Goal: Transaction & Acquisition: Purchase product/service

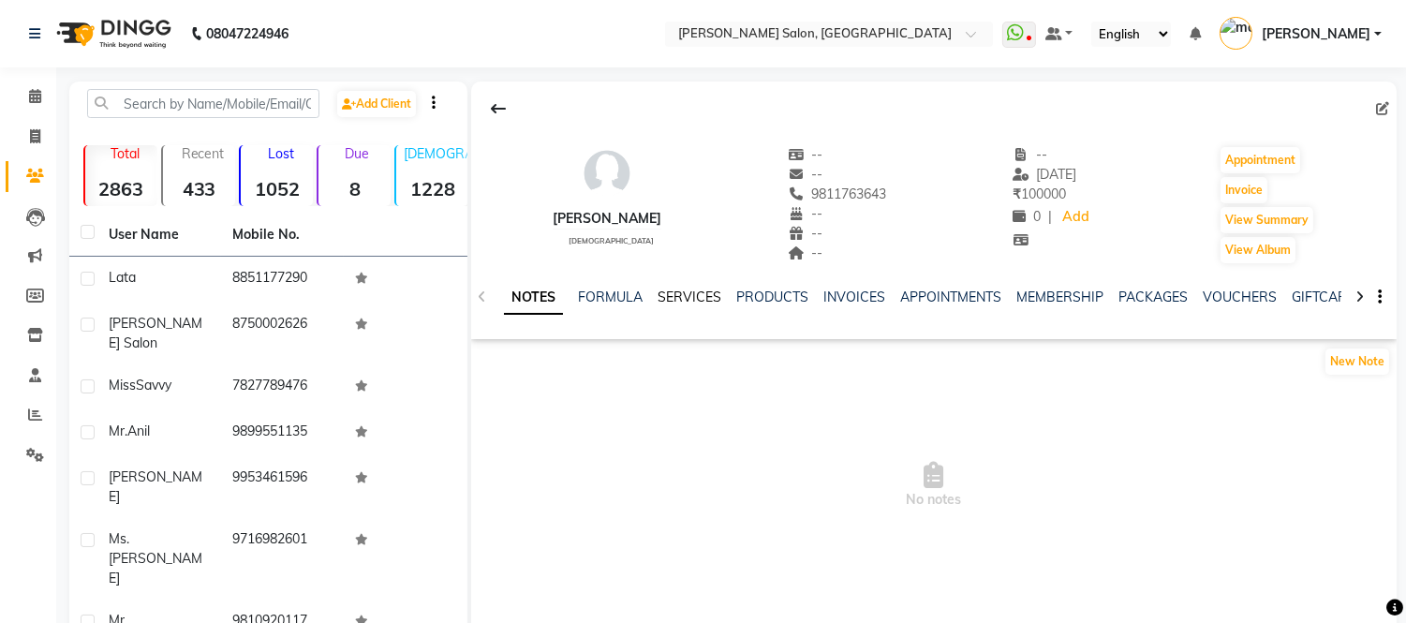
click at [693, 296] on link "SERVICES" at bounding box center [690, 297] width 64 height 17
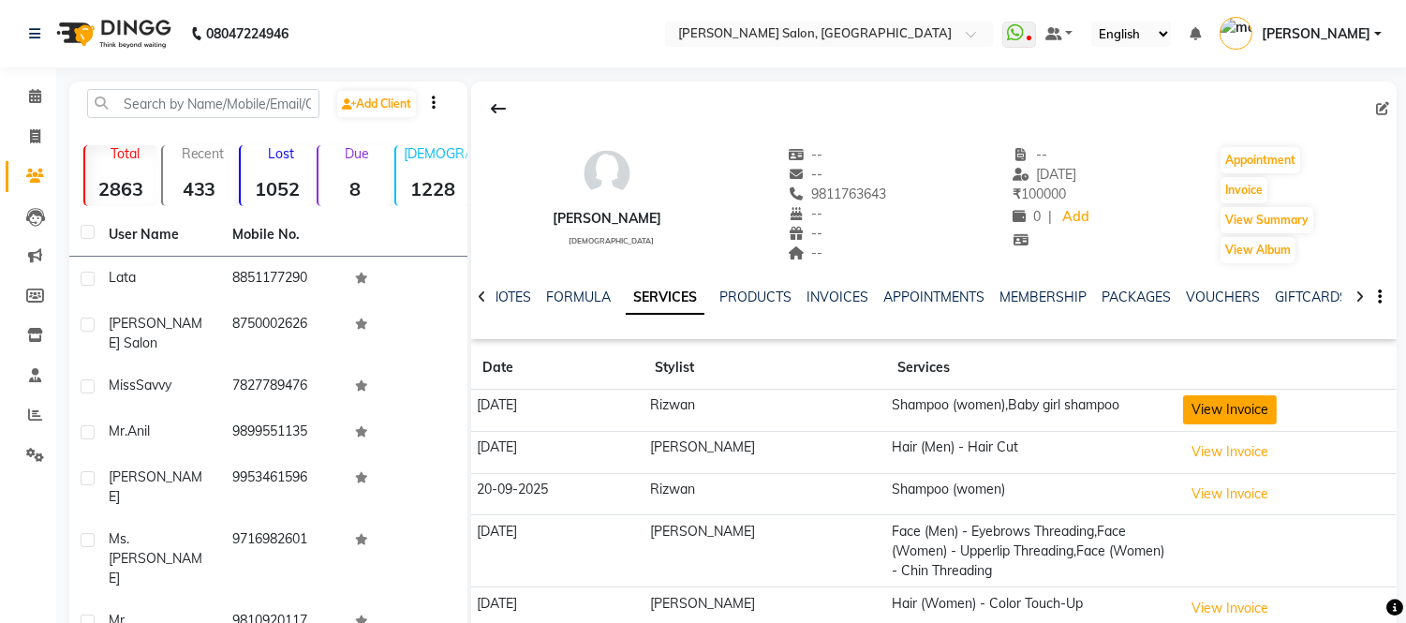
click at [1215, 406] on button "View Invoice" at bounding box center [1230, 409] width 94 height 29
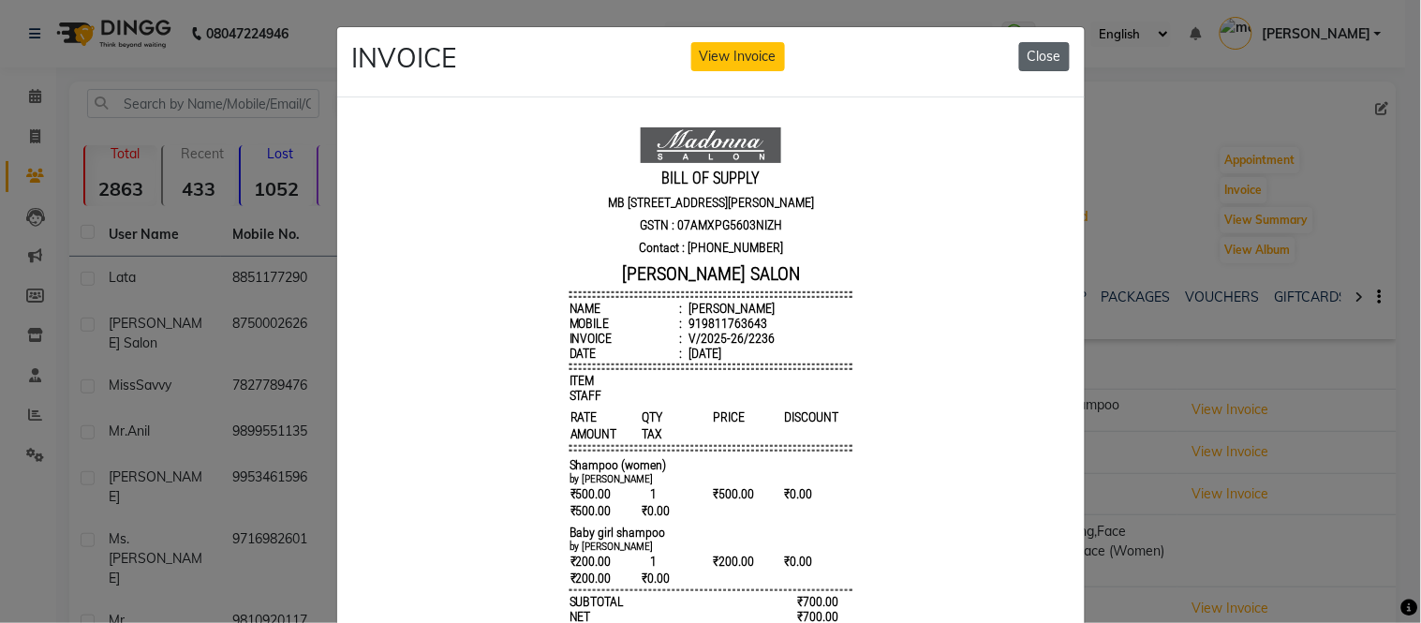
click at [1026, 52] on button "Close" at bounding box center [1044, 56] width 51 height 29
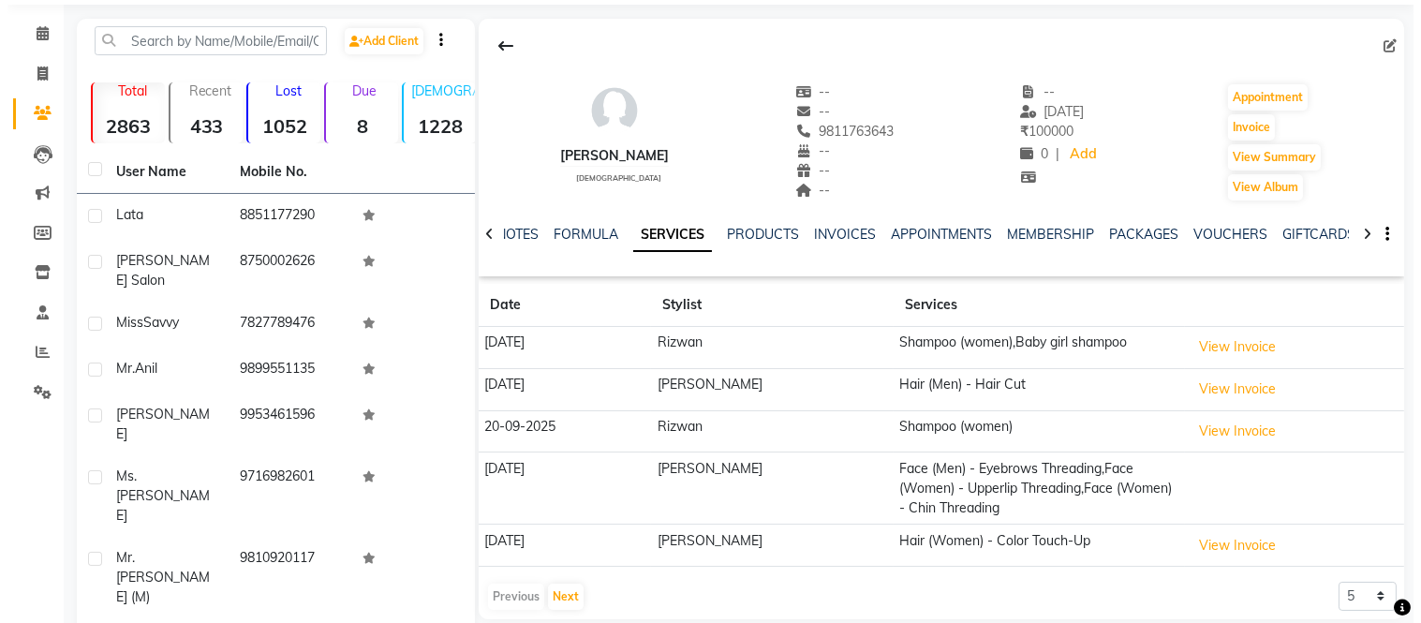
scroll to position [188, 0]
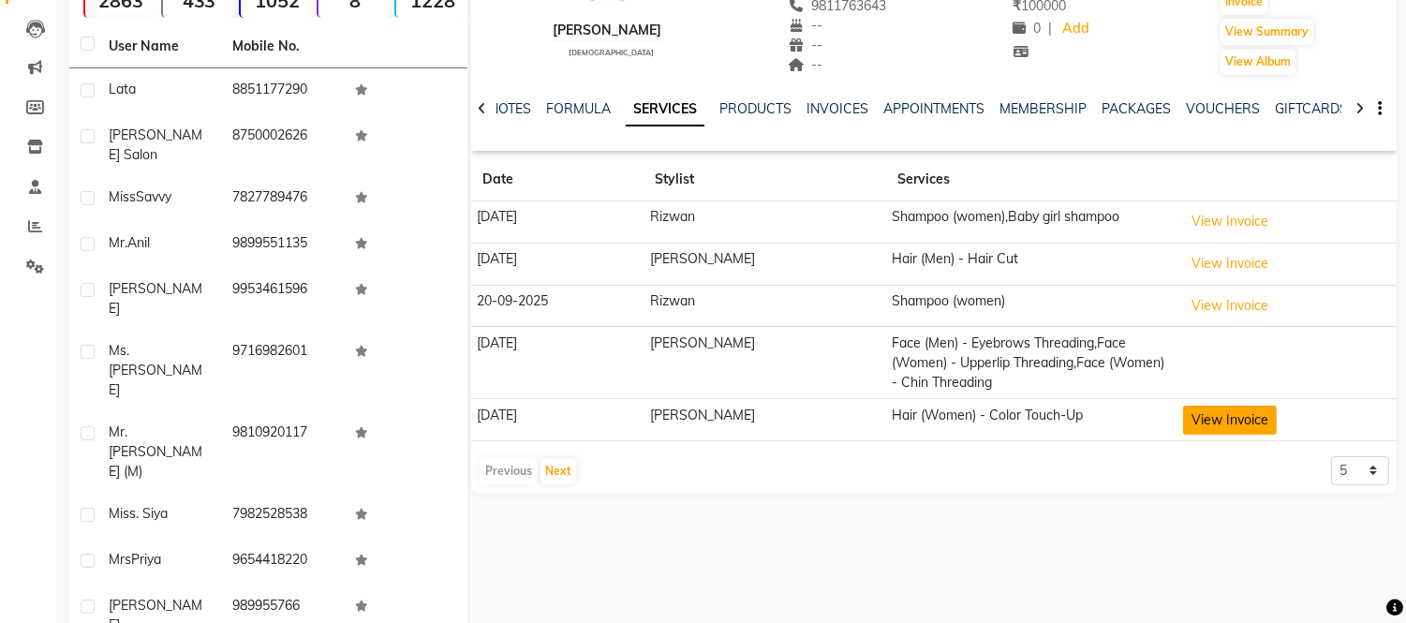
click at [1195, 414] on button "View Invoice" at bounding box center [1230, 420] width 94 height 29
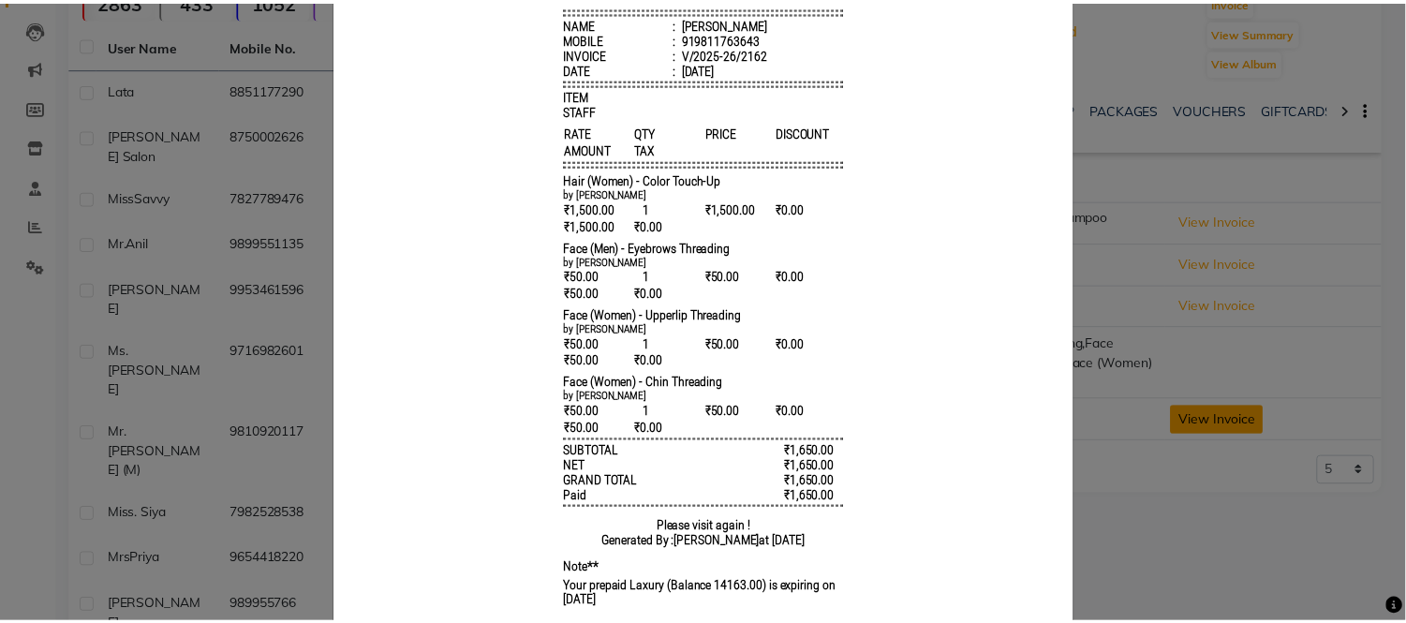
scroll to position [0, 0]
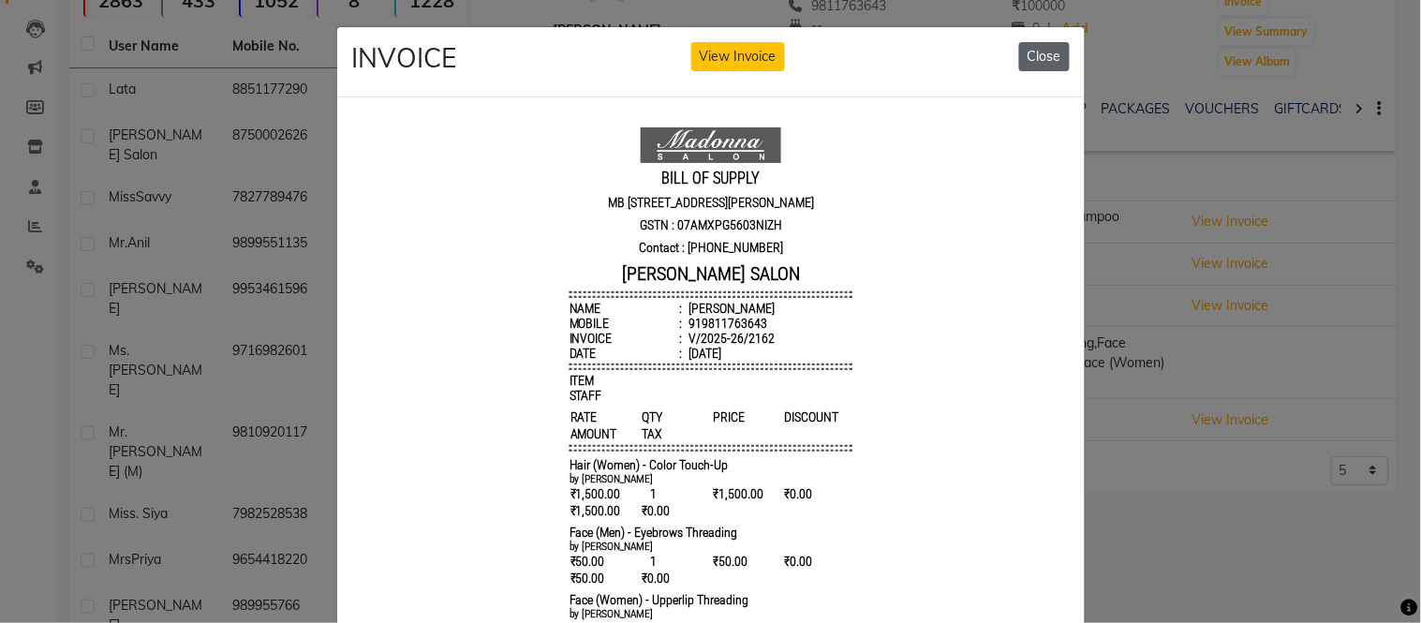
click at [1043, 59] on button "Close" at bounding box center [1044, 56] width 51 height 29
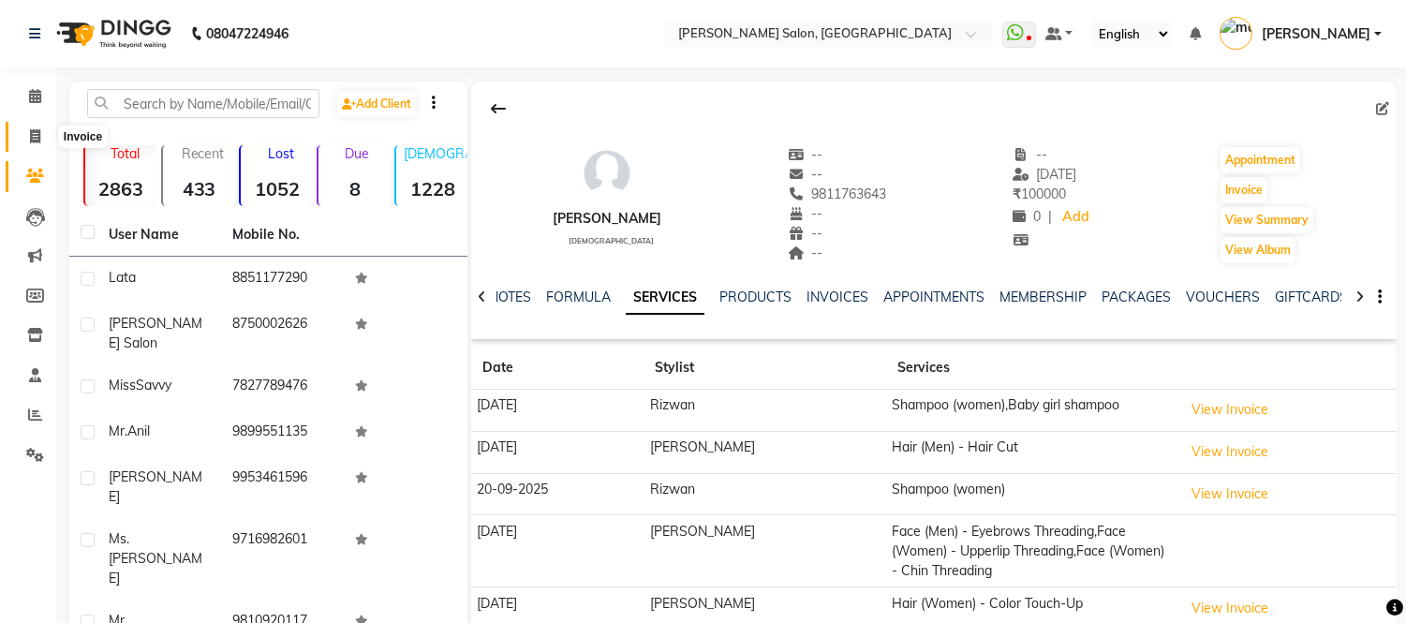
click at [37, 133] on icon at bounding box center [35, 136] width 10 height 14
select select "6469"
select select "service"
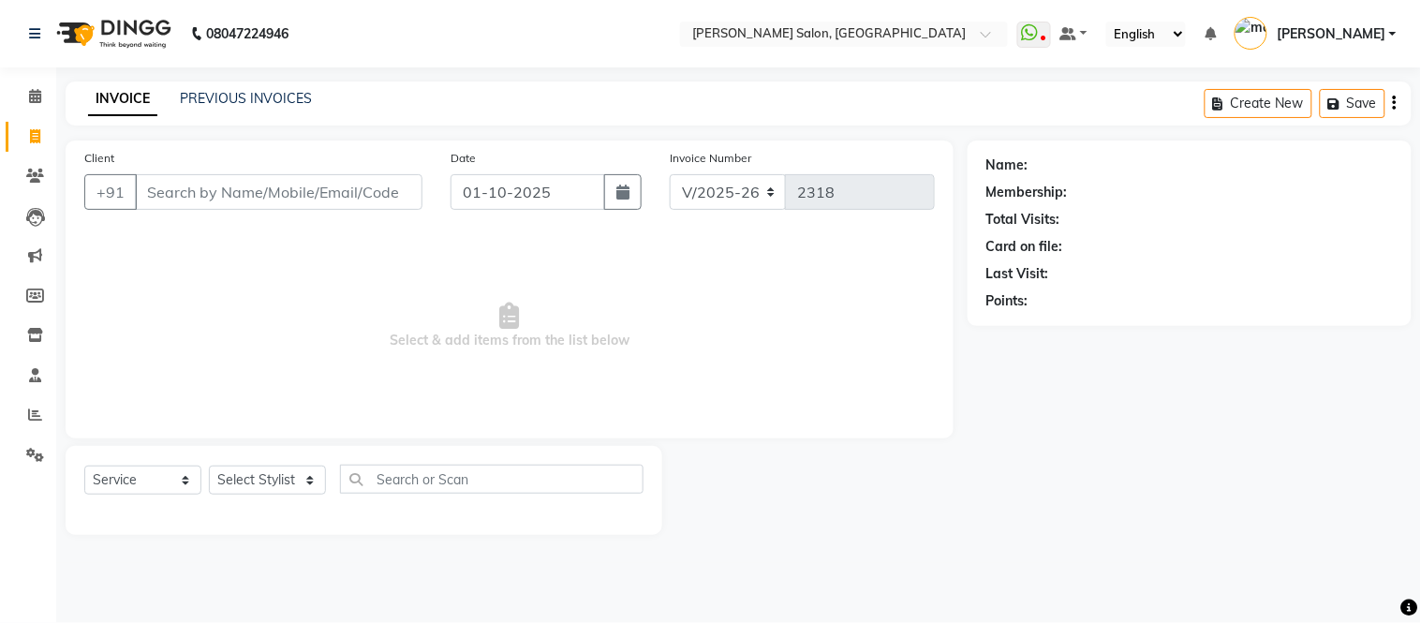
click at [34, 136] on icon at bounding box center [35, 136] width 10 height 14
select select "service"
type input "2318"
select select "6469"
click at [263, 474] on select "Select Stylist Afsar salmani Amjad Khan Devesh Bhatt Dipika fardeen Kajal Tyagi…" at bounding box center [267, 480] width 117 height 29
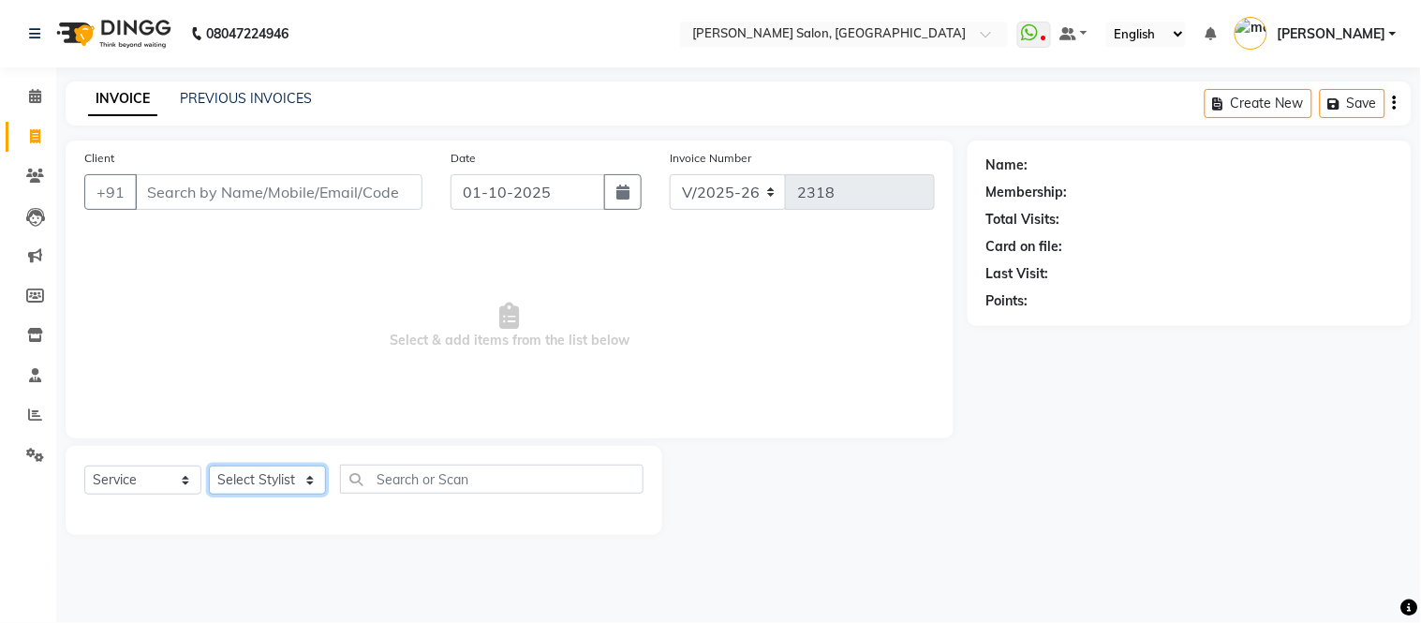
select select "85118"
click at [209, 467] on select "Select Stylist Afsar salmani Amjad Khan Devesh Bhatt Dipika fardeen Kajal Tyagi…" at bounding box center [267, 480] width 117 height 29
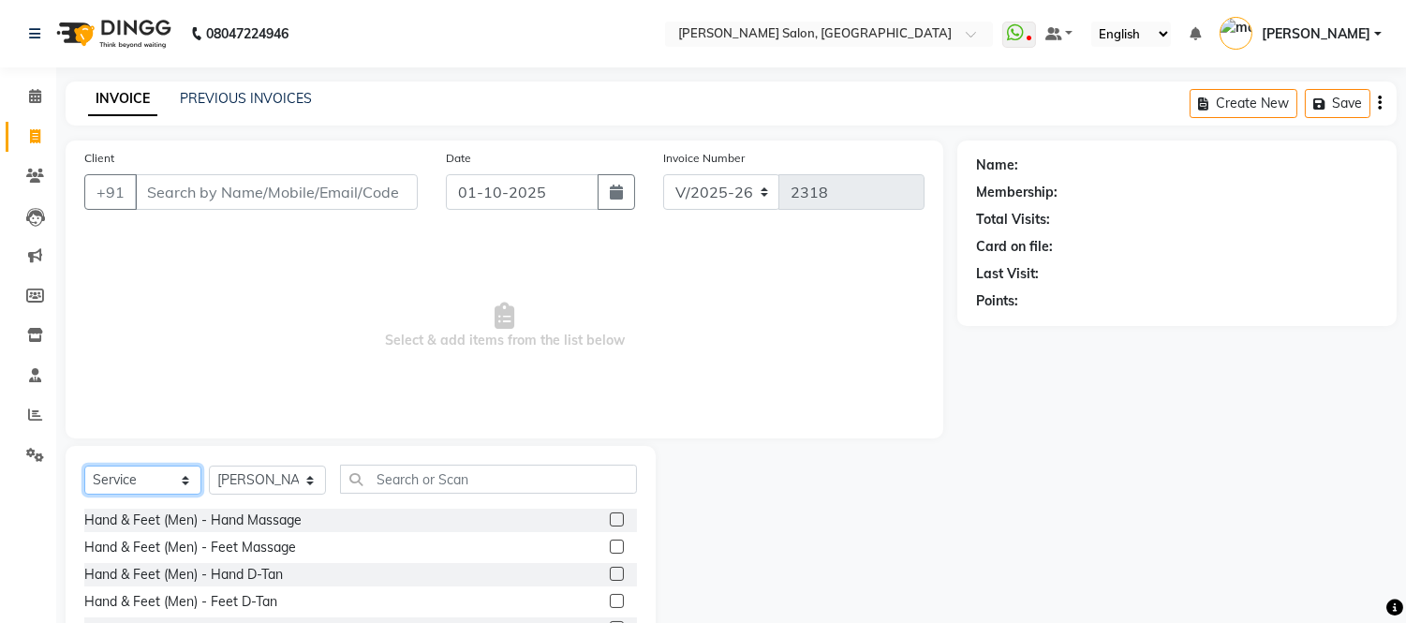
click at [125, 480] on select "Select Service Product Membership Package Voucher Prepaid Gift Card" at bounding box center [142, 480] width 117 height 29
select select "product"
click at [84, 467] on select "Select Service Product Membership Package Voucher Prepaid Gift Card" at bounding box center [142, 480] width 117 height 29
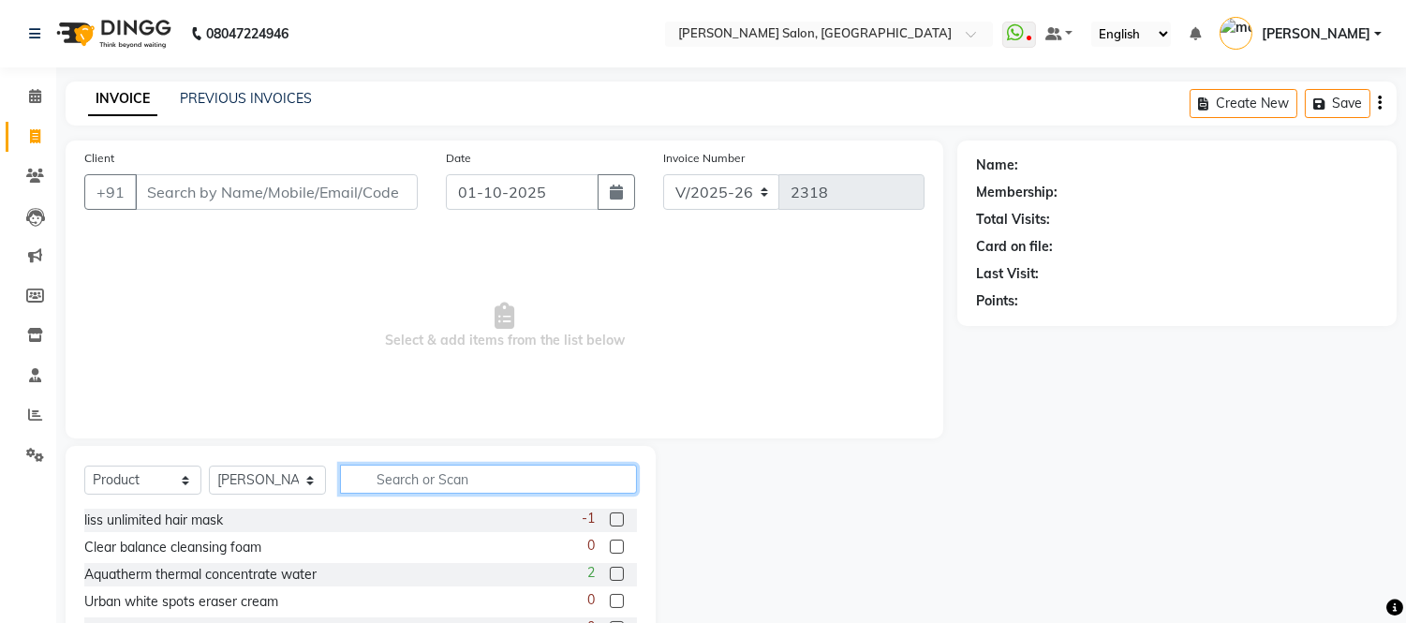
click at [423, 490] on input "text" at bounding box center [488, 479] width 297 height 29
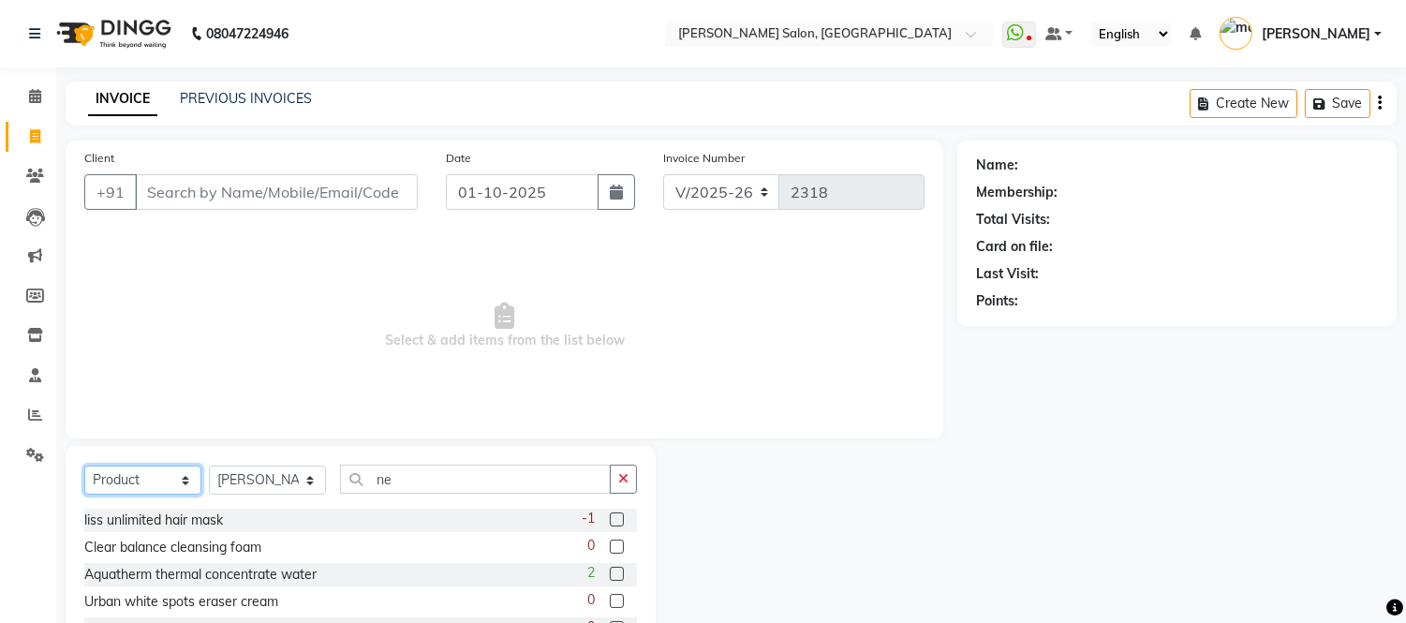
click at [171, 483] on select "Select Service Product Membership Package Voucher Prepaid Gift Card" at bounding box center [142, 480] width 117 height 29
click at [487, 482] on input "ne" at bounding box center [475, 479] width 271 height 29
type input "n"
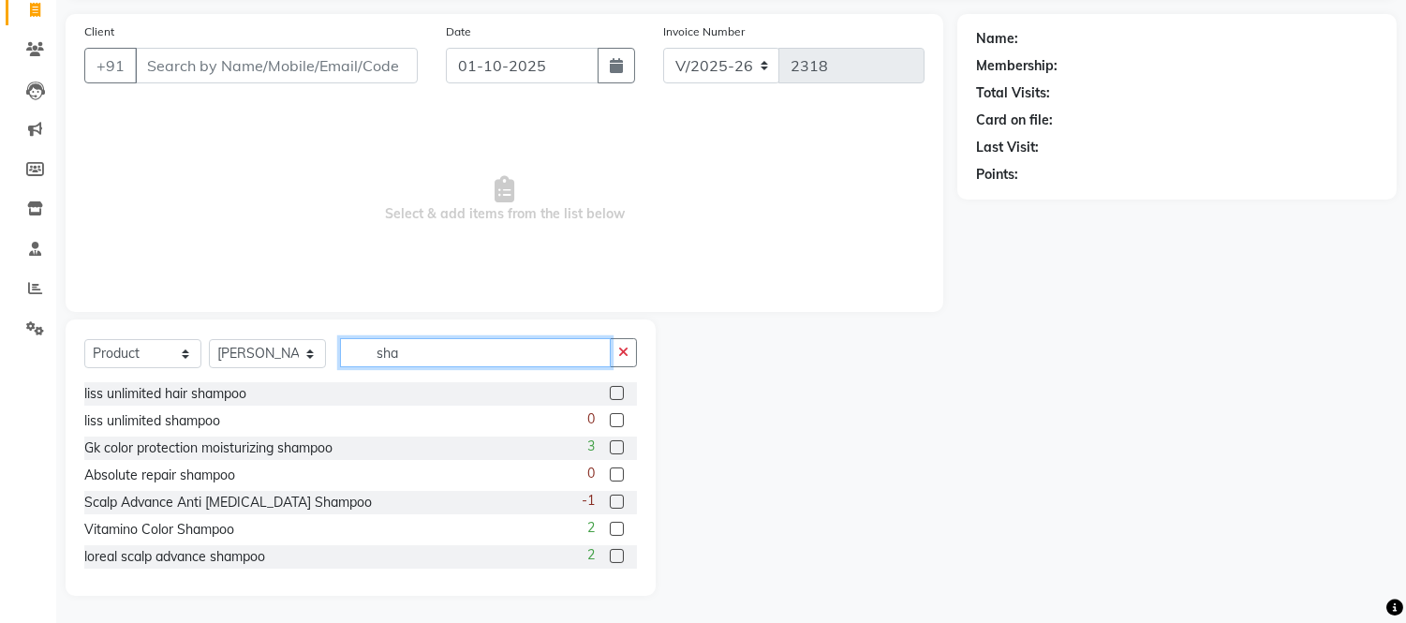
scroll to position [125, 0]
type input "s"
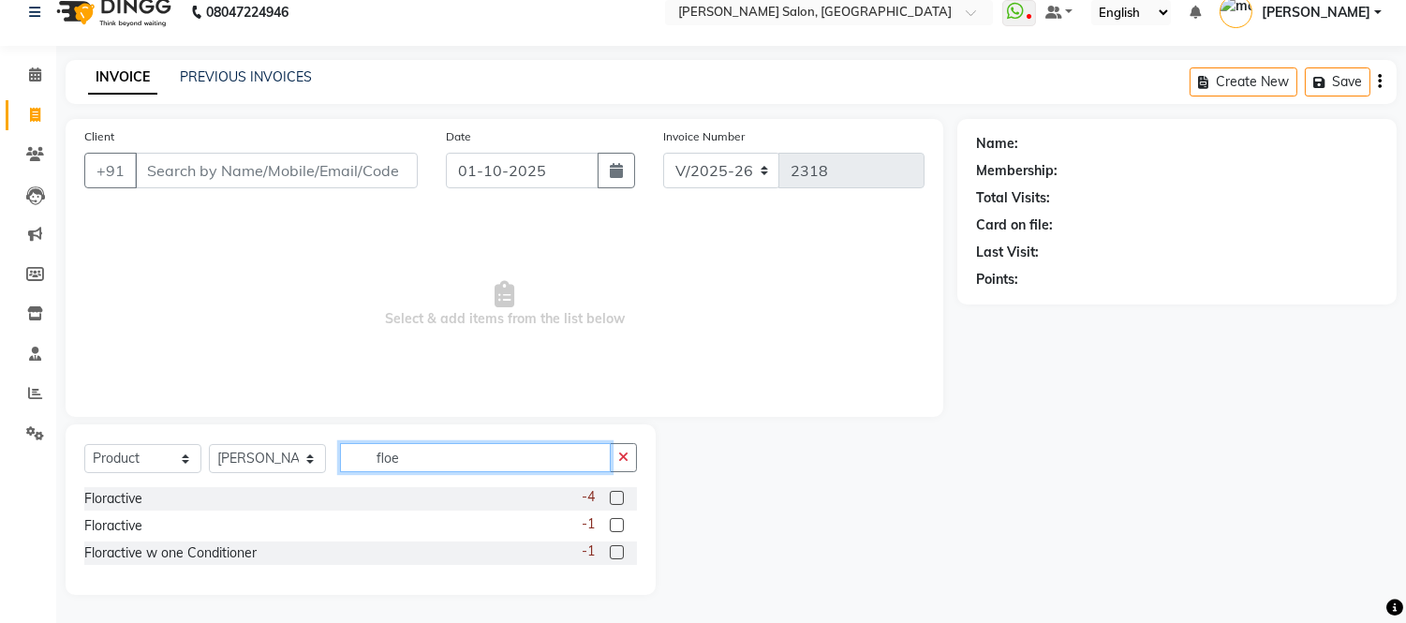
scroll to position [0, 0]
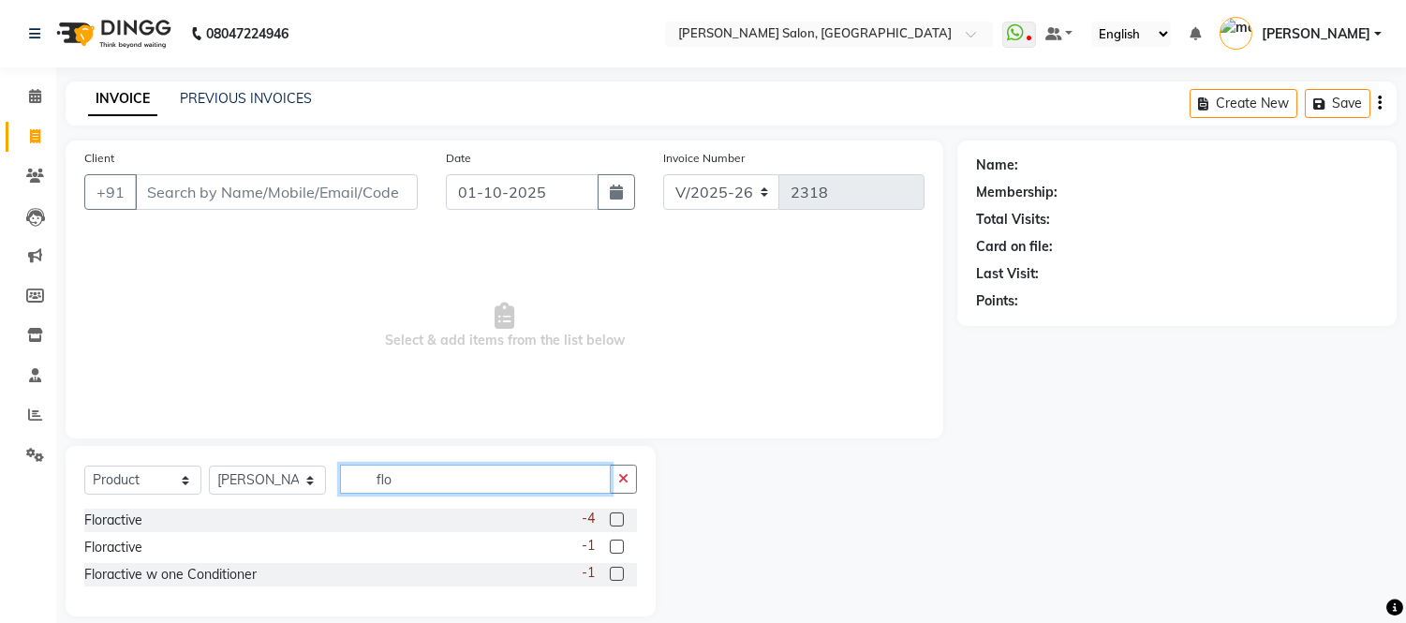
type input "flo"
click at [620, 517] on label at bounding box center [617, 519] width 14 height 14
click at [620, 517] on input "checkbox" at bounding box center [616, 520] width 12 height 12
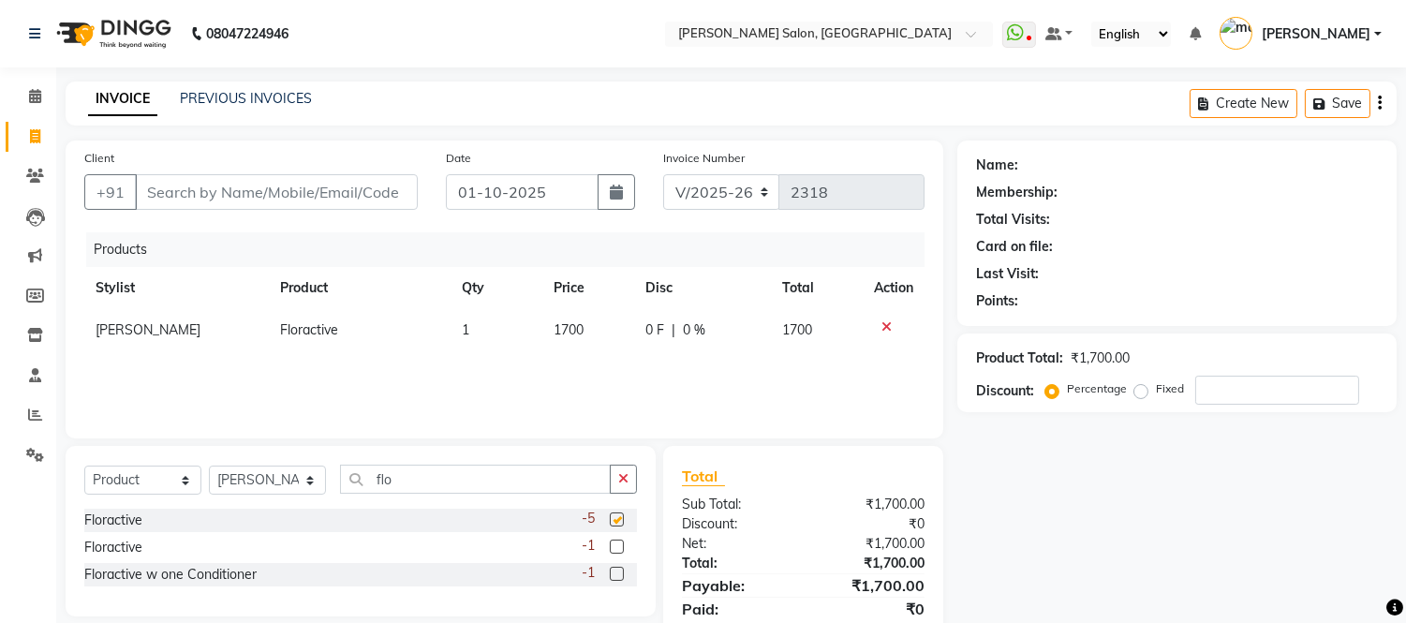
checkbox input "false"
click at [615, 549] on label at bounding box center [617, 547] width 14 height 14
click at [615, 549] on input "checkbox" at bounding box center [616, 547] width 12 height 12
checkbox input "false"
click at [882, 360] on td at bounding box center [894, 372] width 62 height 42
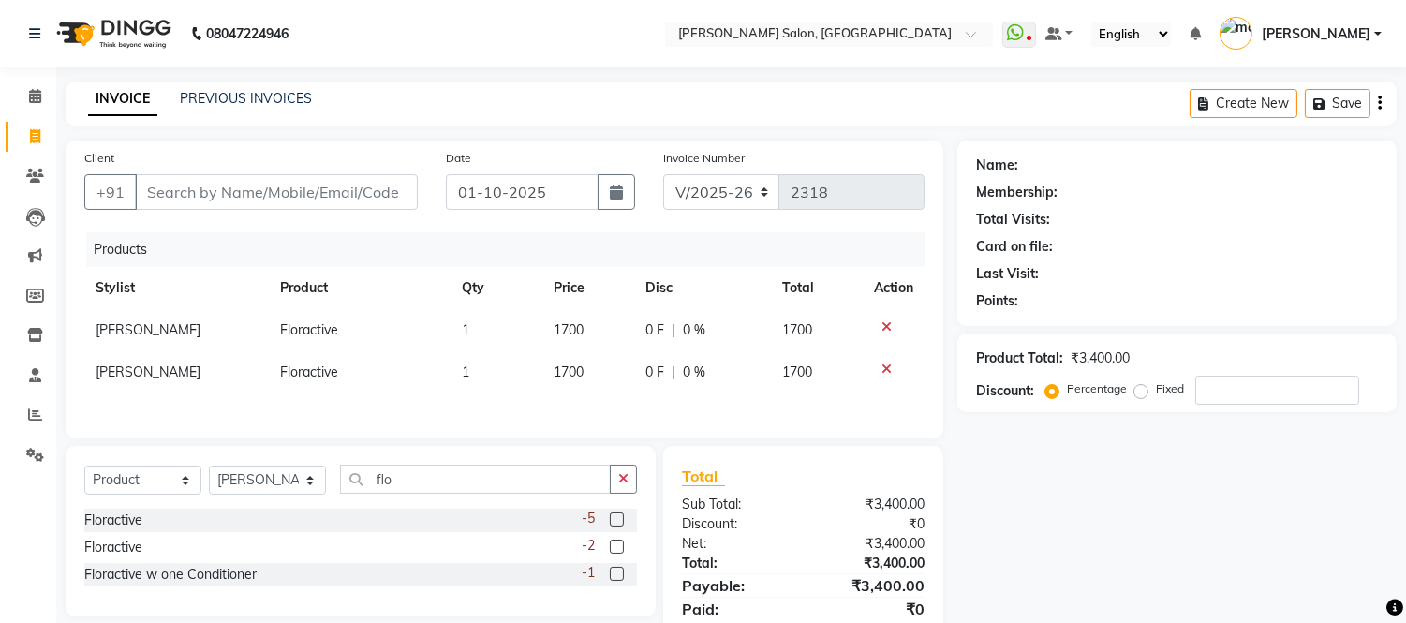
click at [885, 368] on icon at bounding box center [887, 369] width 10 height 13
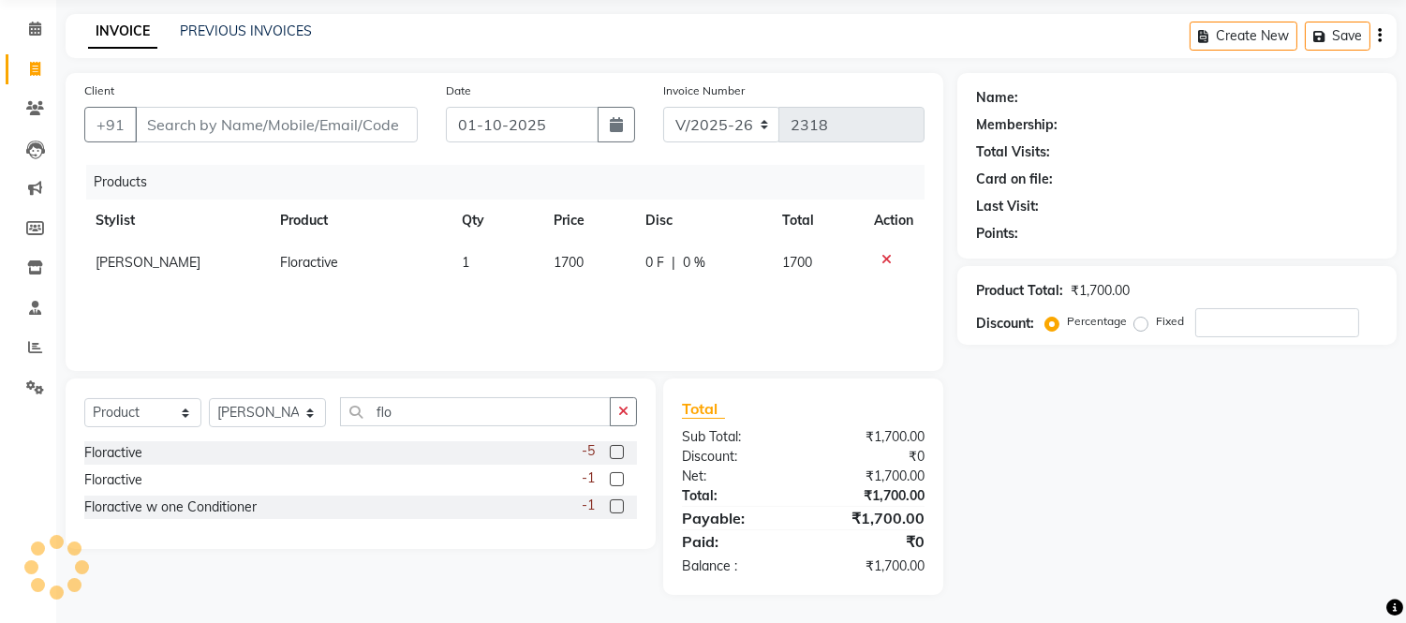
click at [616, 508] on label at bounding box center [617, 506] width 14 height 14
click at [616, 508] on input "checkbox" at bounding box center [616, 507] width 12 height 12
checkbox input "false"
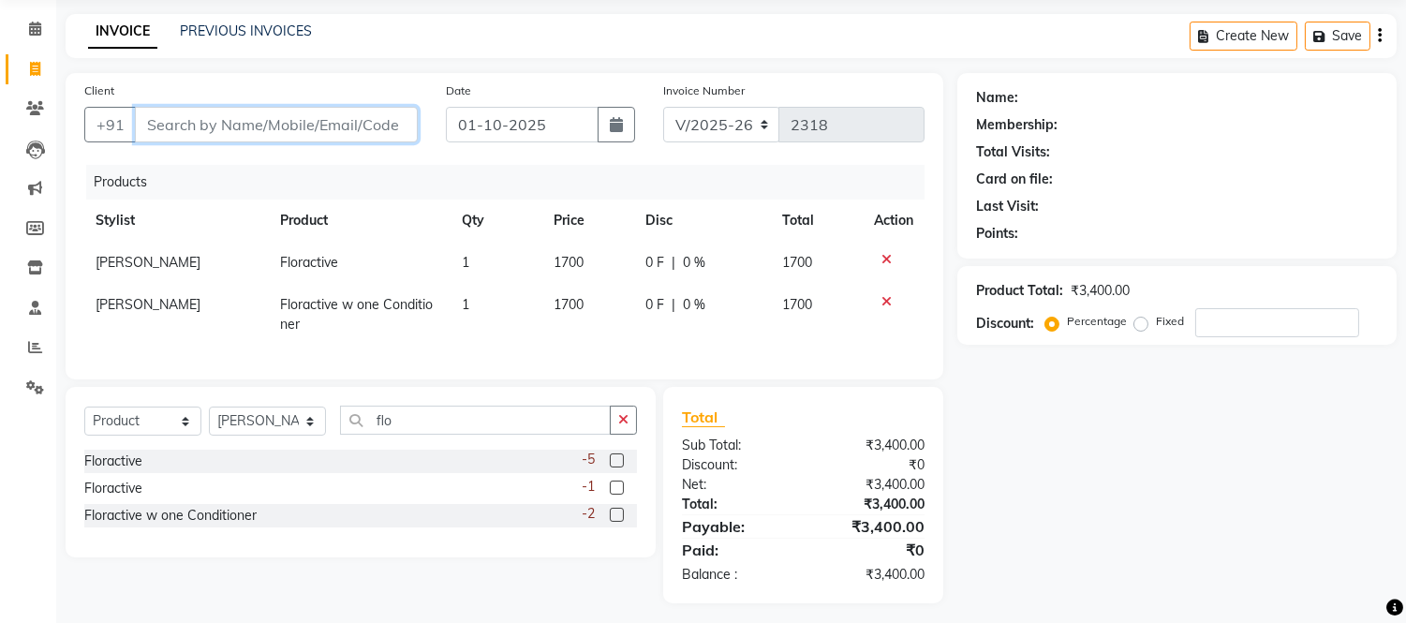
click at [274, 122] on input "Client" at bounding box center [276, 125] width 283 height 36
type input "s"
type input "0"
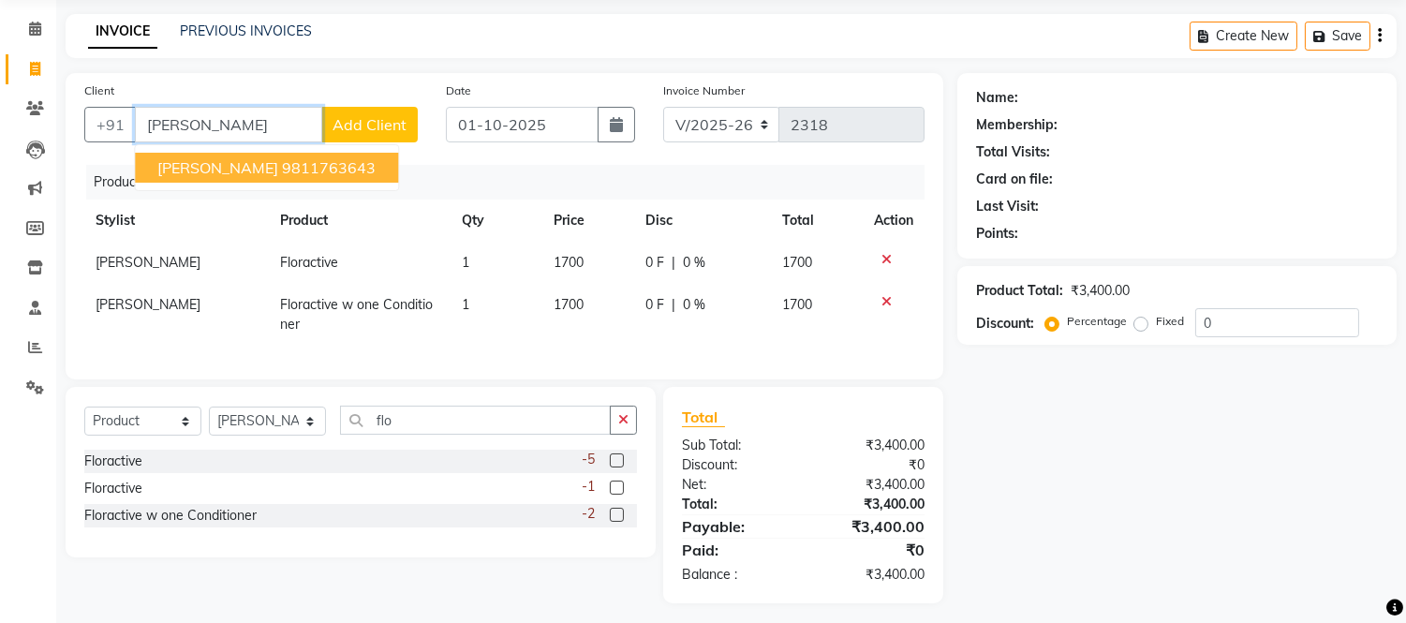
click at [298, 171] on ngb-highlight "9811763643" at bounding box center [329, 167] width 94 height 19
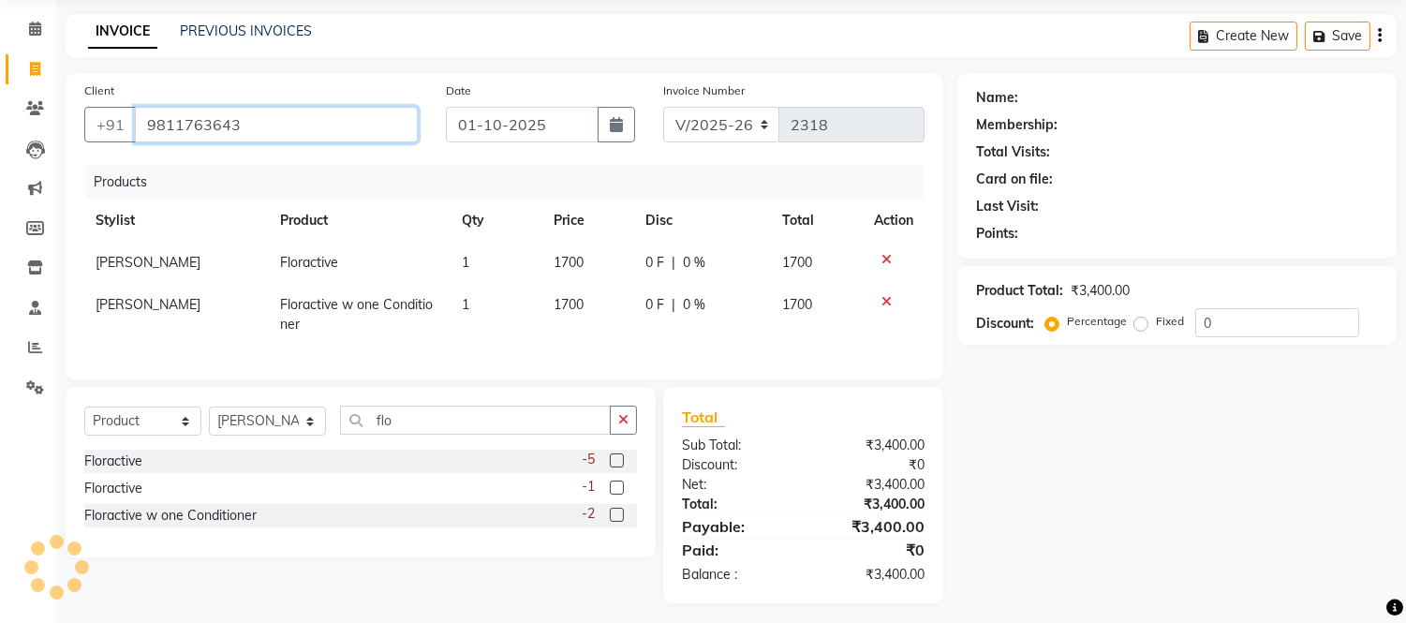
type input "9811763643"
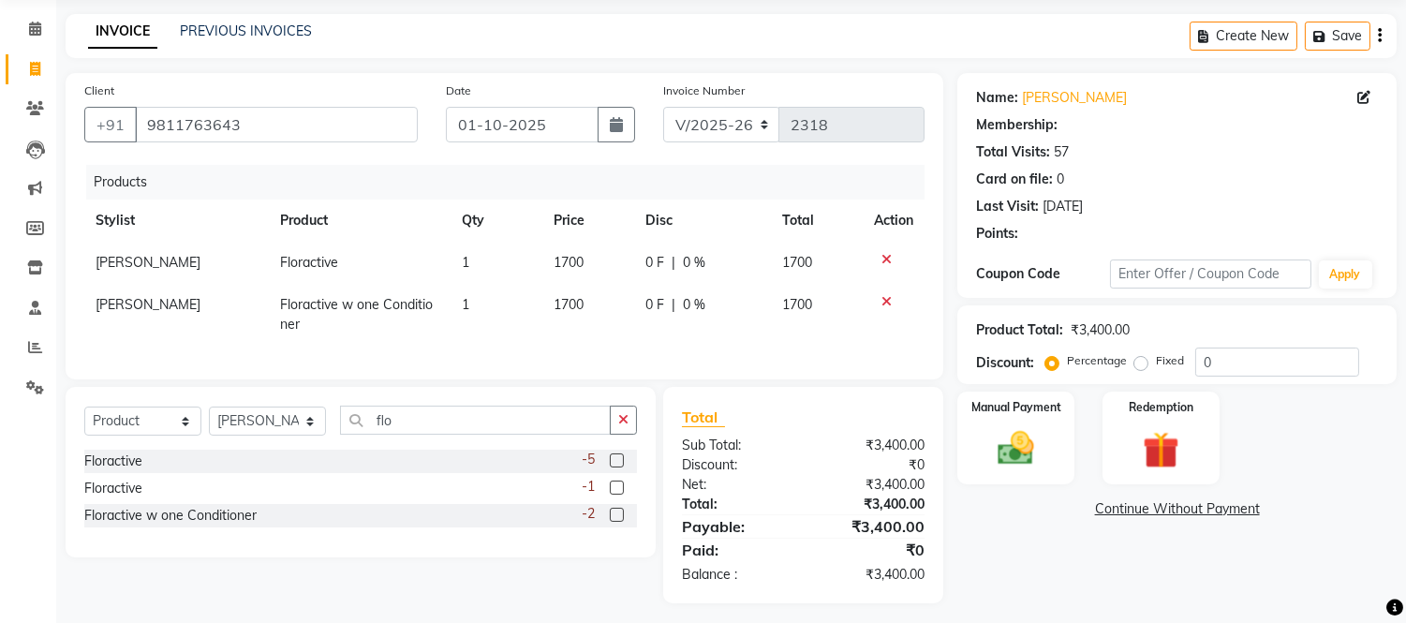
select select "1: Object"
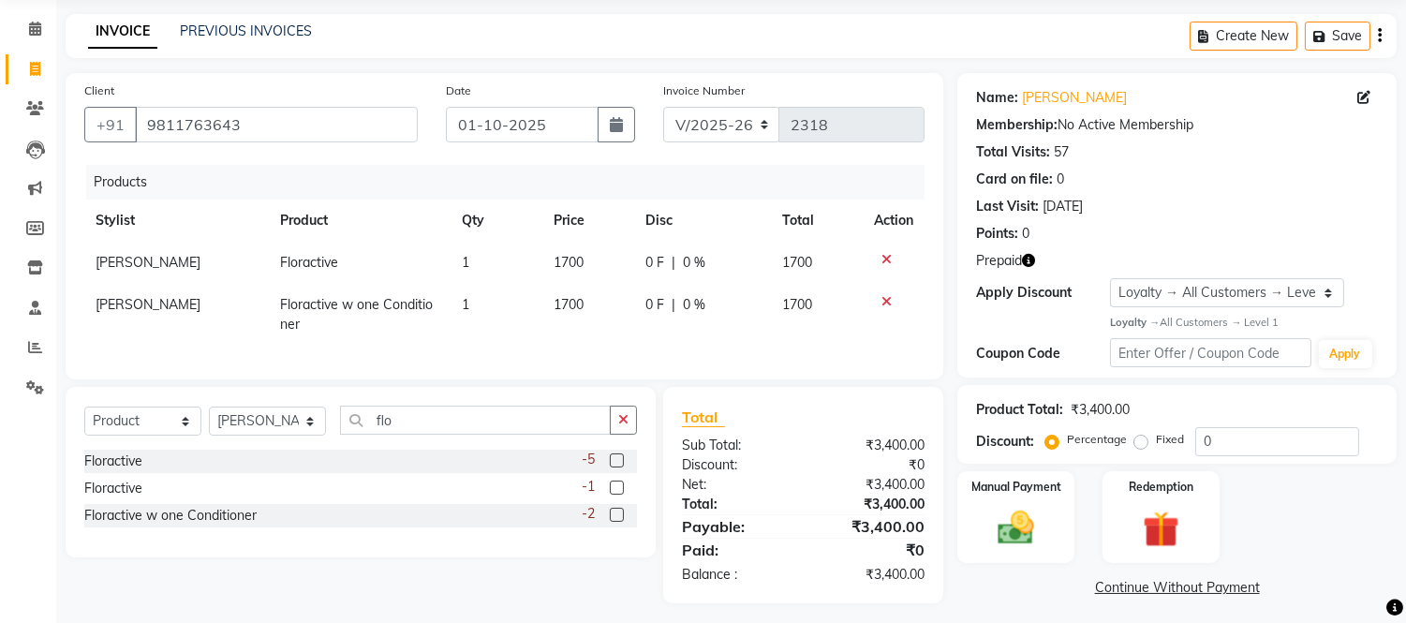
scroll to position [91, 0]
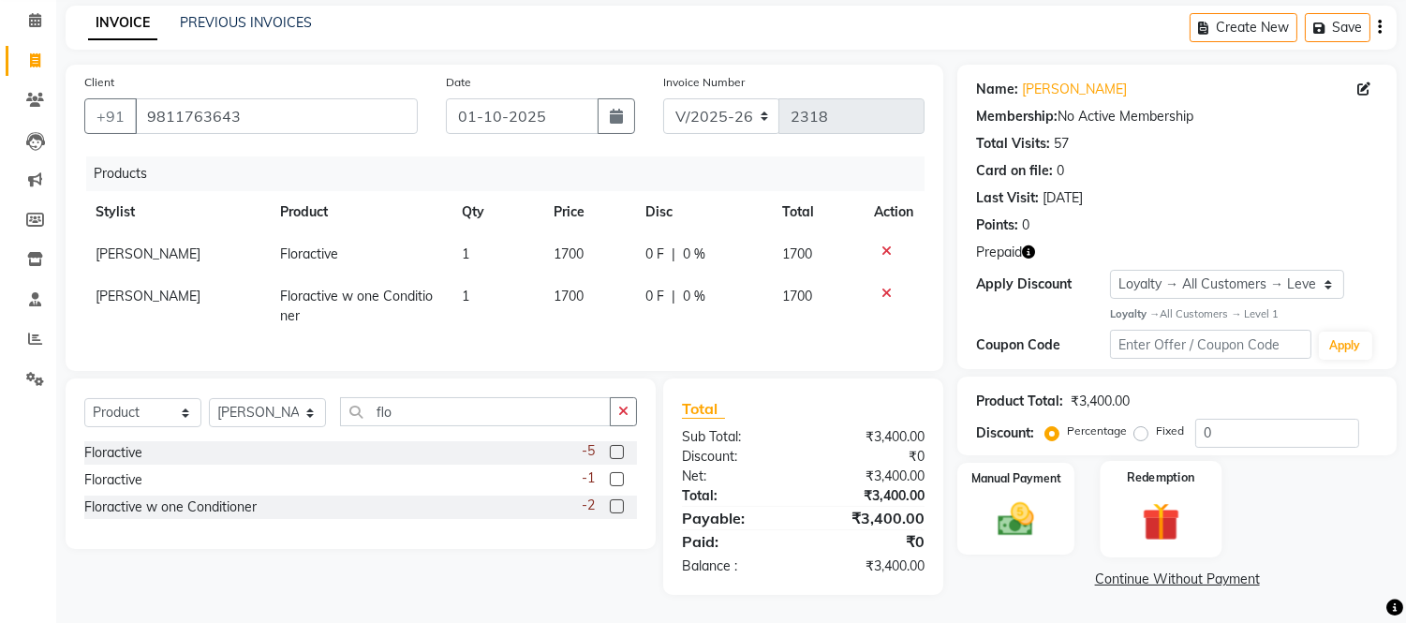
click at [1149, 474] on div "Redemption" at bounding box center [1161, 509] width 122 height 96
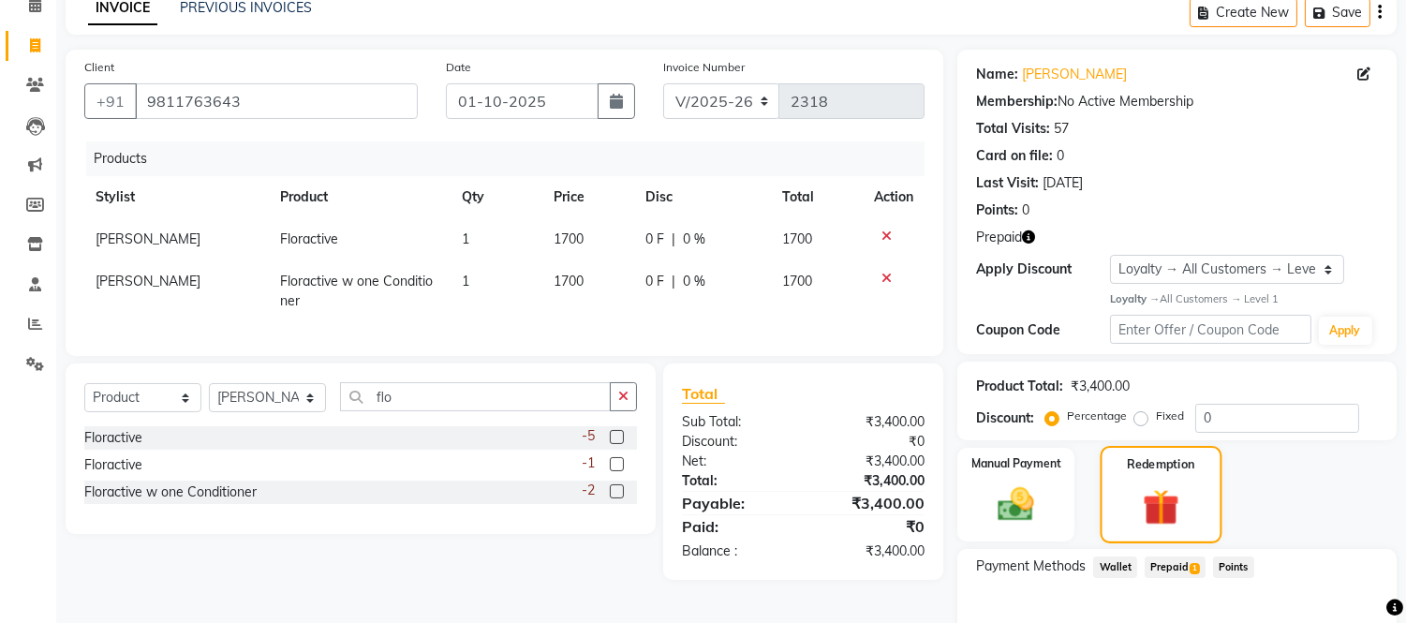
scroll to position [194, 0]
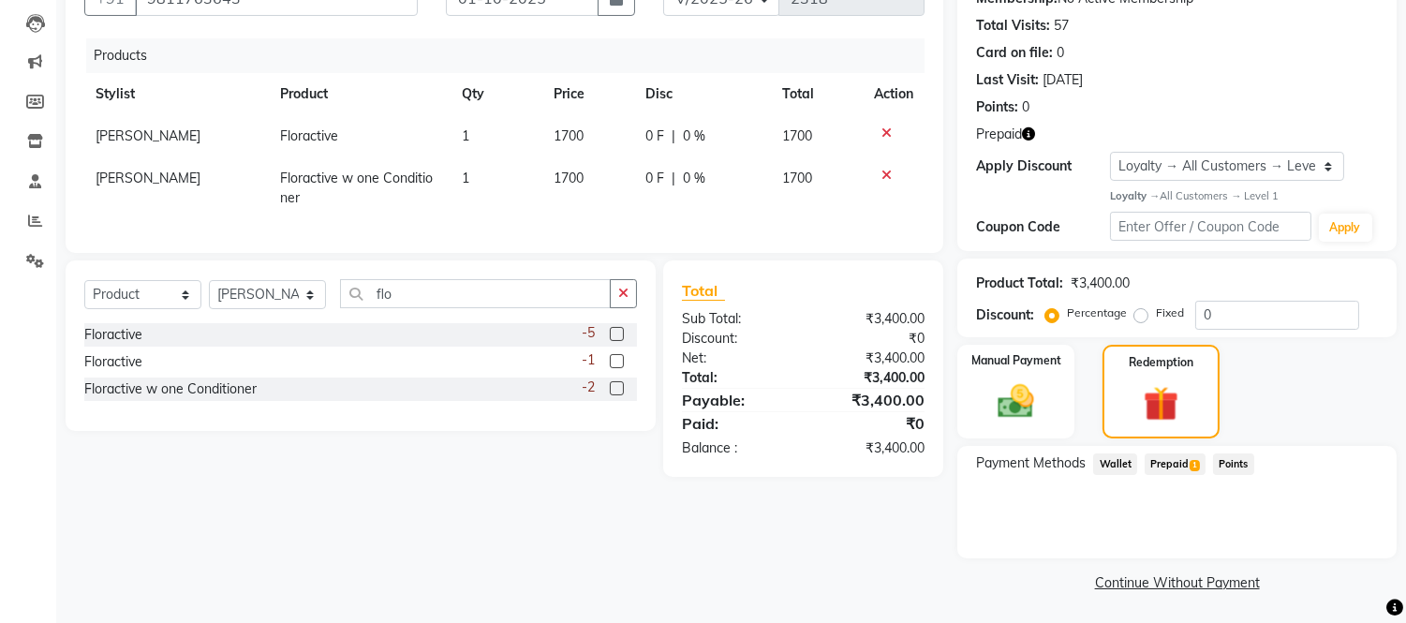
click at [1194, 460] on span "1" at bounding box center [1195, 465] width 10 height 11
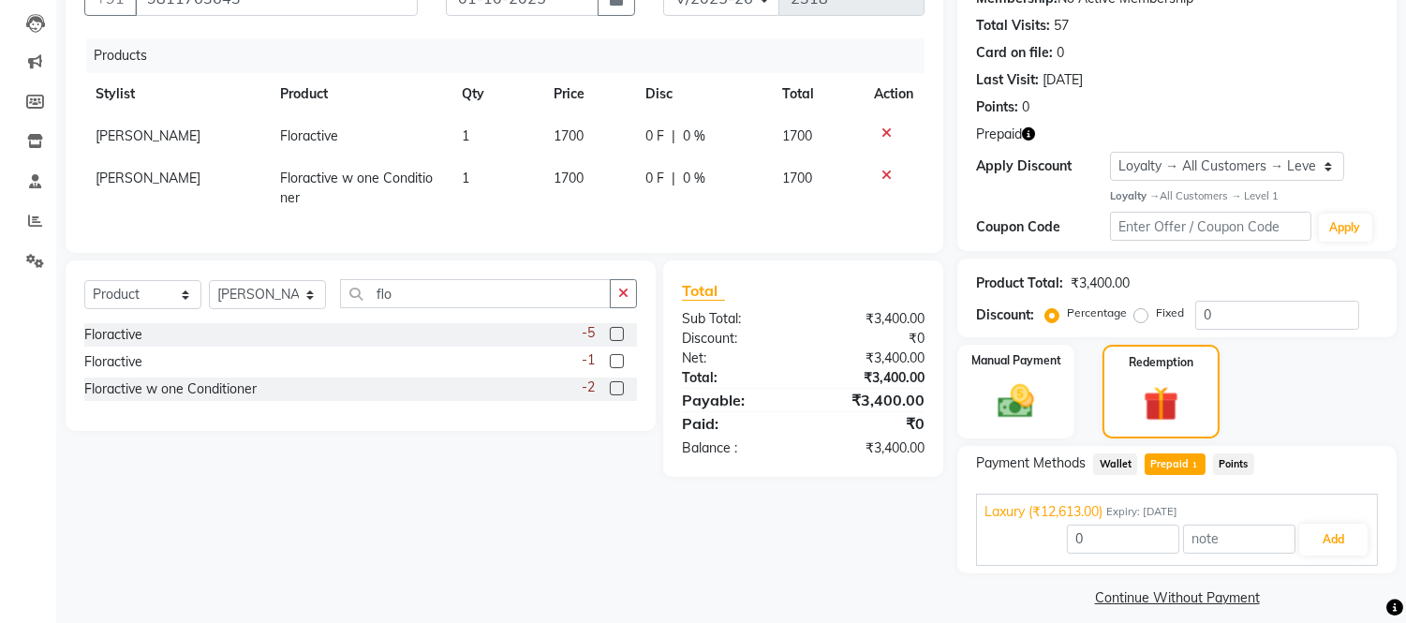
scroll to position [209, 0]
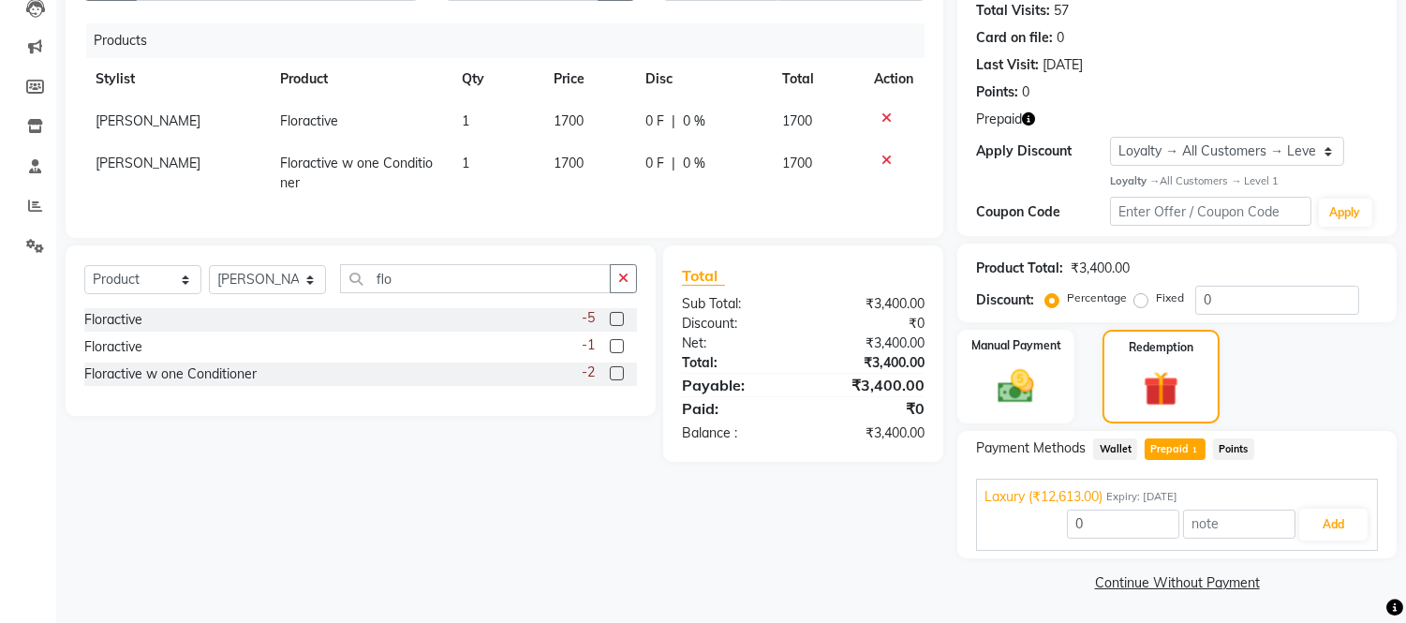
click at [1314, 328] on div "Name: Mrs. Sonal Verma Membership: No Active Membership Total Visits: 57 Card o…" at bounding box center [1183, 264] width 453 height 665
click at [1027, 371] on img at bounding box center [1017, 386] width 62 height 44
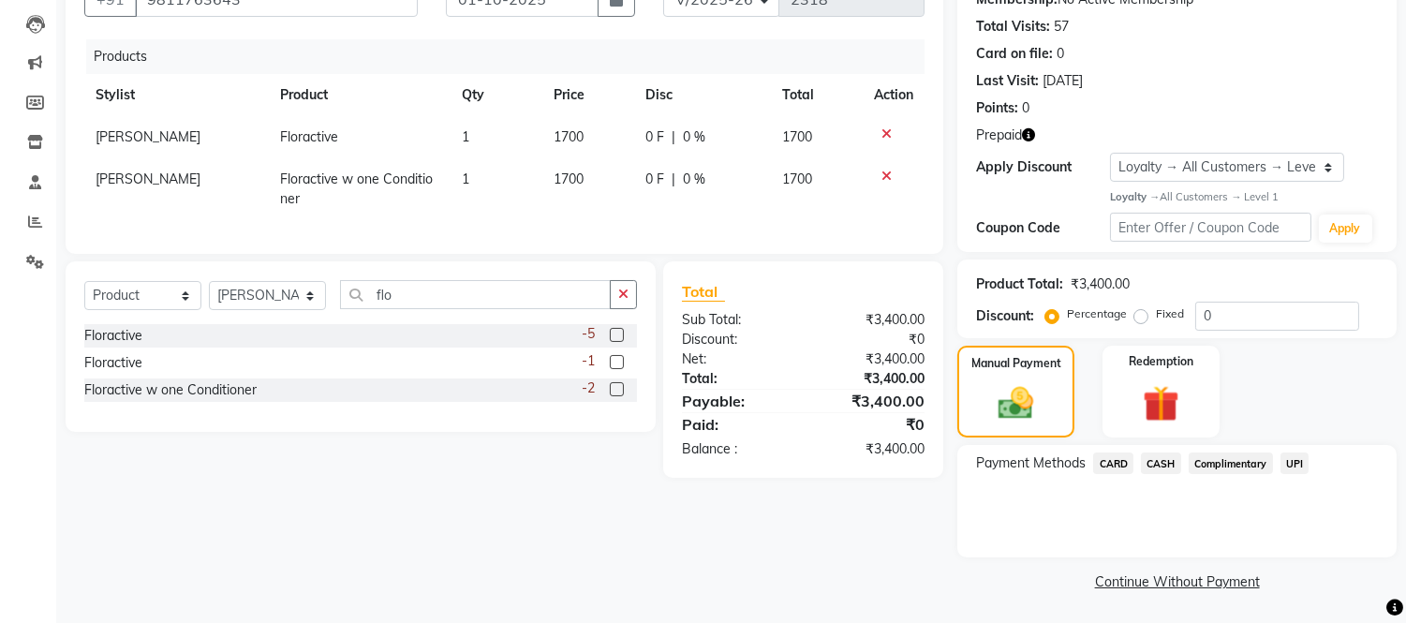
click at [1162, 464] on span "CASH" at bounding box center [1161, 463] width 40 height 22
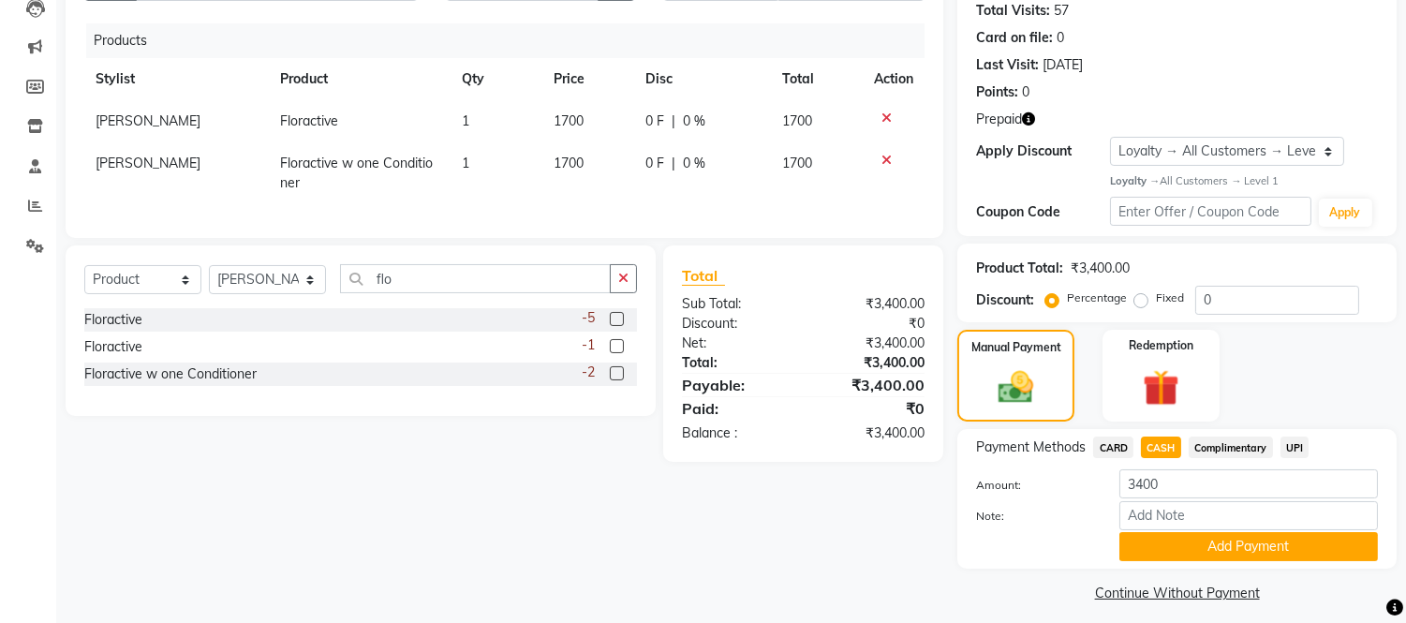
scroll to position [221, 0]
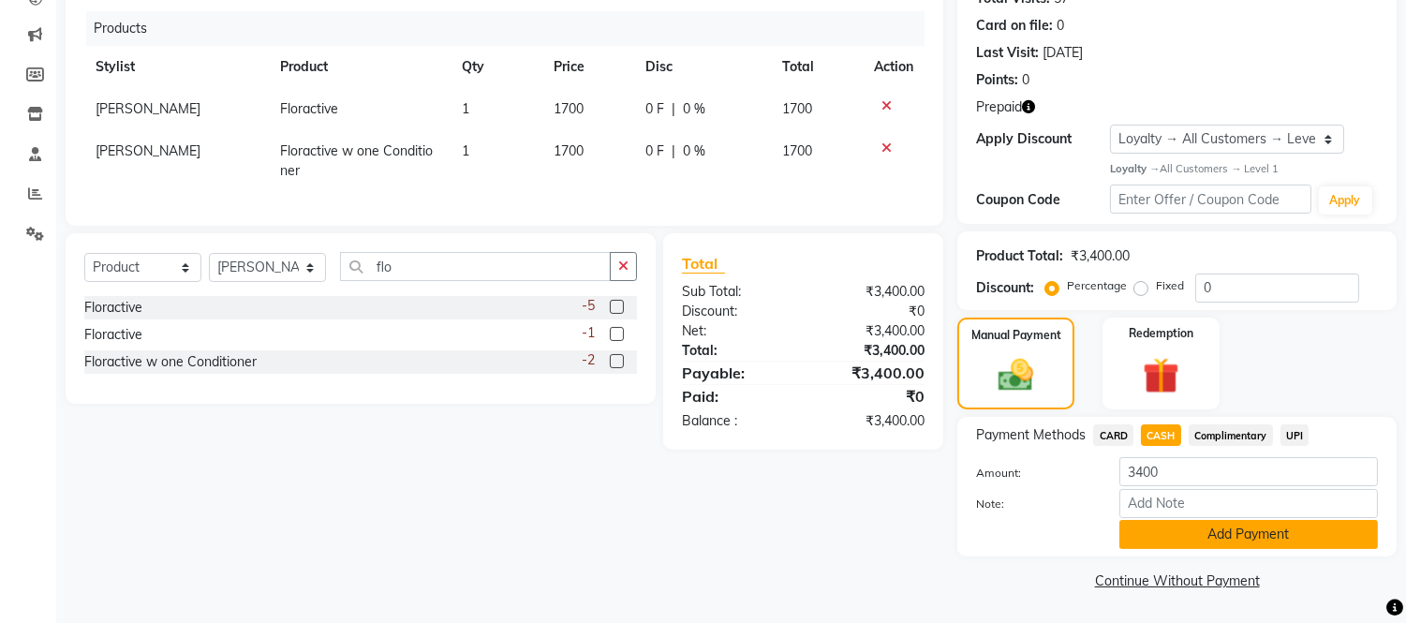
click at [1208, 548] on button "Add Payment" at bounding box center [1248, 534] width 259 height 29
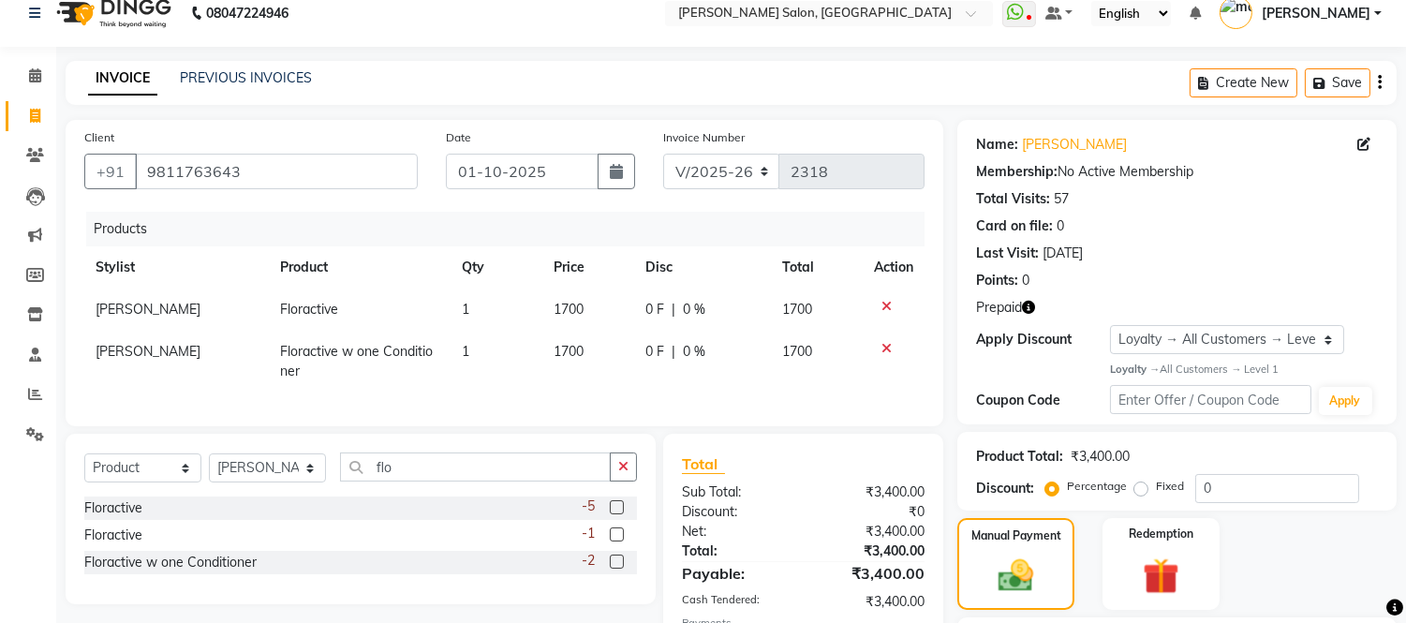
scroll to position [15, 0]
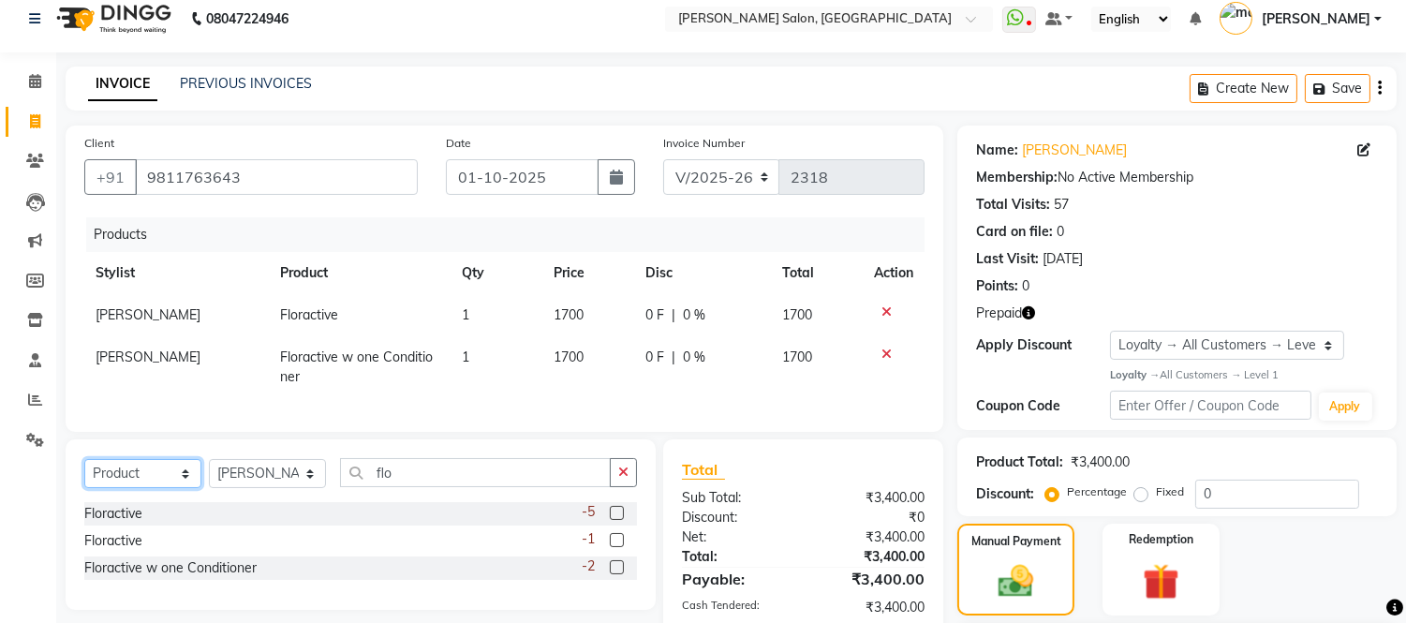
click at [173, 485] on select "Select Service Product Membership Package Voucher Prepaid Gift Card" at bounding box center [142, 473] width 117 height 29
select select "service"
click at [84, 475] on select "Select Service Product Membership Package Voucher Prepaid Gift Card" at bounding box center [142, 473] width 117 height 29
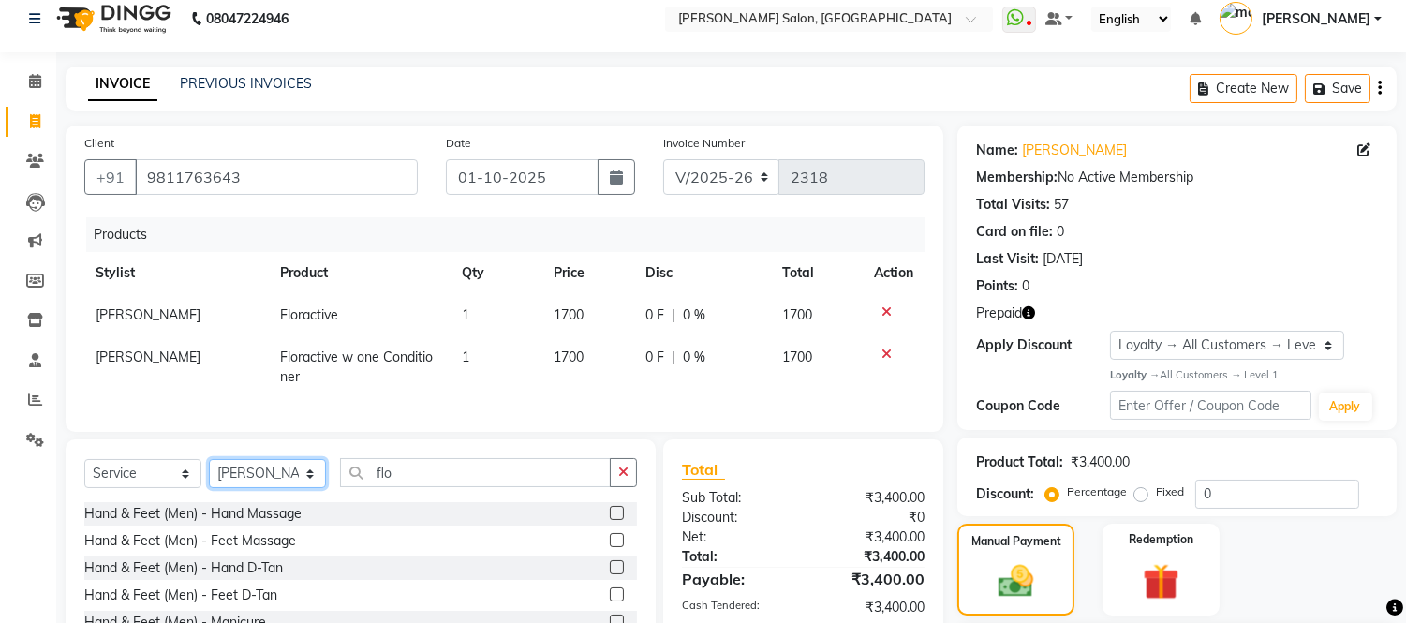
click at [269, 488] on select "Select Stylist Afsar salmani Amjad Khan Devesh Bhatt Dipika fardeen Kajal Tyagi…" at bounding box center [267, 473] width 117 height 29
select select "49738"
click at [209, 475] on select "Select Stylist Afsar salmani Amjad Khan Devesh Bhatt Dipika fardeen Kajal Tyagi…" at bounding box center [267, 473] width 117 height 29
click at [620, 479] on icon "button" at bounding box center [623, 472] width 10 height 13
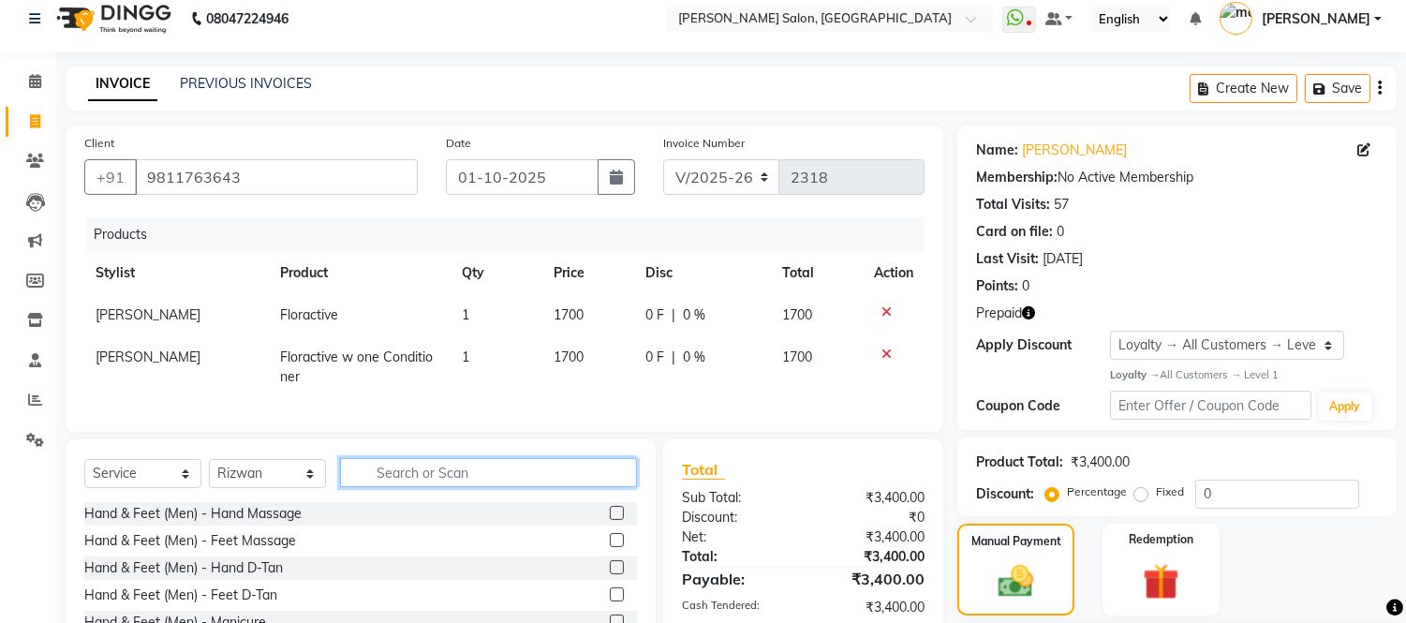
click at [509, 487] on input "text" at bounding box center [488, 472] width 297 height 29
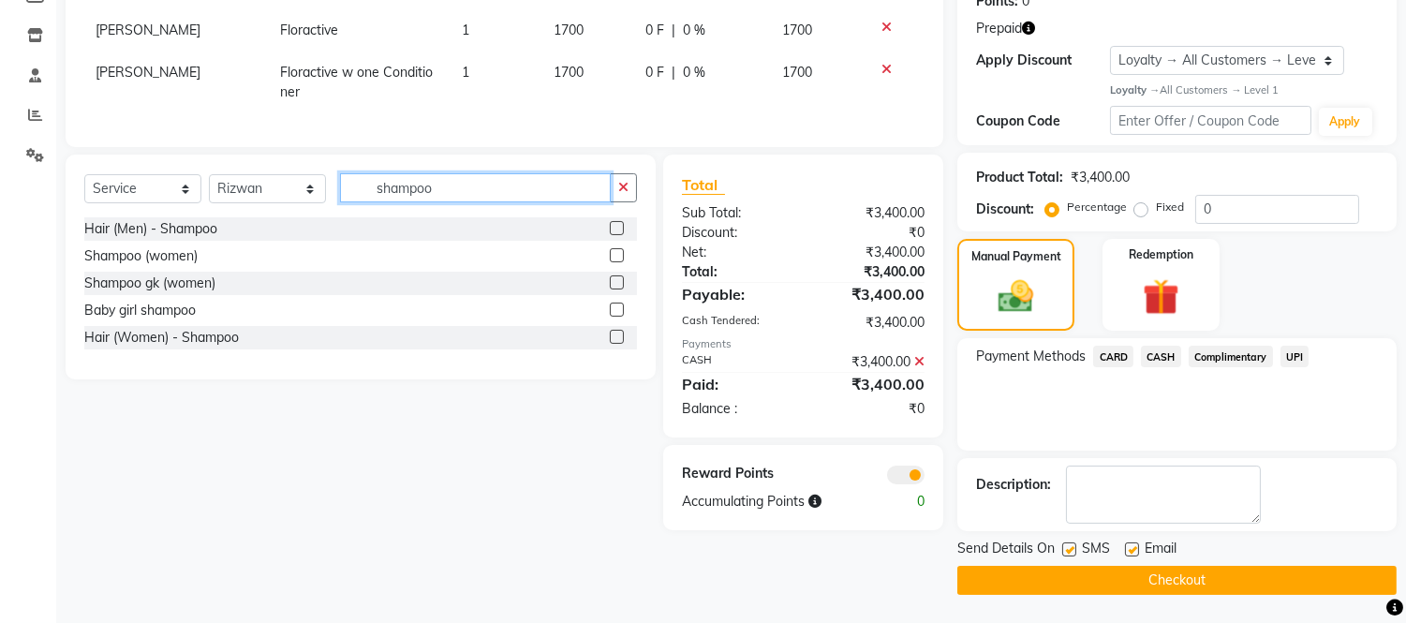
scroll to position [265, 0]
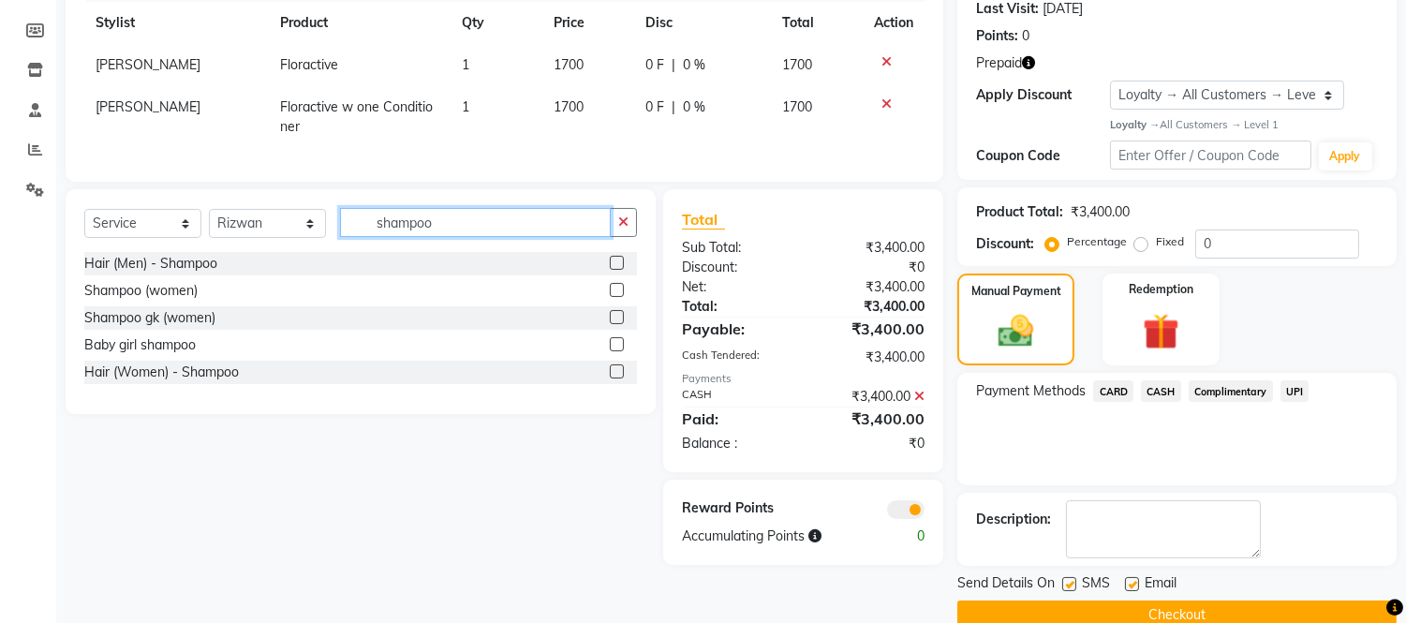
type input "shampoo"
click at [614, 324] on label at bounding box center [617, 317] width 14 height 14
click at [614, 324] on input "checkbox" at bounding box center [616, 318] width 12 height 12
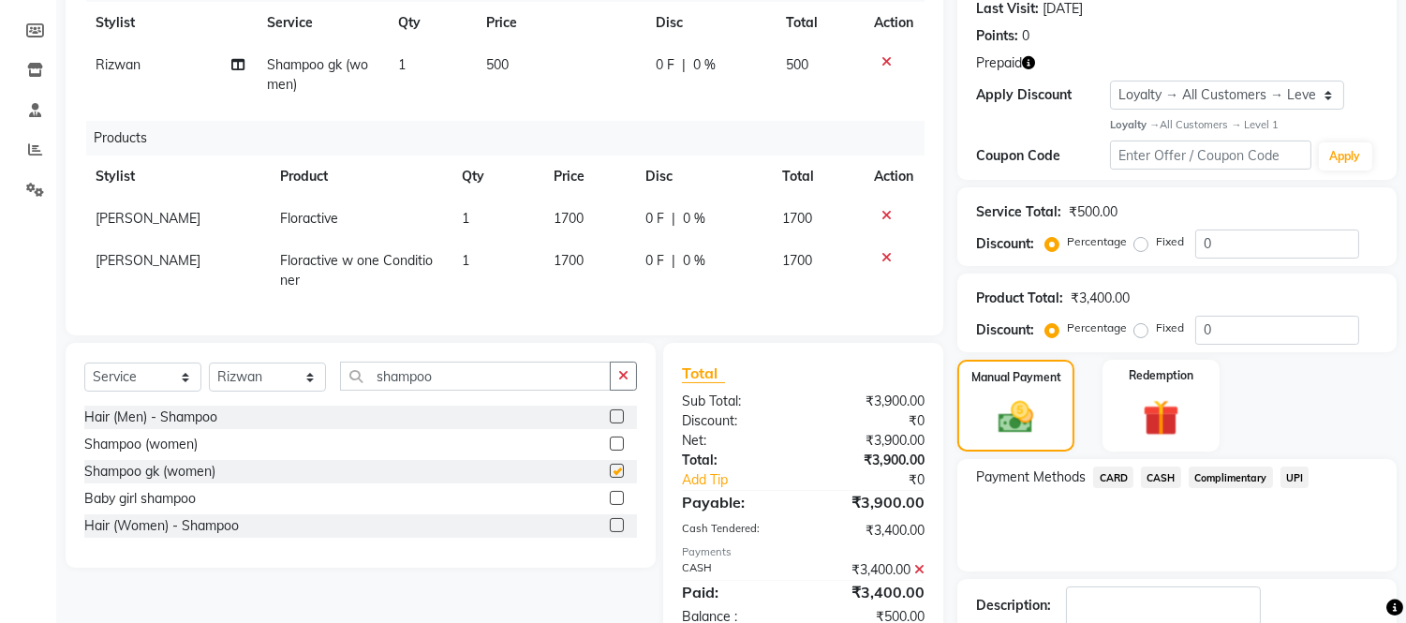
checkbox input "false"
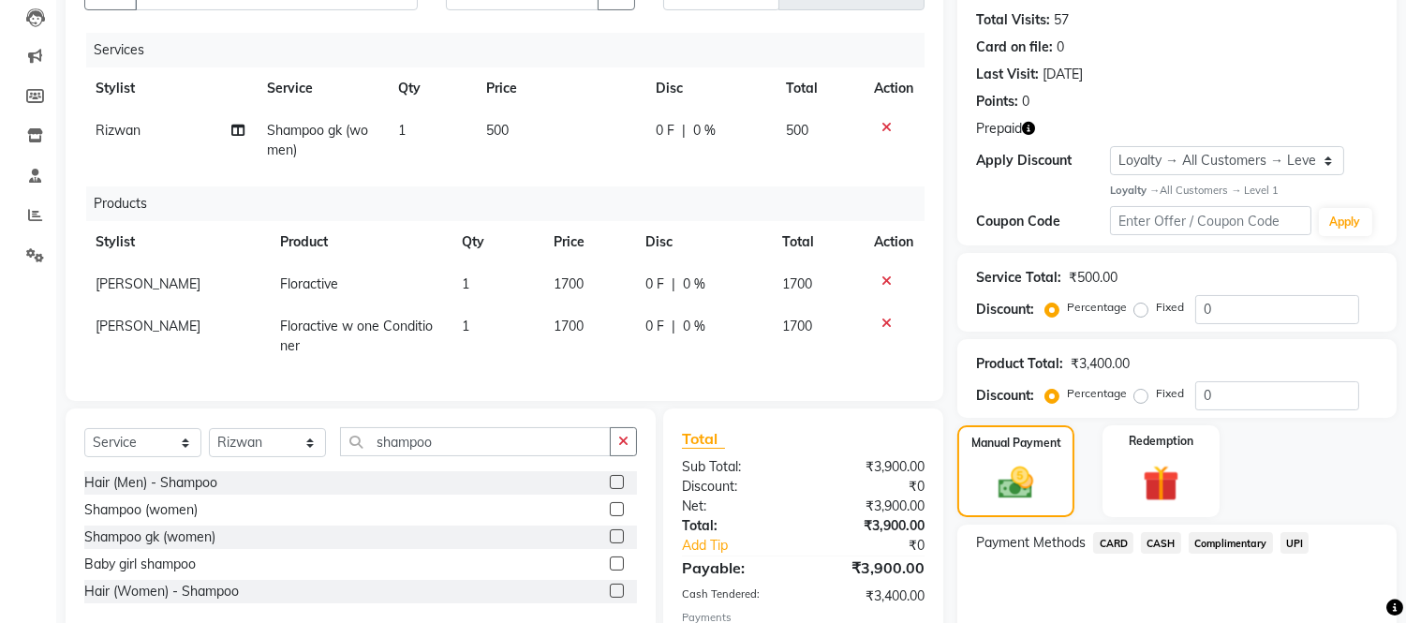
scroll to position [0, 0]
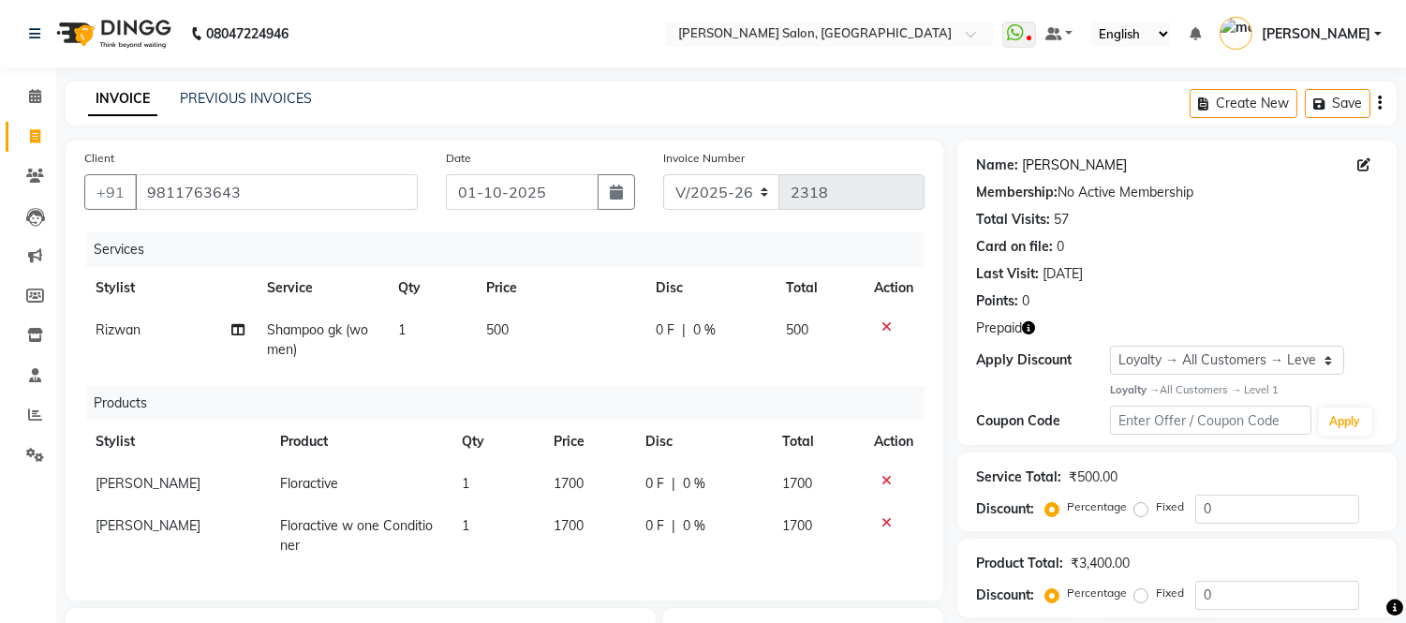
click at [1085, 169] on link "Mrs. Sonal Verma" at bounding box center [1074, 166] width 105 height 20
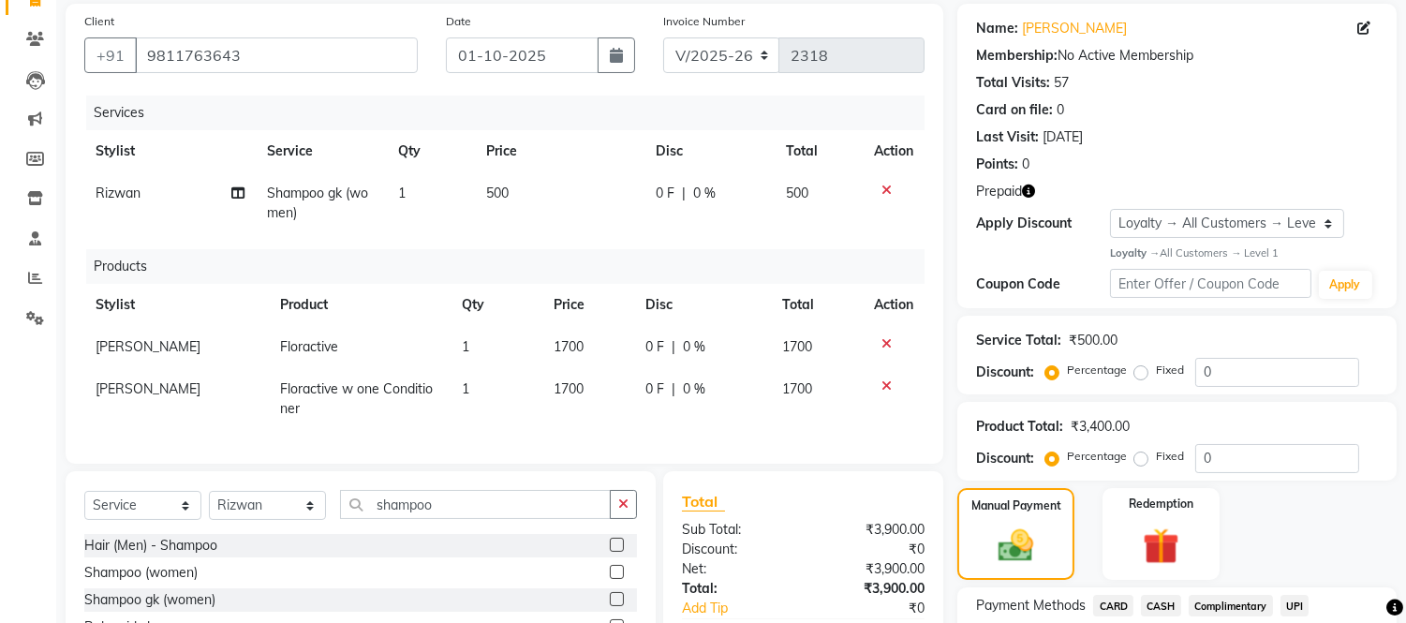
scroll to position [144, 0]
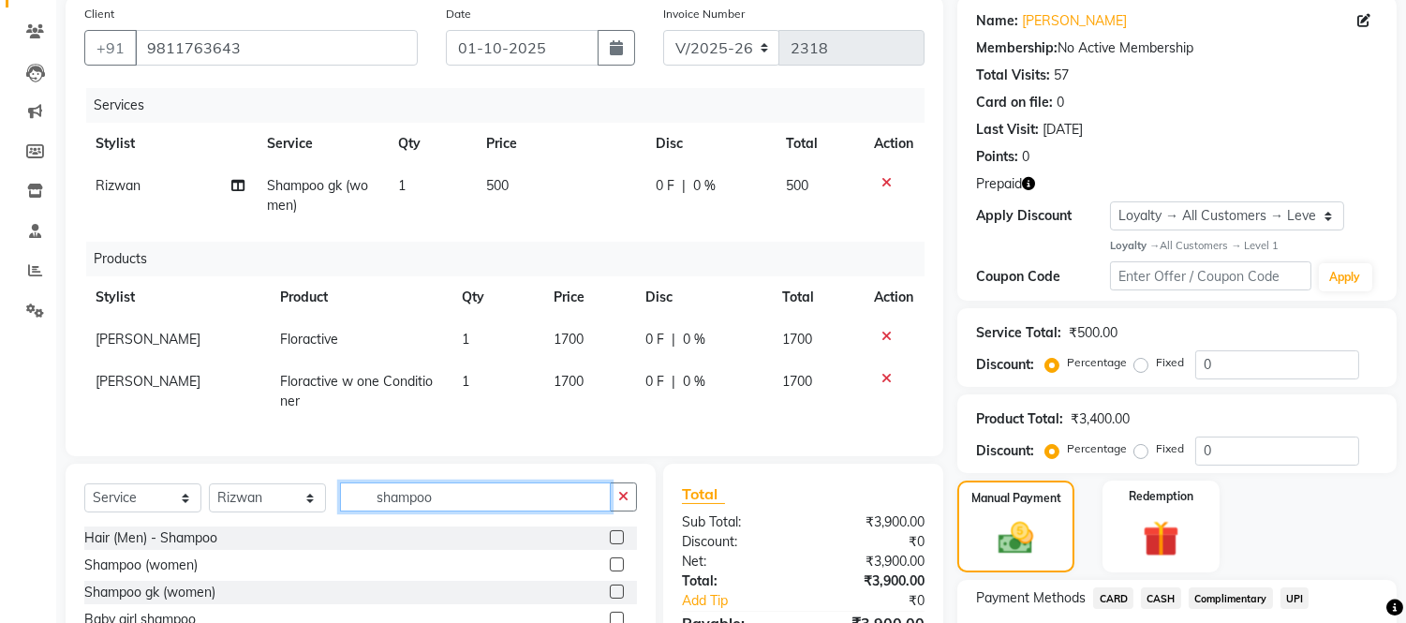
click at [495, 512] on input "shampoo" at bounding box center [475, 496] width 271 height 29
type input "s"
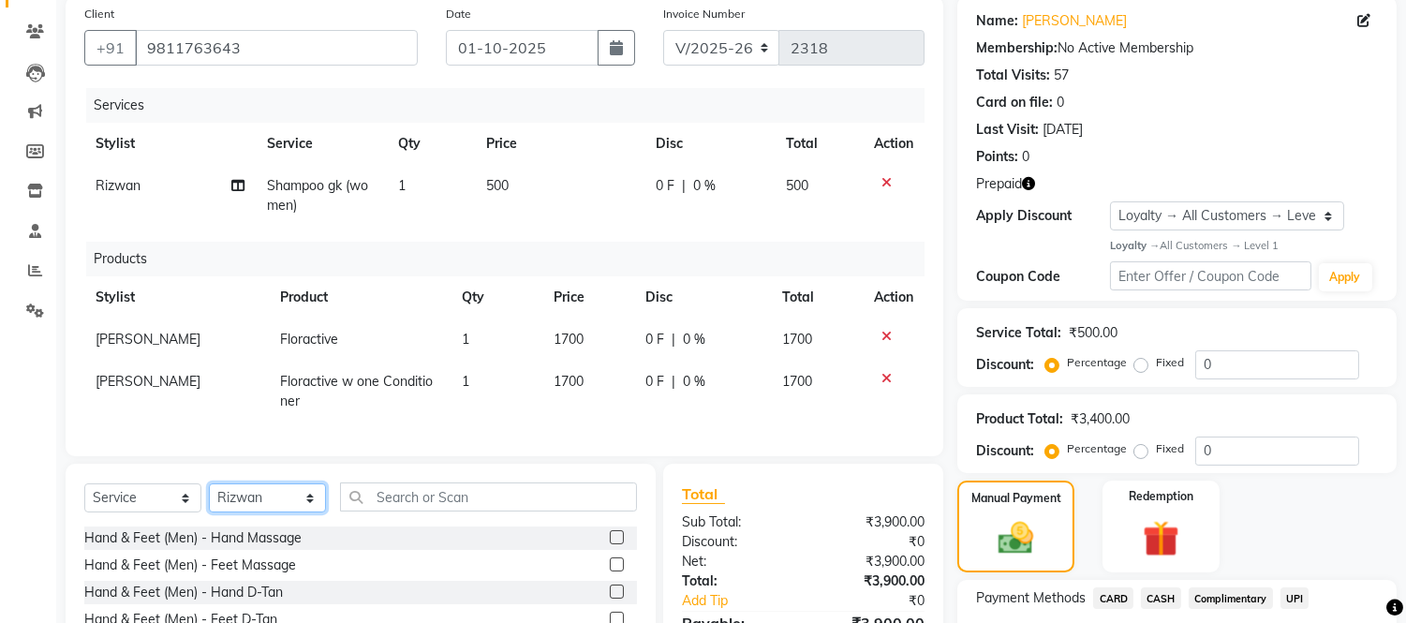
click at [270, 512] on select "Select Stylist Afsar salmani Amjad Khan Devesh Bhatt Dipika fardeen Kajal Tyagi…" at bounding box center [267, 497] width 117 height 29
select select "49739"
click at [209, 499] on select "Select Stylist Afsar salmani Amjad Khan Devesh Bhatt Dipika fardeen Kajal Tyagi…" at bounding box center [267, 497] width 117 height 29
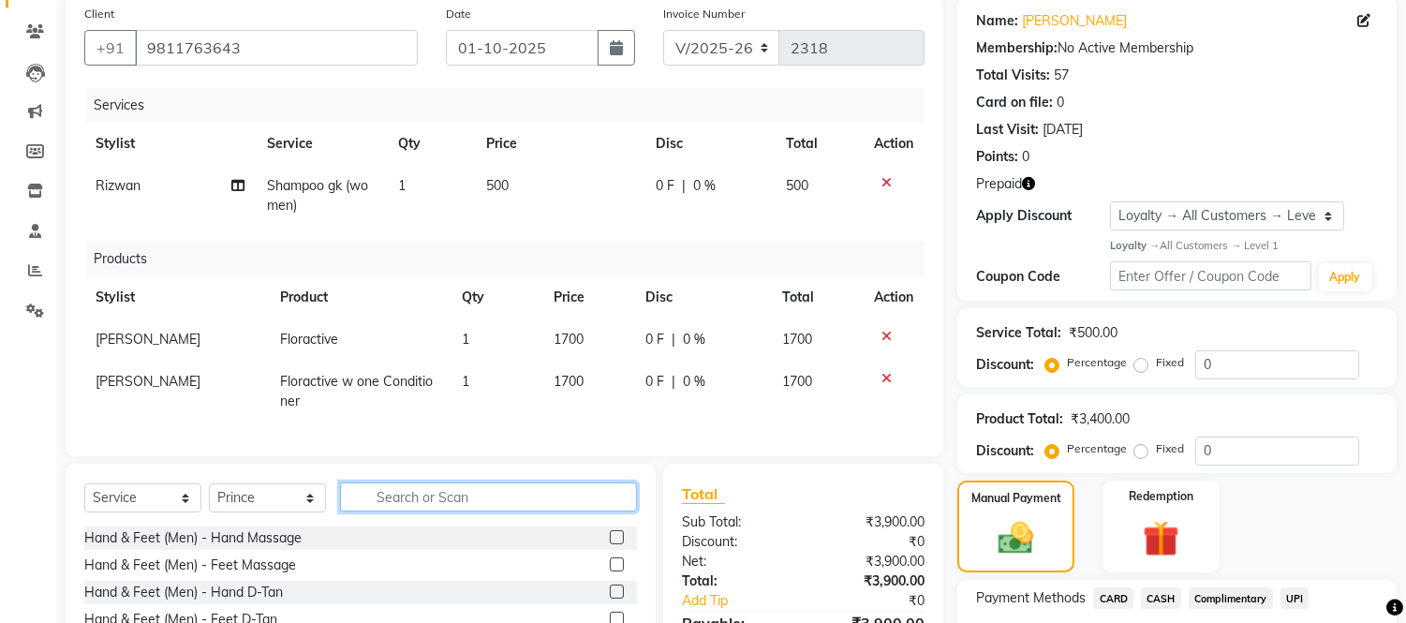
click at [452, 512] on input "text" at bounding box center [488, 496] width 297 height 29
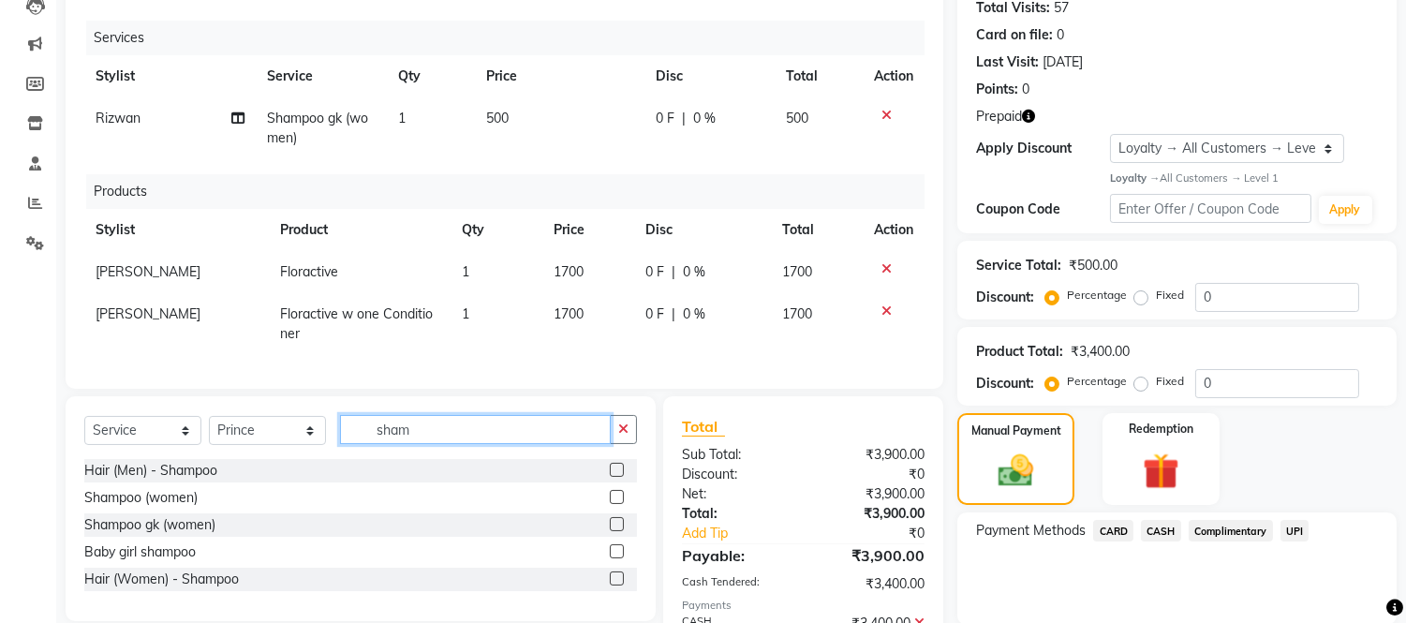
type input "sham"
click at [614, 504] on label at bounding box center [617, 497] width 14 height 14
click at [614, 504] on input "checkbox" at bounding box center [616, 498] width 12 height 12
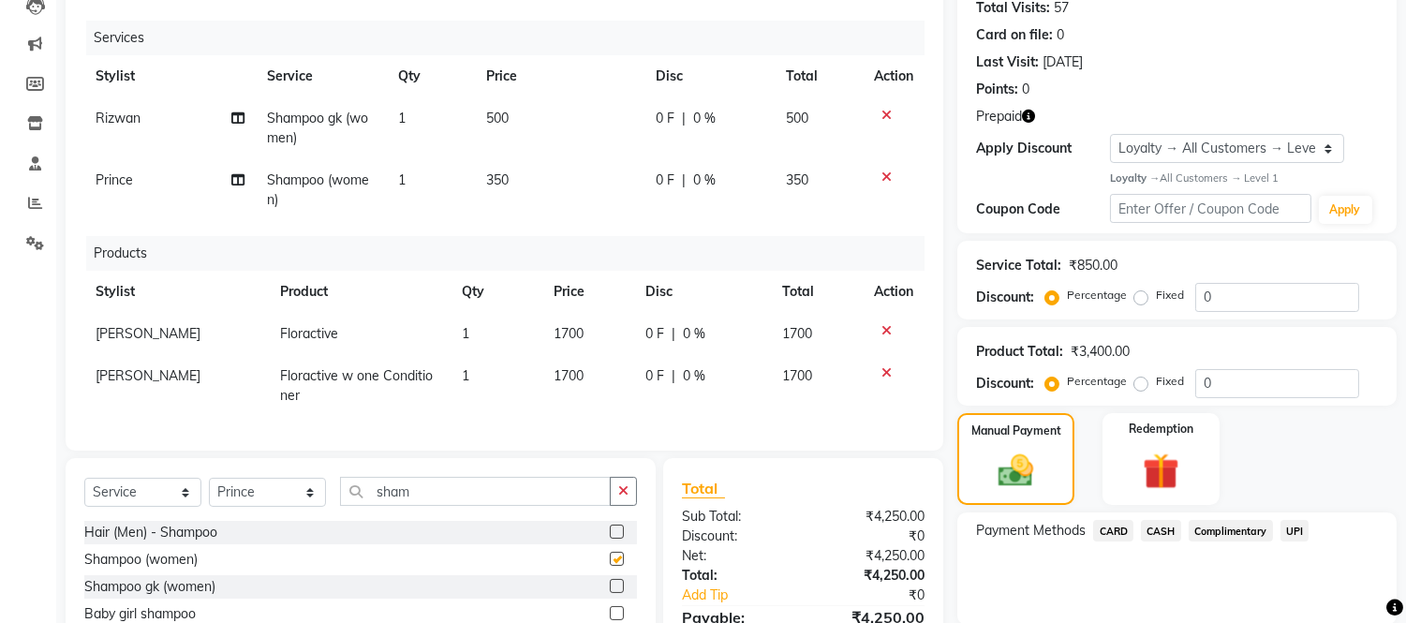
checkbox input "false"
click at [264, 507] on select "Select Stylist Afsar salmani Amjad Khan Devesh Bhatt Dipika fardeen Kajal Tyagi…" at bounding box center [267, 492] width 117 height 29
select select "85118"
click at [209, 494] on select "Select Stylist Afsar salmani Amjad Khan Devesh Bhatt Dipika fardeen Kajal Tyagi…" at bounding box center [267, 492] width 117 height 29
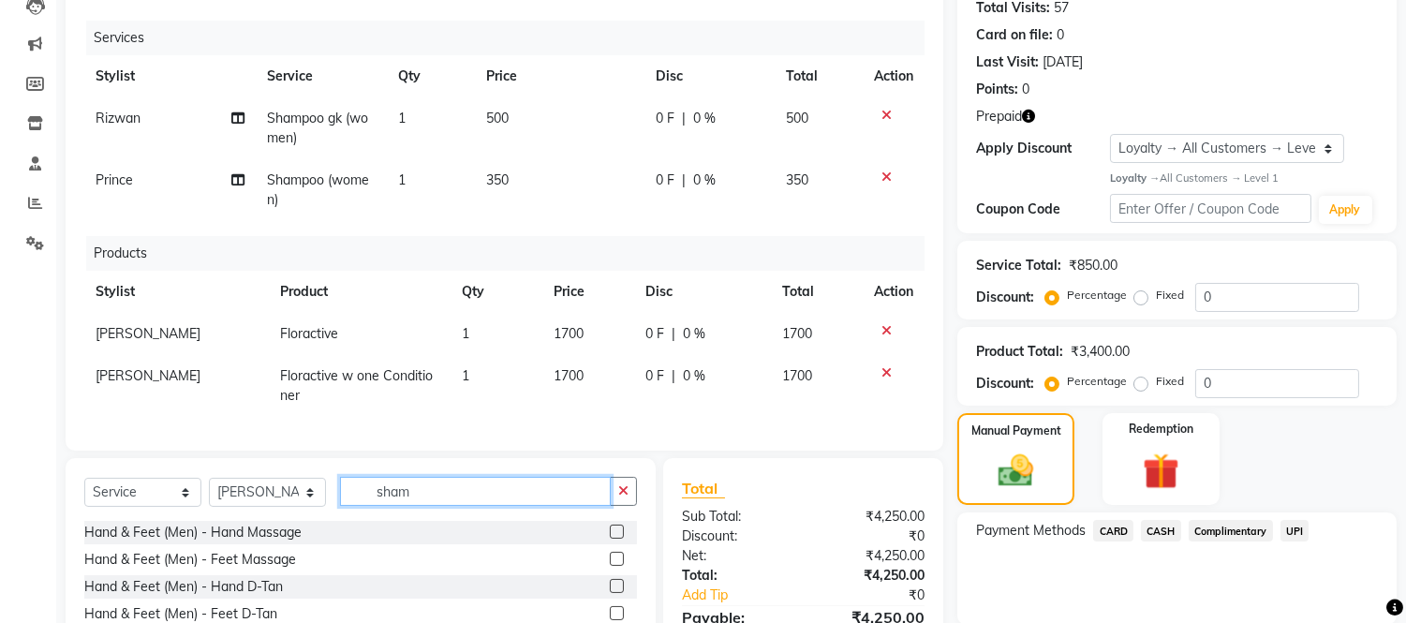
click at [526, 506] on input "sham" at bounding box center [475, 491] width 271 height 29
type input "s"
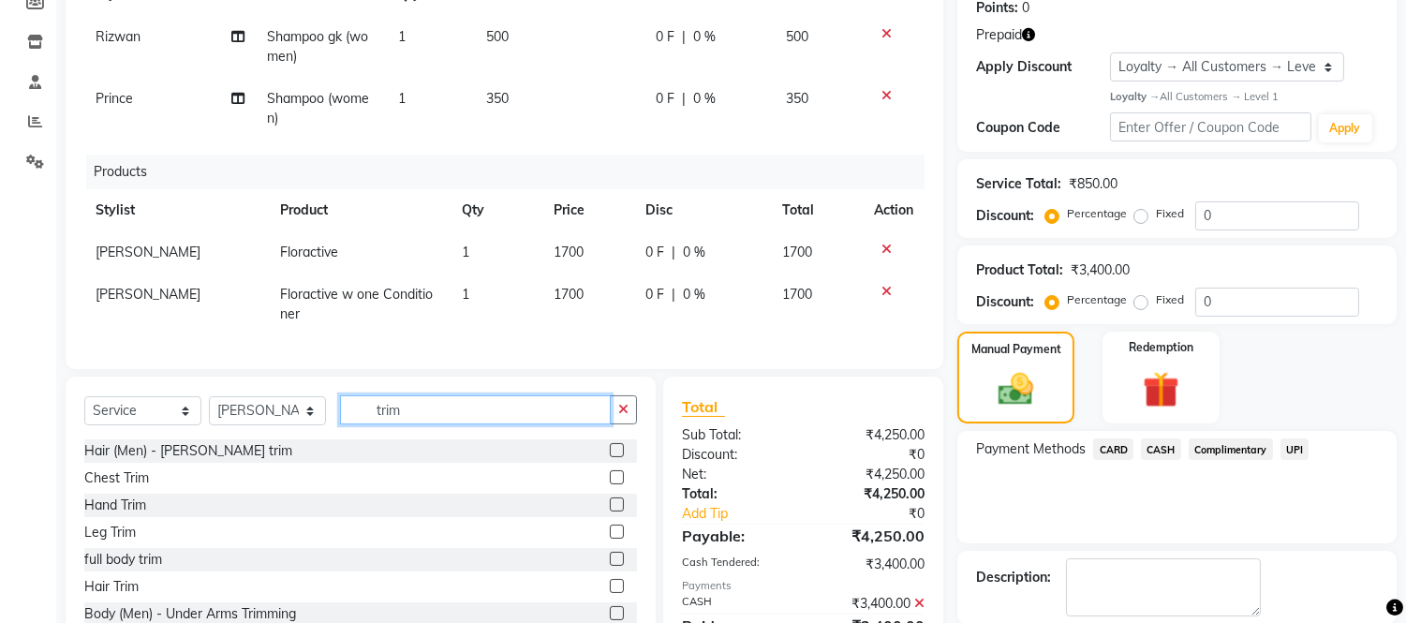
scroll to position [3, 0]
type input "trim"
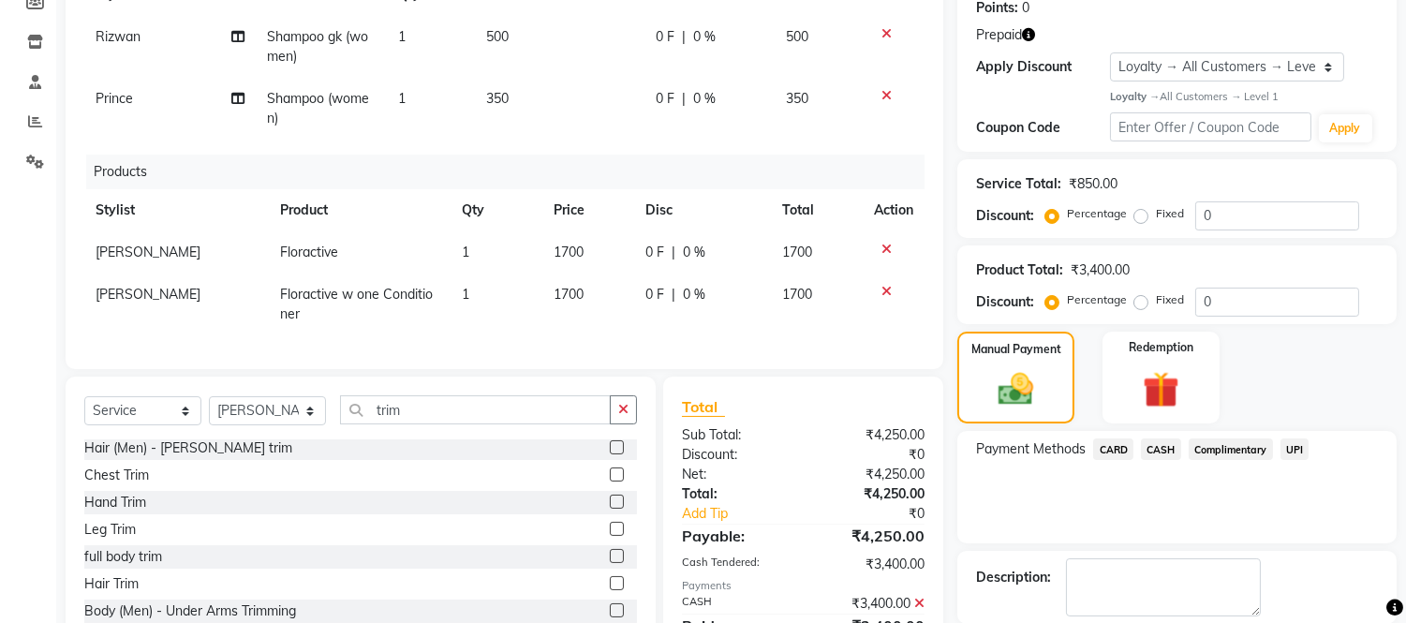
click at [610, 590] on label at bounding box center [617, 583] width 14 height 14
click at [610, 590] on input "checkbox" at bounding box center [616, 584] width 12 height 12
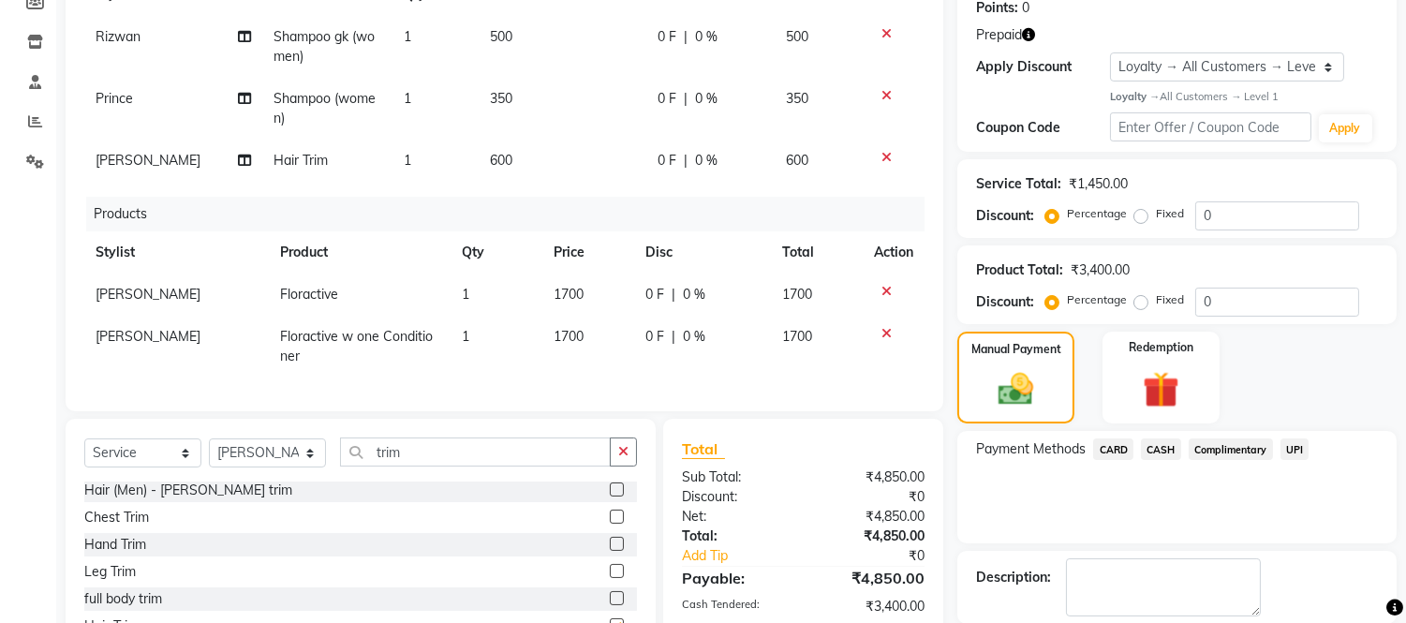
checkbox input "false"
click at [494, 156] on span "600" at bounding box center [501, 160] width 22 height 17
select select "85118"
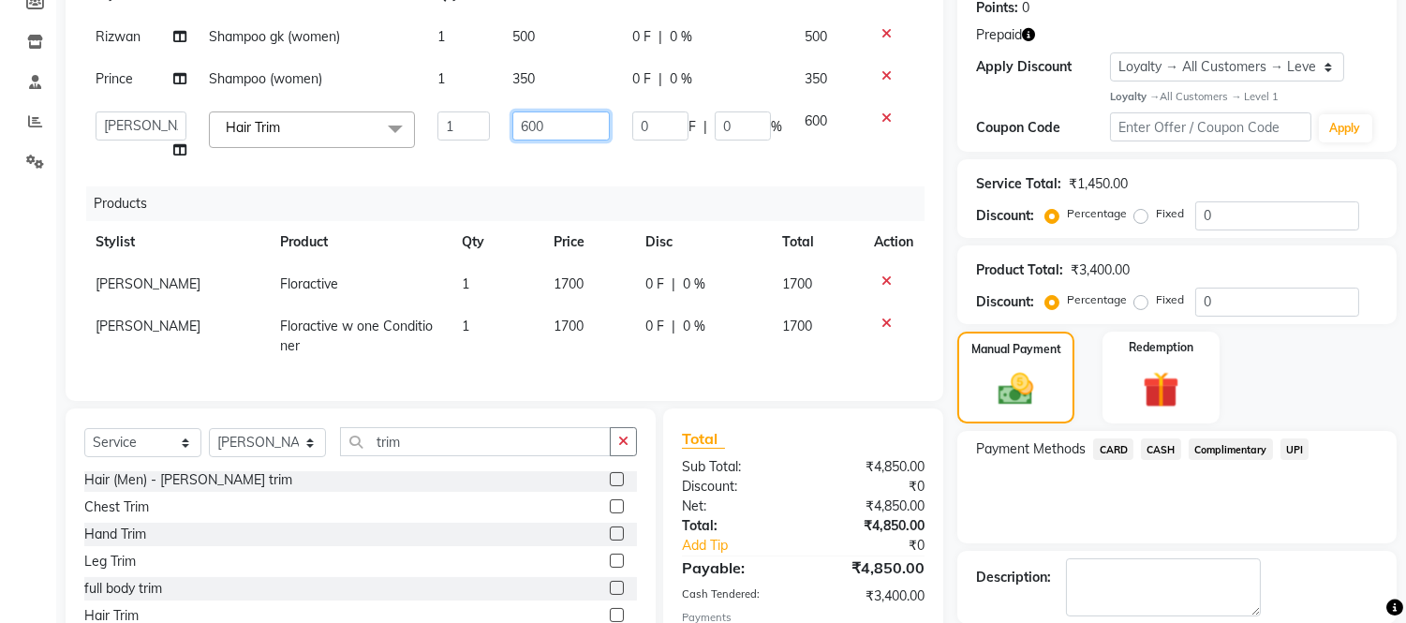
click at [525, 122] on input "600" at bounding box center [560, 125] width 97 height 29
click at [528, 122] on input "600" at bounding box center [560, 125] width 97 height 29
type input "500"
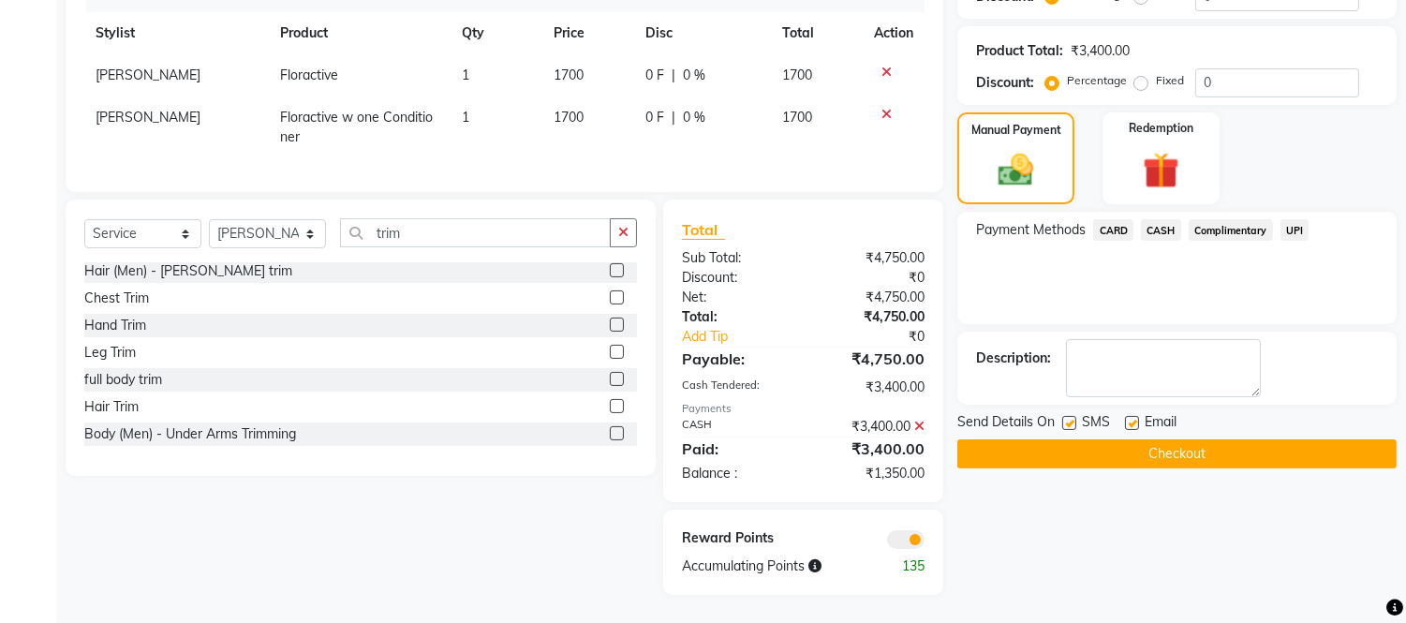
click at [1127, 534] on div "Name: Mrs. Sonal Verma Membership: No Active Membership Total Visits: 57 Card o…" at bounding box center [1183, 111] width 453 height 967
click at [1149, 147] on img at bounding box center [1161, 170] width 62 height 47
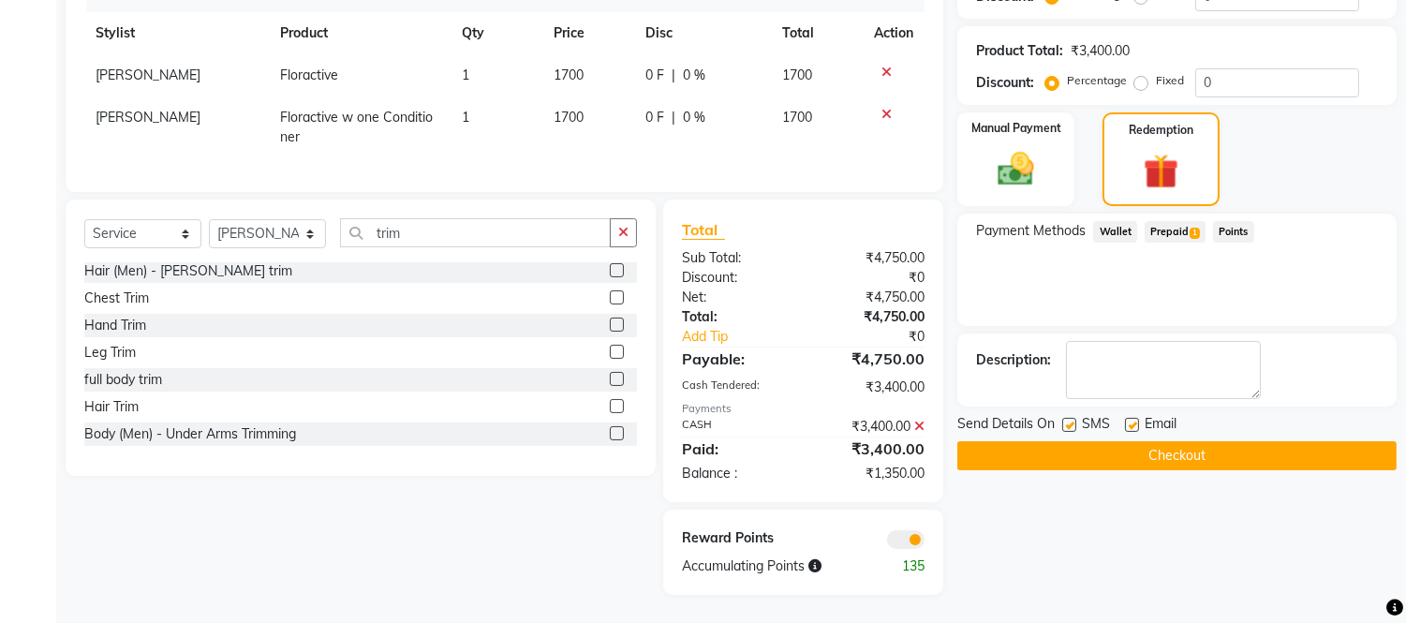
click at [1195, 228] on span "1" at bounding box center [1195, 233] width 10 height 11
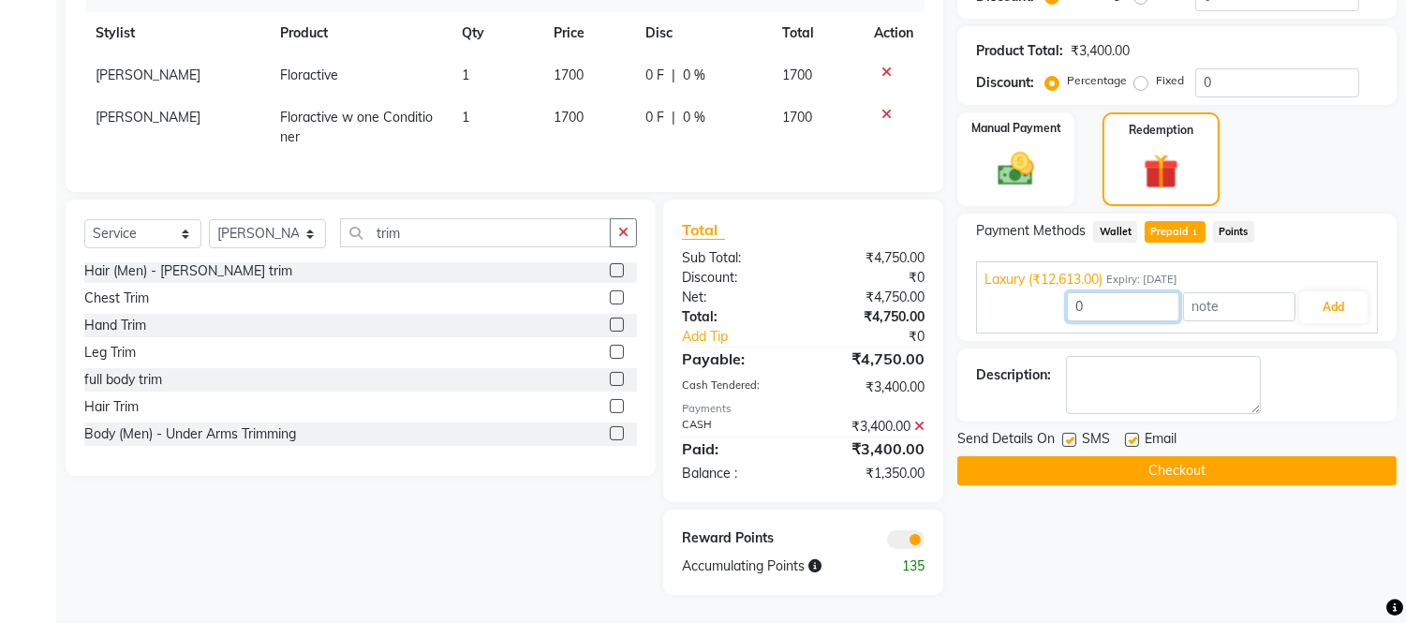
click at [1136, 307] on input "0" at bounding box center [1123, 306] width 112 height 29
type input "1350"
click at [1331, 295] on button "Add" at bounding box center [1333, 307] width 68 height 32
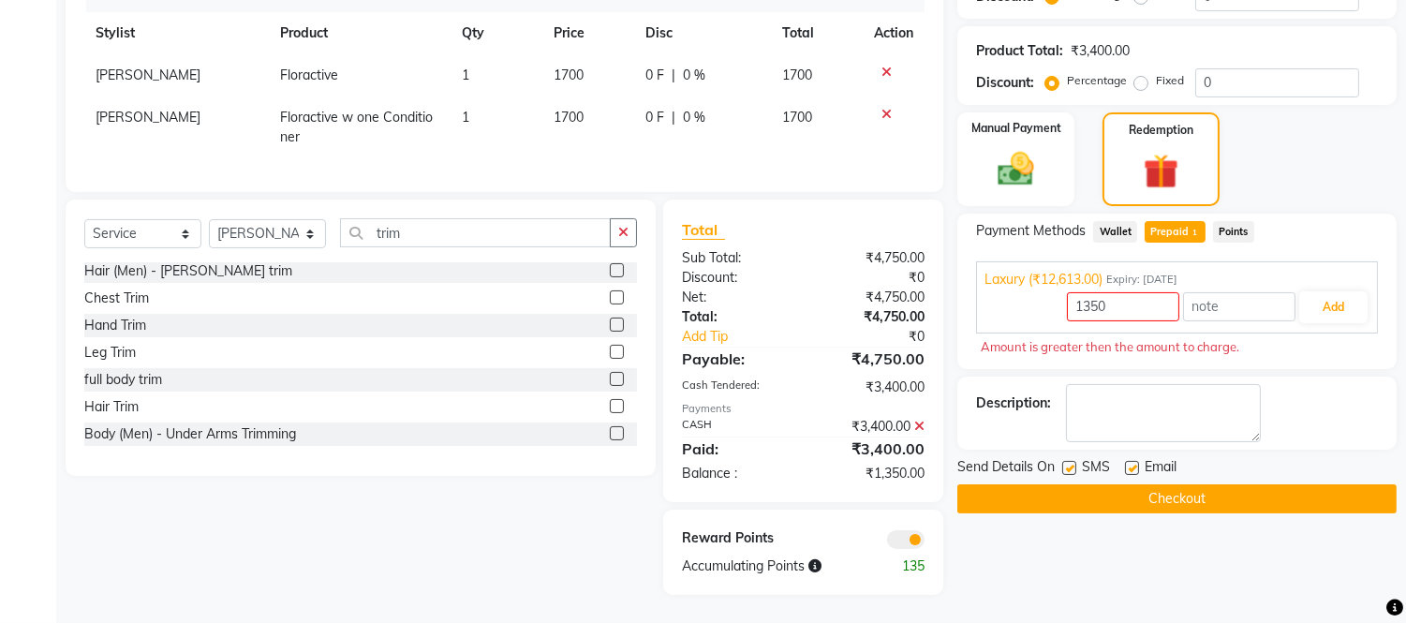
click at [1321, 221] on div "Payment Methods Wallet Prepaid 1 Points" at bounding box center [1177, 233] width 402 height 25
click at [529, 550] on div "Select Service Product Membership Package Voucher Prepaid Gift Card Select Styl…" at bounding box center [354, 397] width 604 height 395
click at [1031, 181] on img at bounding box center [1017, 169] width 62 height 44
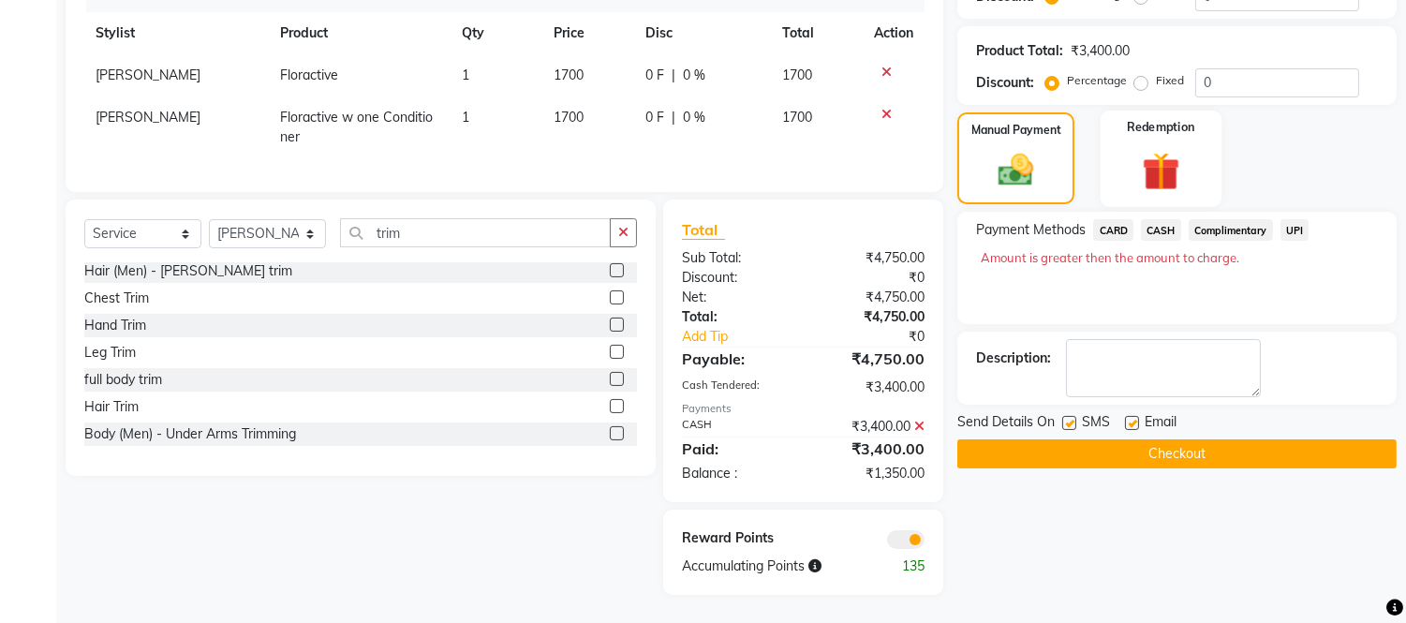
click at [1164, 164] on img at bounding box center [1161, 170] width 62 height 47
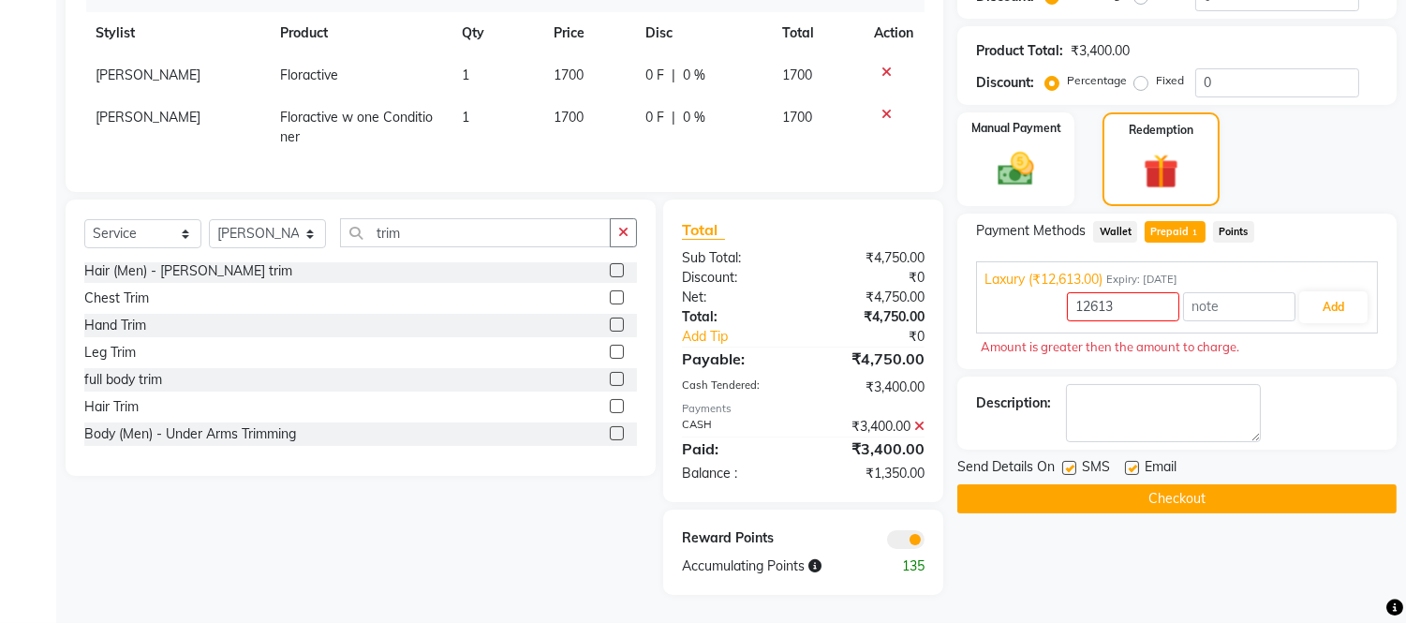
click at [1115, 227] on span "Wallet" at bounding box center [1115, 232] width 44 height 22
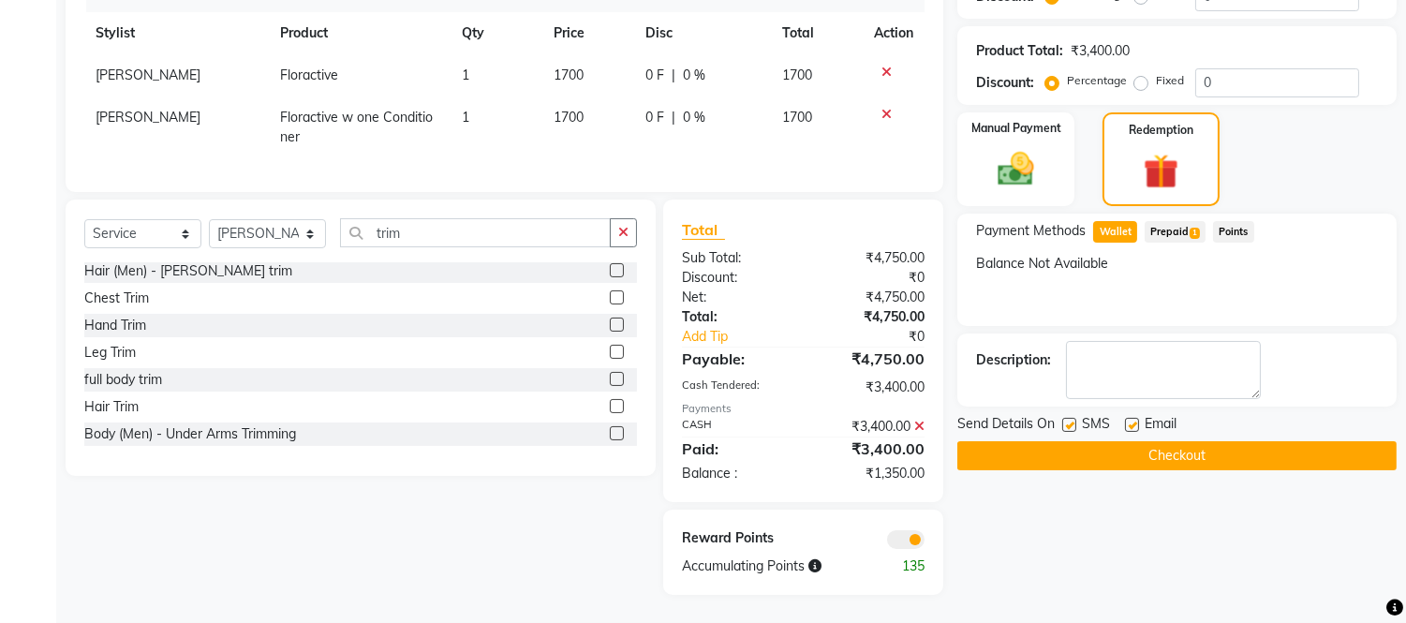
click at [1173, 230] on span "Prepaid 1" at bounding box center [1175, 232] width 61 height 22
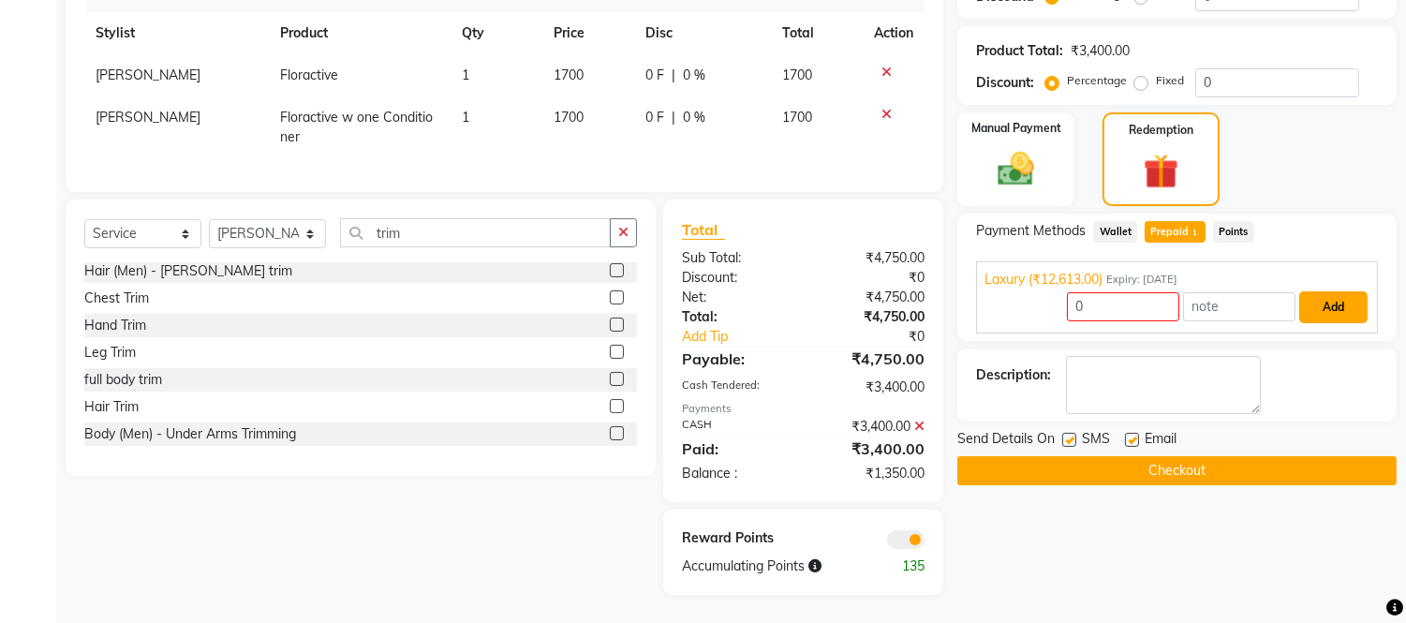
click at [1331, 303] on button "Add" at bounding box center [1333, 307] width 68 height 32
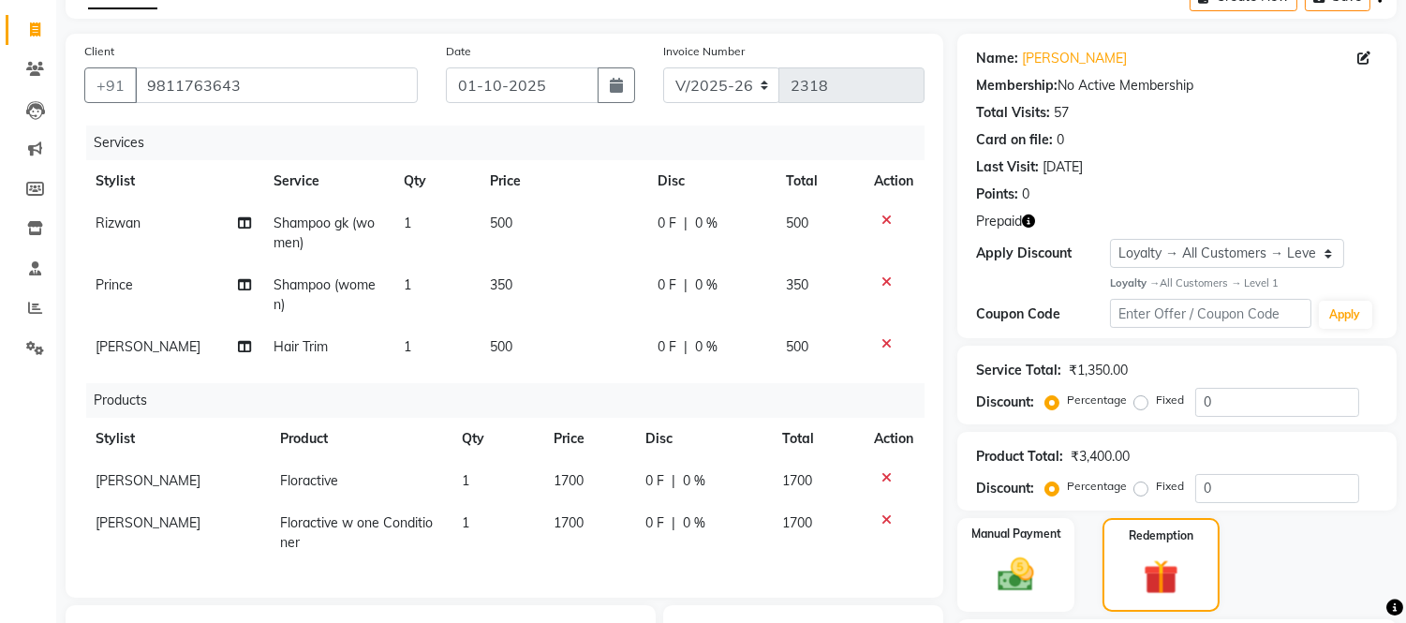
scroll to position [0, 0]
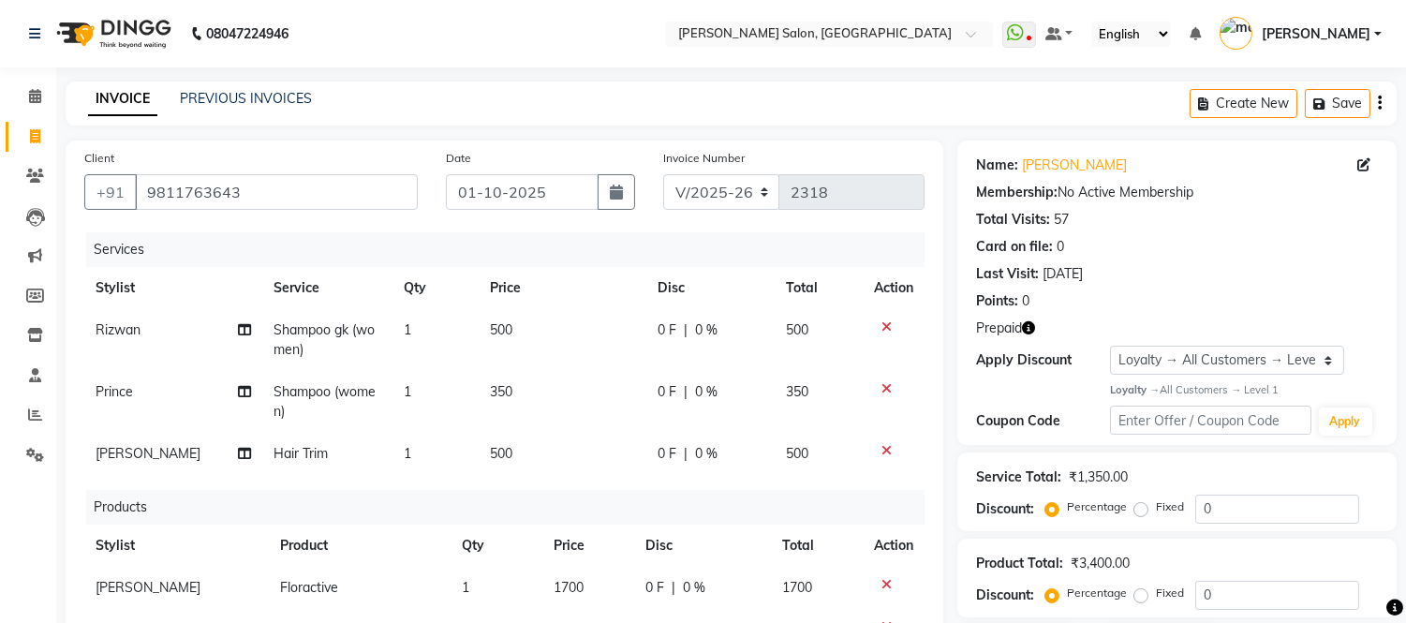
click at [1028, 328] on icon "button" at bounding box center [1028, 327] width 13 height 13
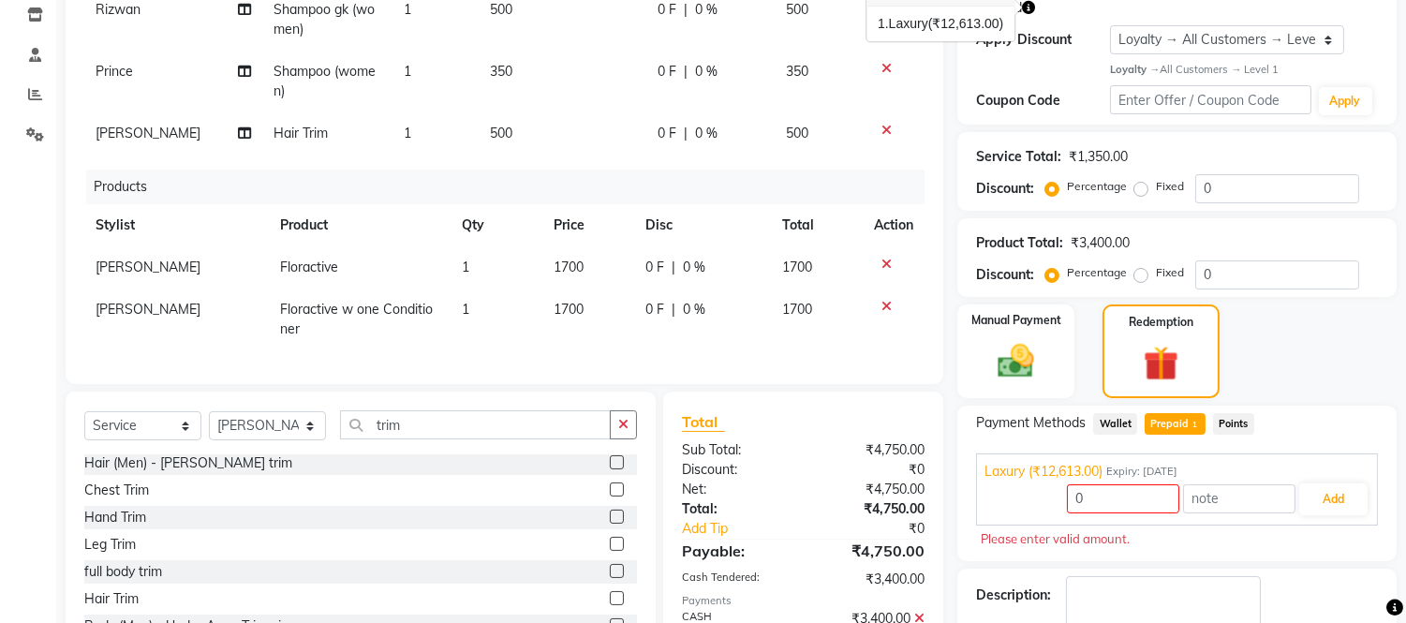
scroll to position [527, 0]
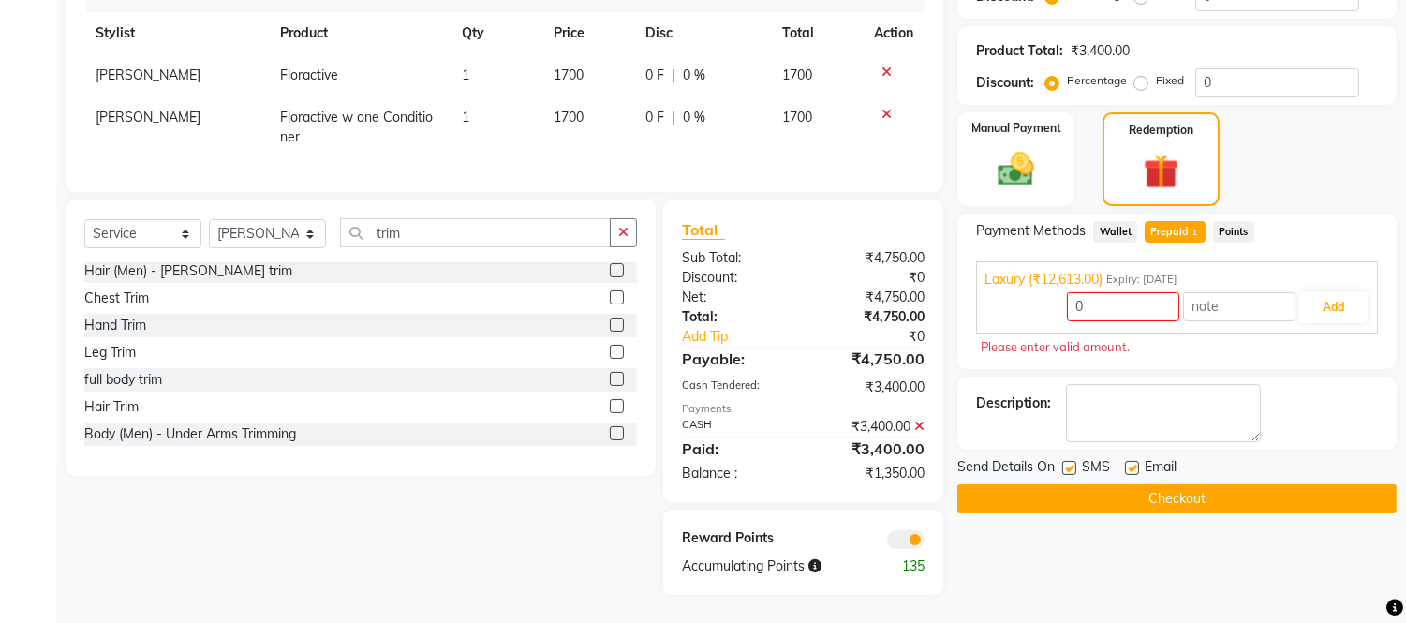
click at [914, 422] on icon at bounding box center [919, 426] width 10 height 13
type input "1350"
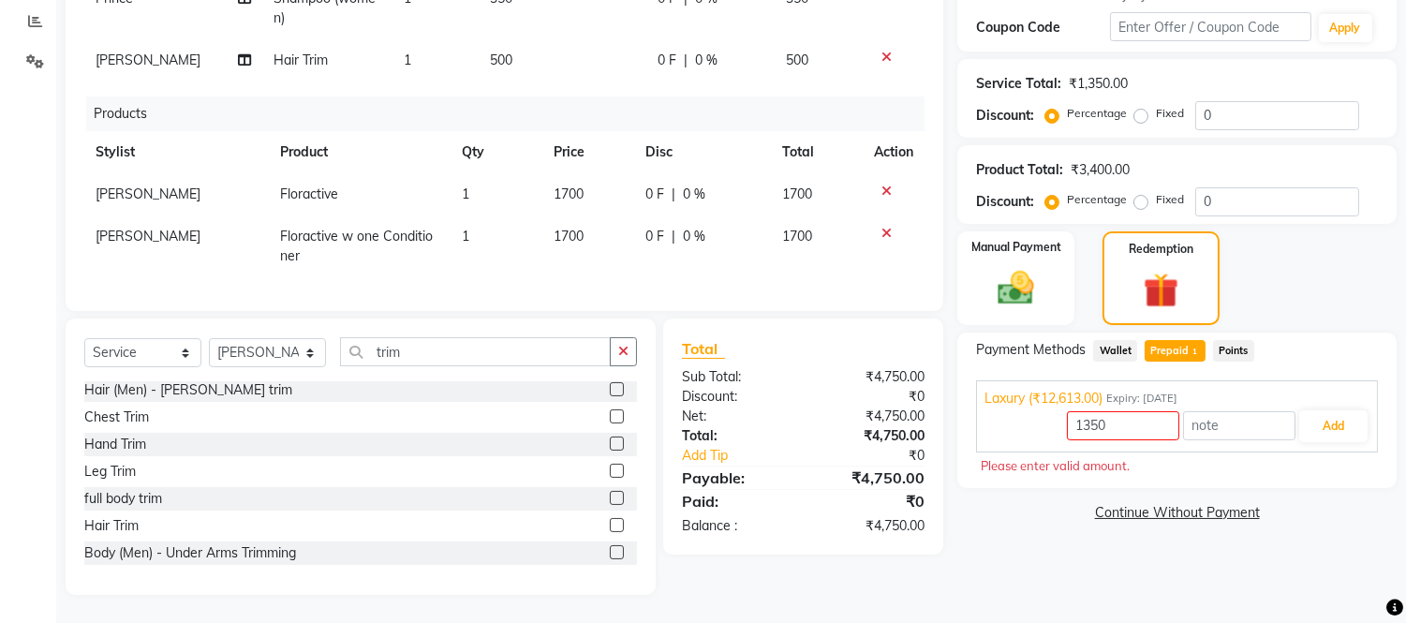
scroll to position [408, 0]
click at [1296, 270] on div "Manual Payment Redemption" at bounding box center [1176, 278] width 467 height 94
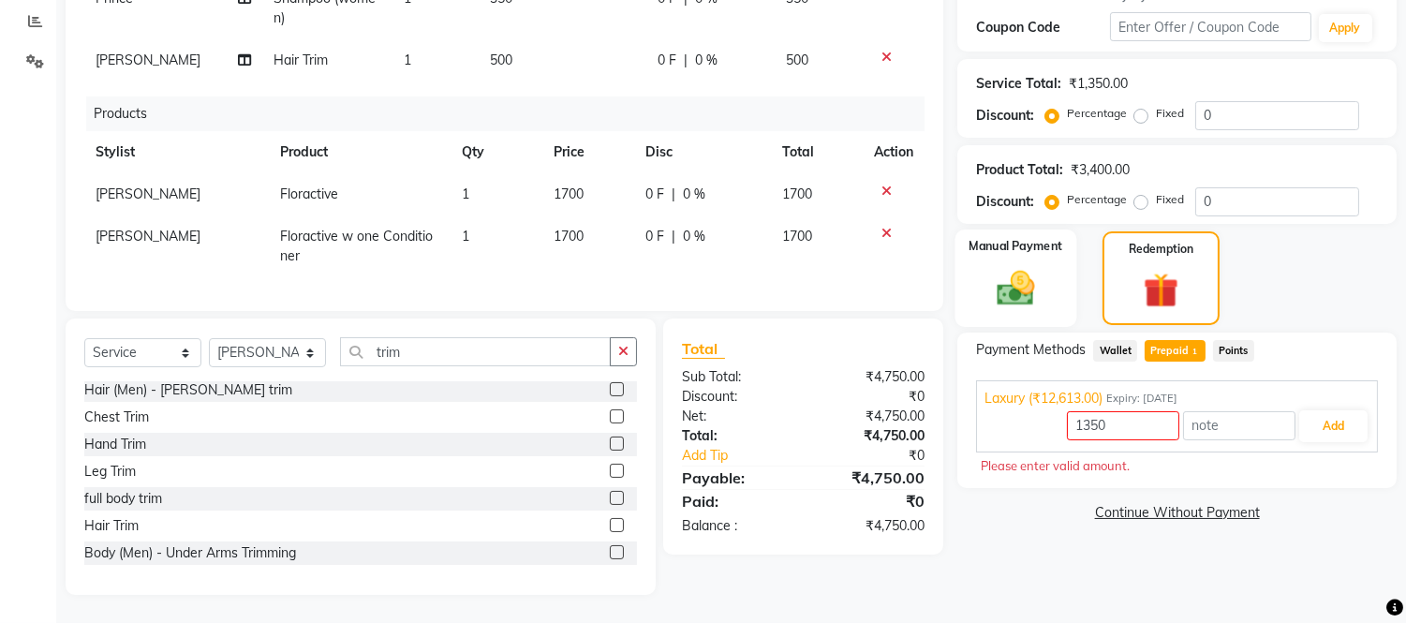
click at [1028, 269] on img at bounding box center [1017, 288] width 62 height 44
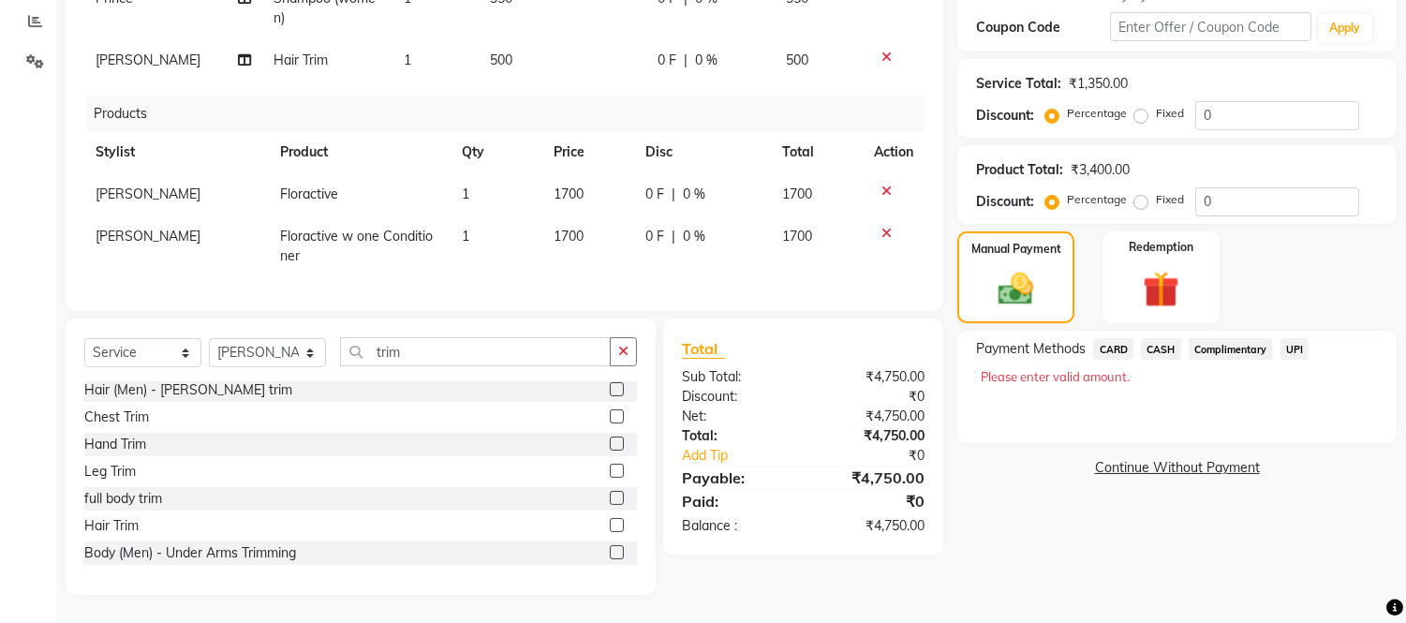
click at [1162, 338] on span "CASH" at bounding box center [1161, 349] width 40 height 22
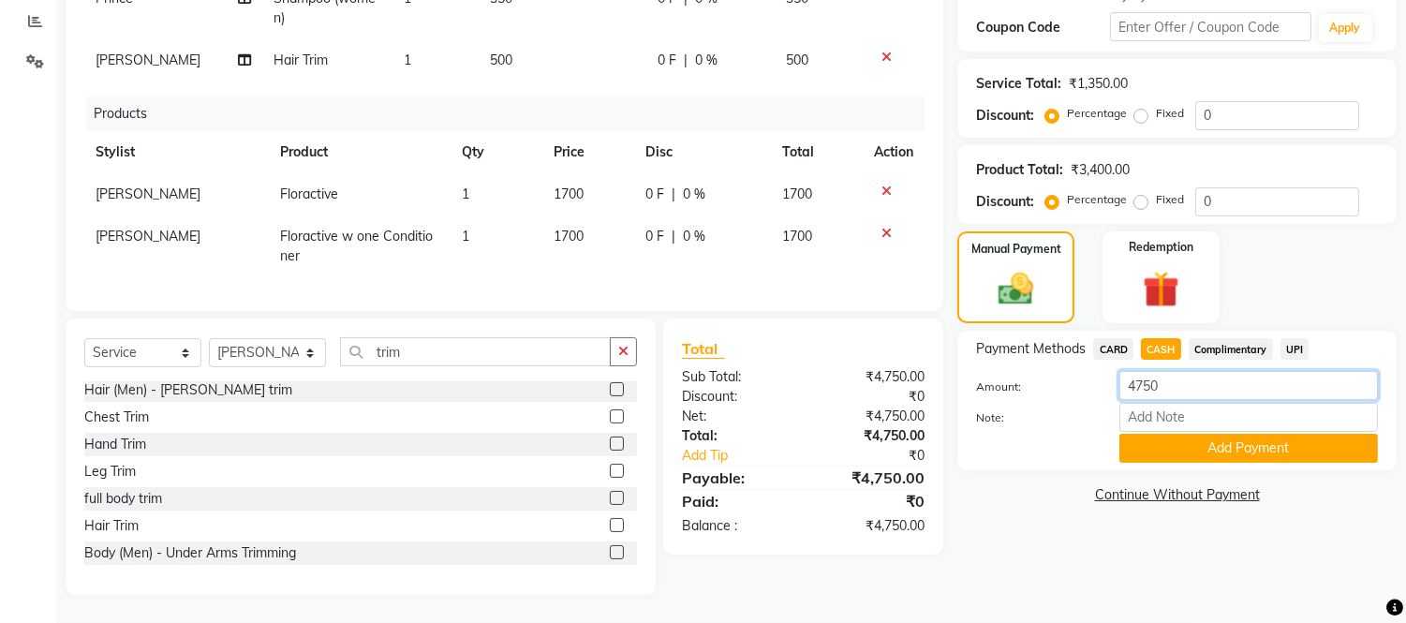
click at [1178, 371] on input "4750" at bounding box center [1248, 385] width 259 height 29
type input "4"
type input "3400"
click at [1199, 434] on button "Add Payment" at bounding box center [1248, 448] width 259 height 29
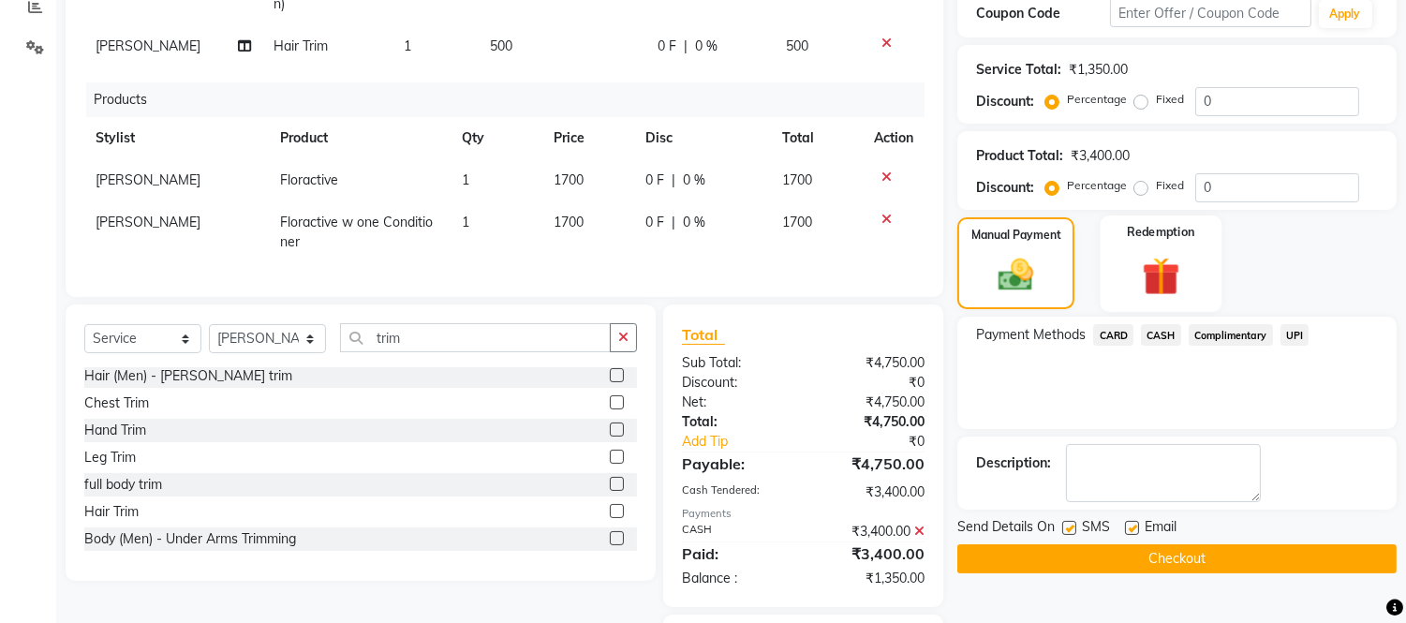
click at [1156, 244] on div "Redemption" at bounding box center [1161, 263] width 122 height 96
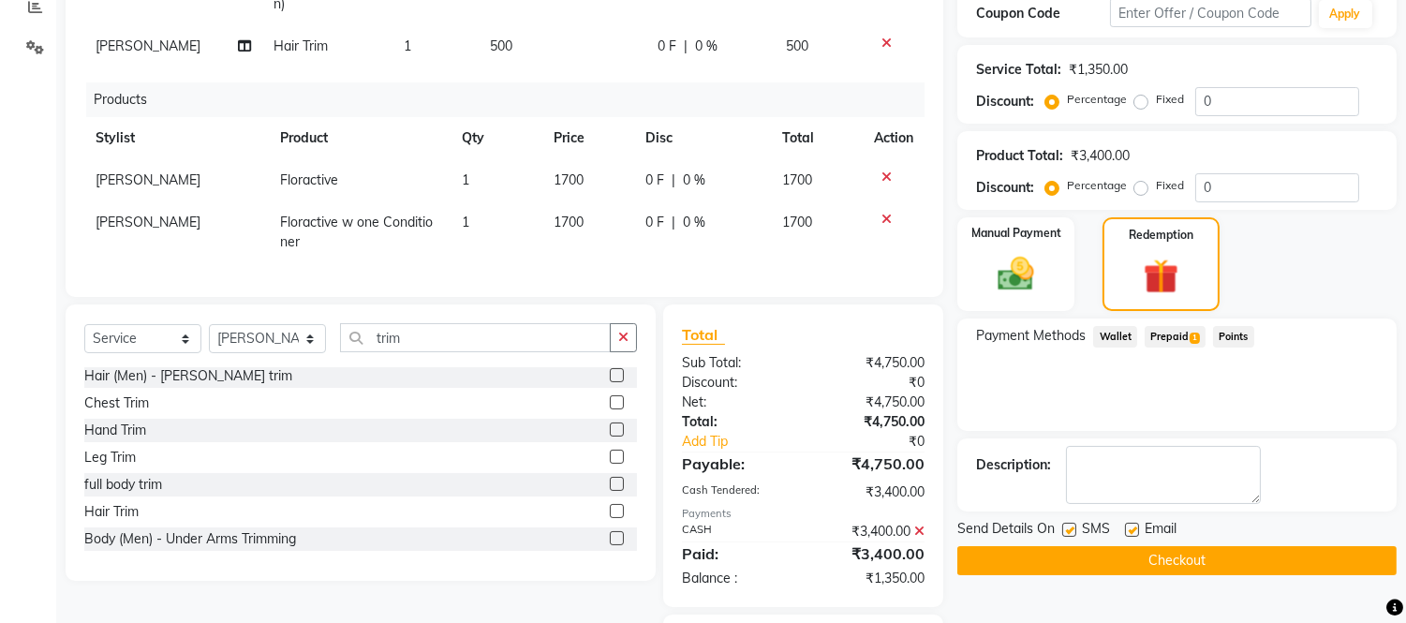
click at [1187, 333] on span "Prepaid 1" at bounding box center [1175, 337] width 61 height 22
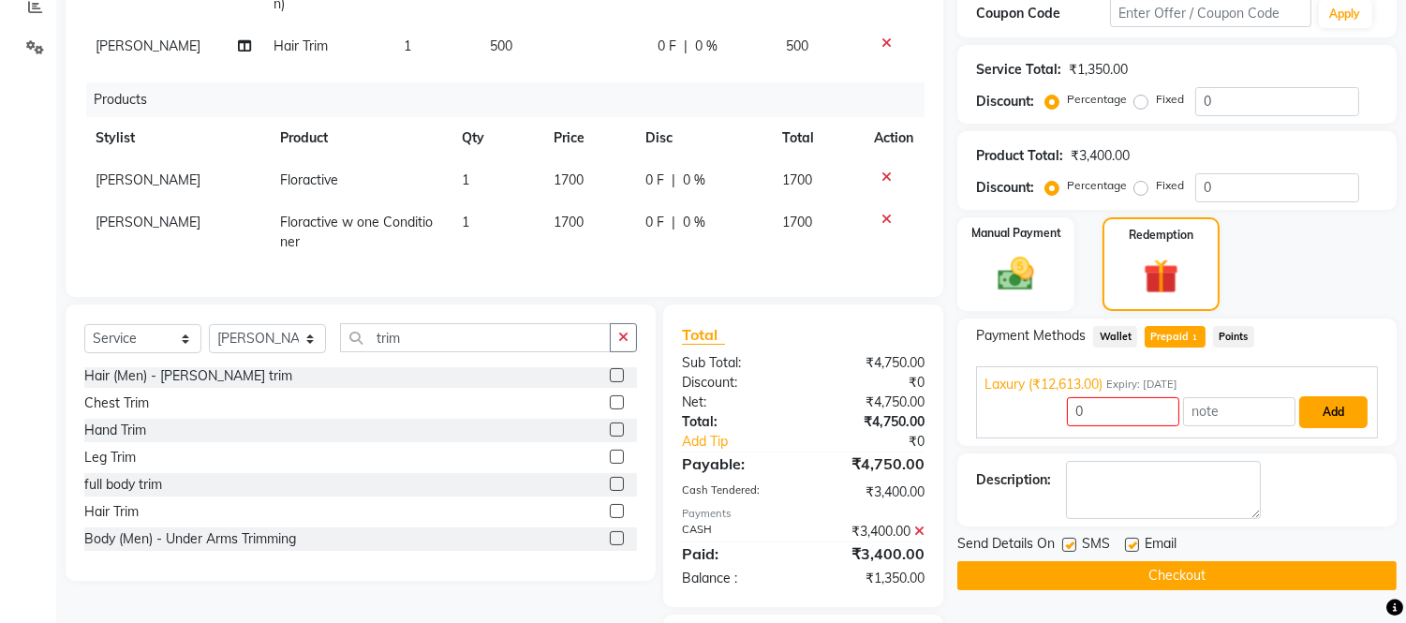
click at [1330, 397] on button "Add" at bounding box center [1333, 412] width 68 height 32
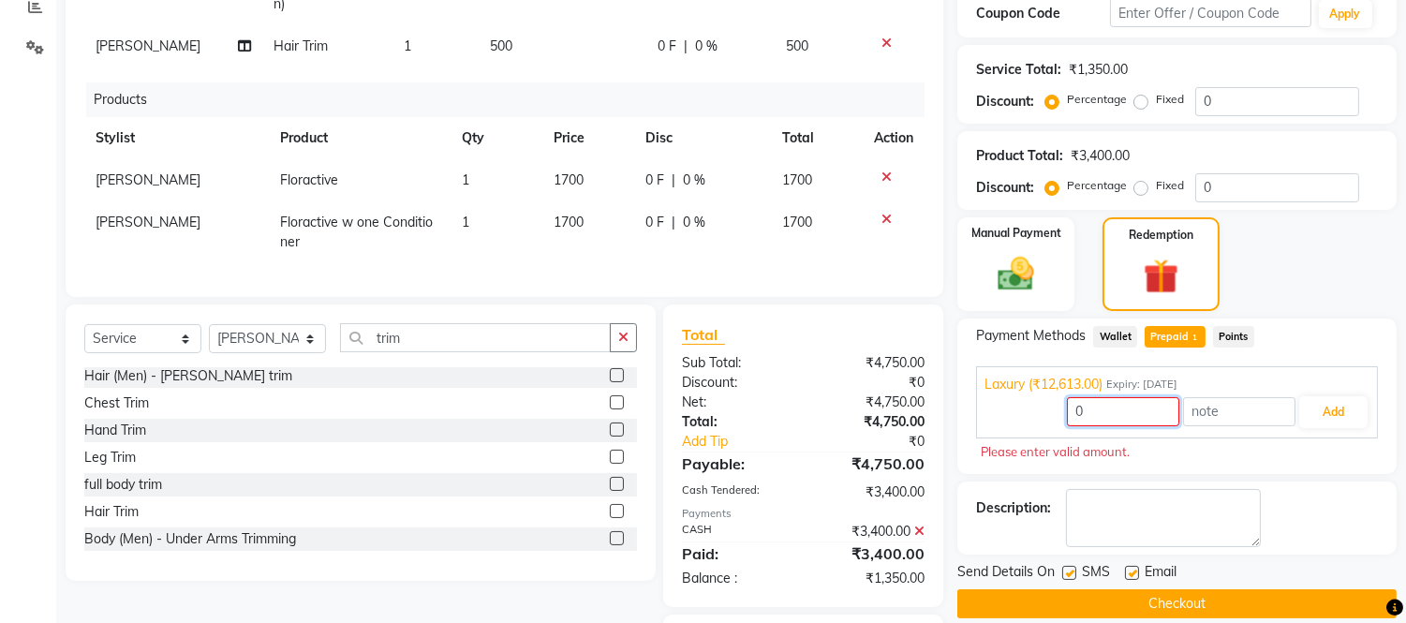
click at [1127, 408] on input "0" at bounding box center [1123, 411] width 112 height 29
click at [1303, 404] on button "Add" at bounding box center [1333, 412] width 68 height 32
click at [1119, 417] on input "1350" at bounding box center [1123, 411] width 112 height 29
type input "1"
click at [1137, 403] on input "number" at bounding box center [1123, 411] width 112 height 29
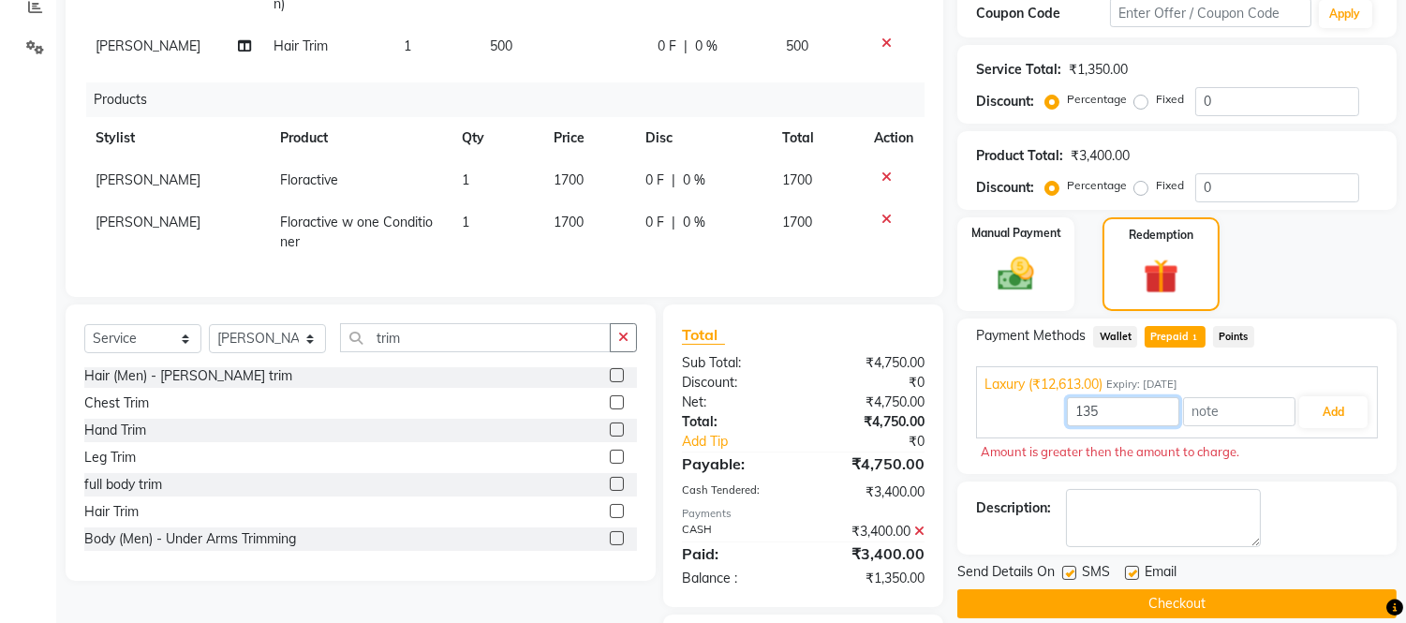
type input "1350"
click at [1337, 416] on button "Add" at bounding box center [1333, 412] width 68 height 32
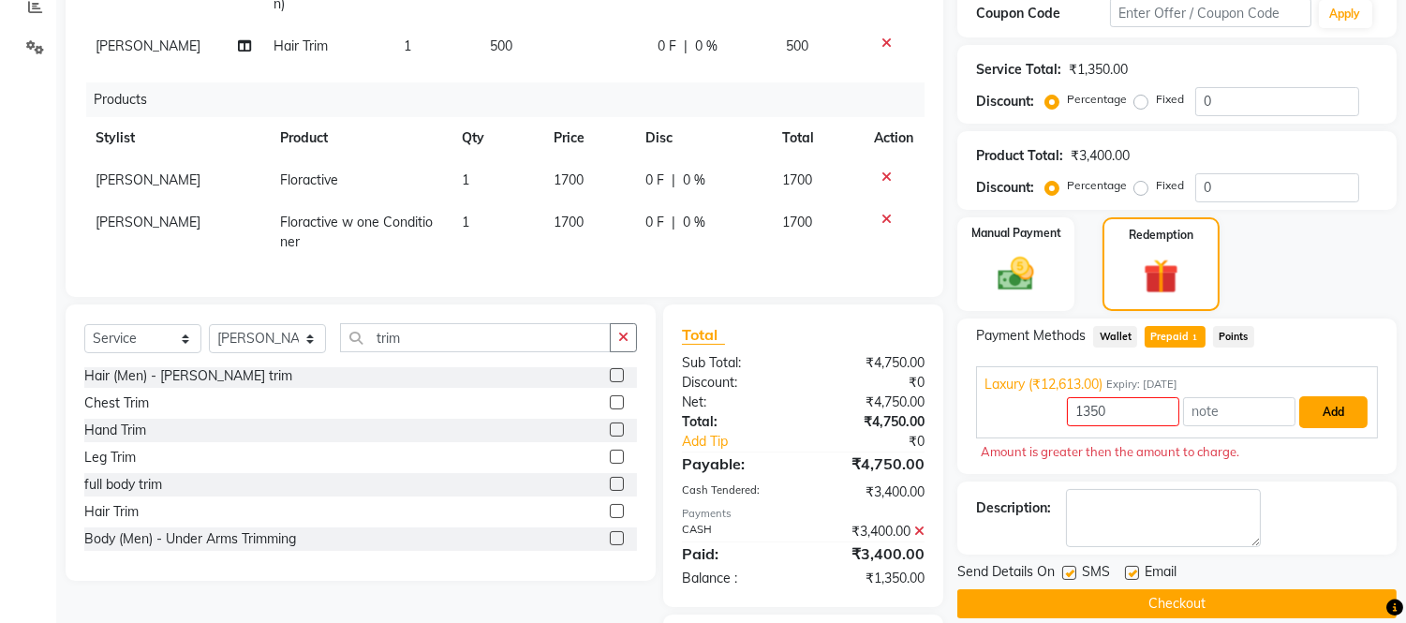
click at [1337, 416] on button "Add" at bounding box center [1333, 412] width 68 height 32
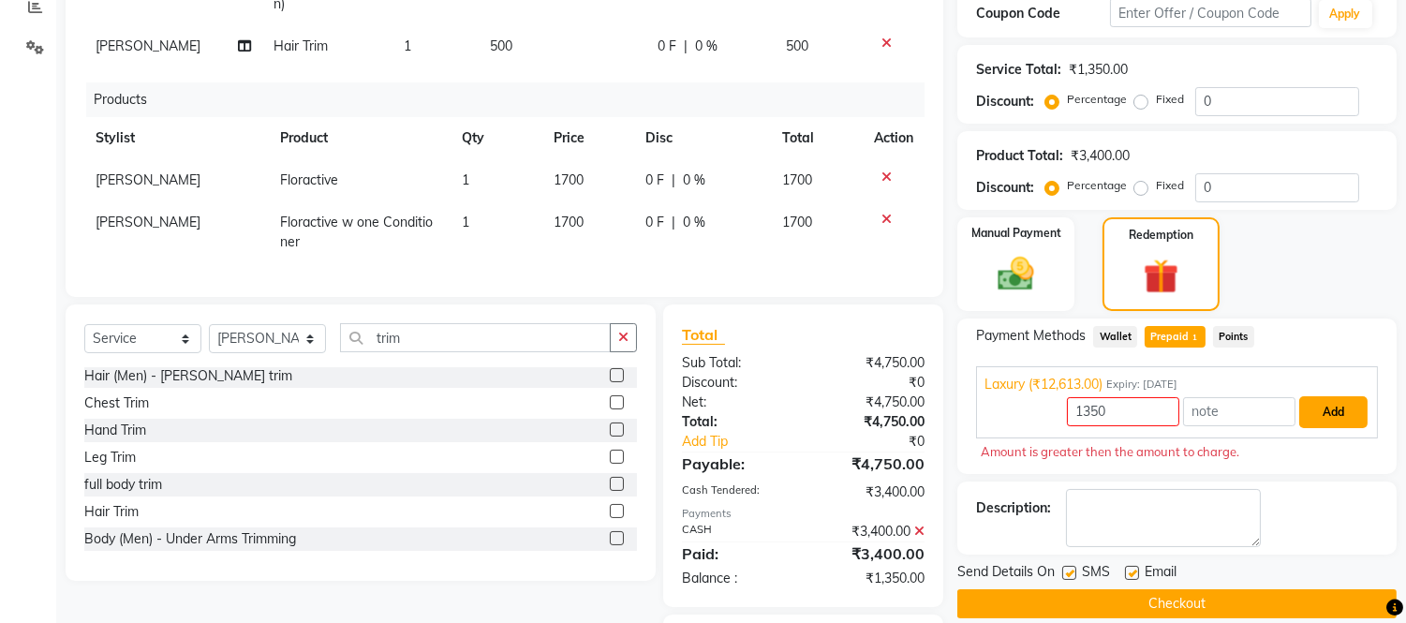
click at [1337, 416] on button "Add" at bounding box center [1333, 412] width 68 height 32
drag, startPoint x: 1337, startPoint y: 416, endPoint x: 1247, endPoint y: 338, distance: 118.9
click at [1247, 338] on div "Payment Methods Wallet Prepaid 1 Points Laxury (₹12,613.00) Expiry: 08-06-2026 …" at bounding box center [1177, 396] width 402 height 141
click at [1247, 338] on span "Points" at bounding box center [1233, 337] width 41 height 22
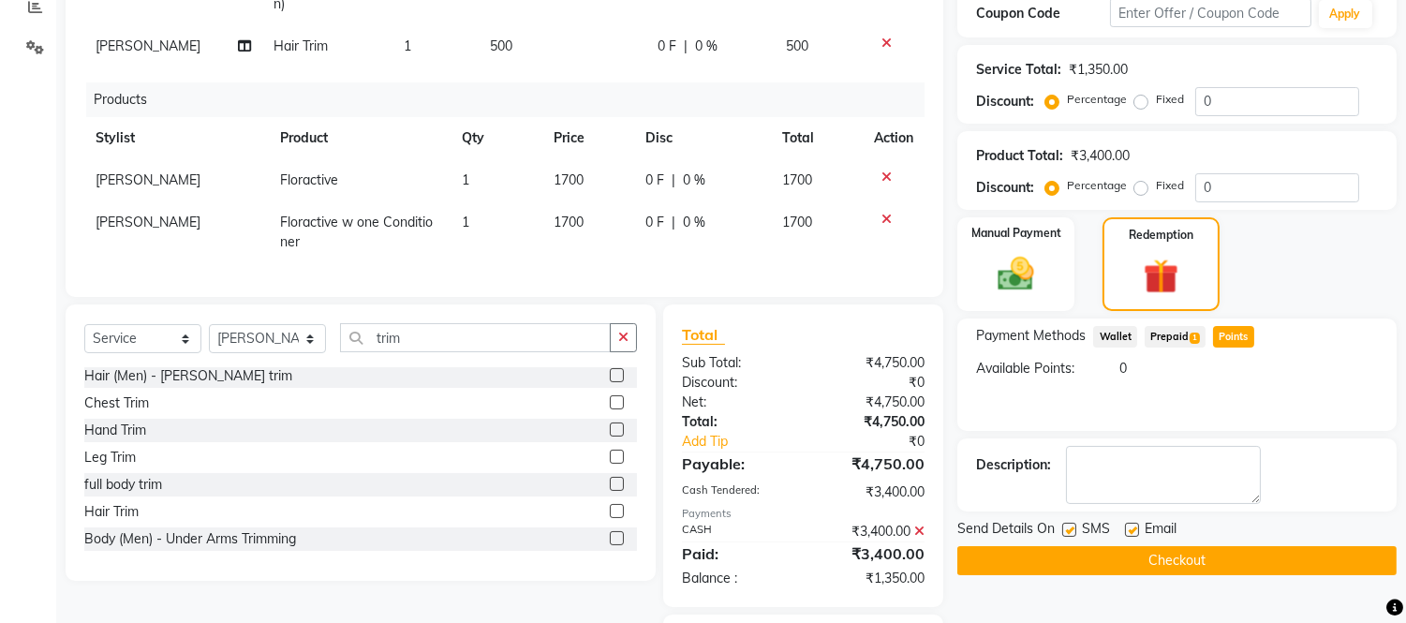
click at [1177, 332] on span "Prepaid 1" at bounding box center [1175, 337] width 61 height 22
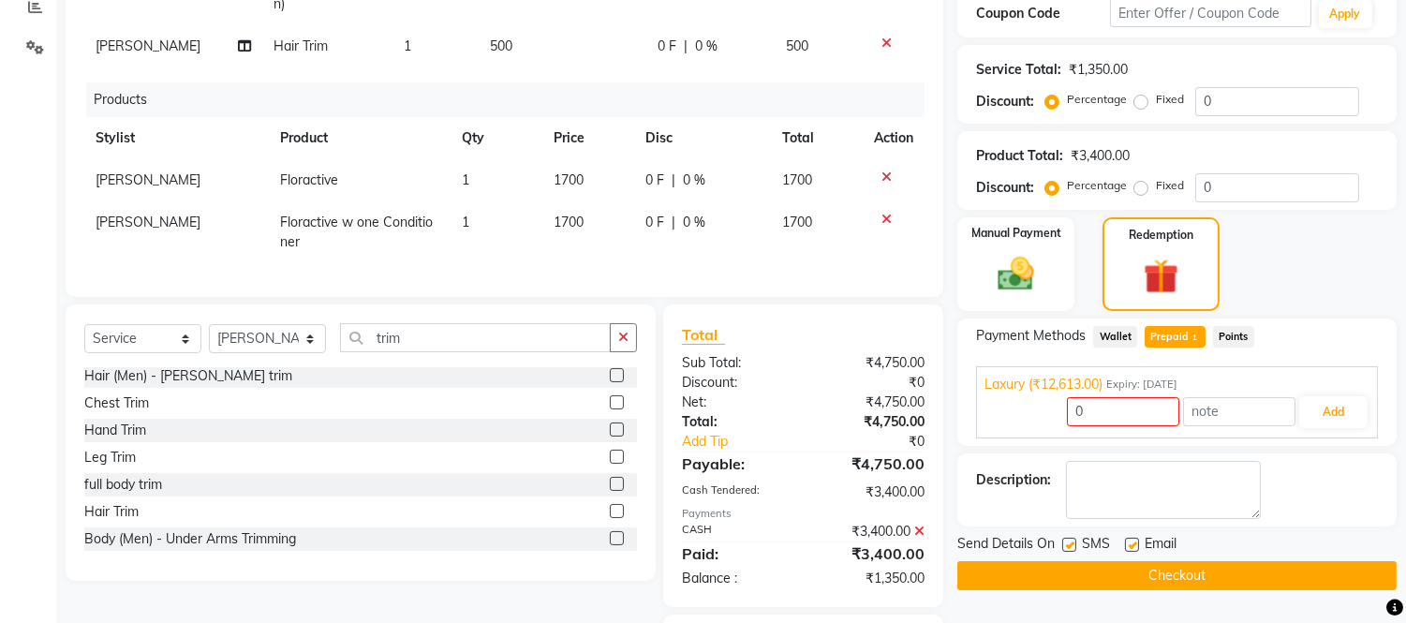
scroll to position [222, 0]
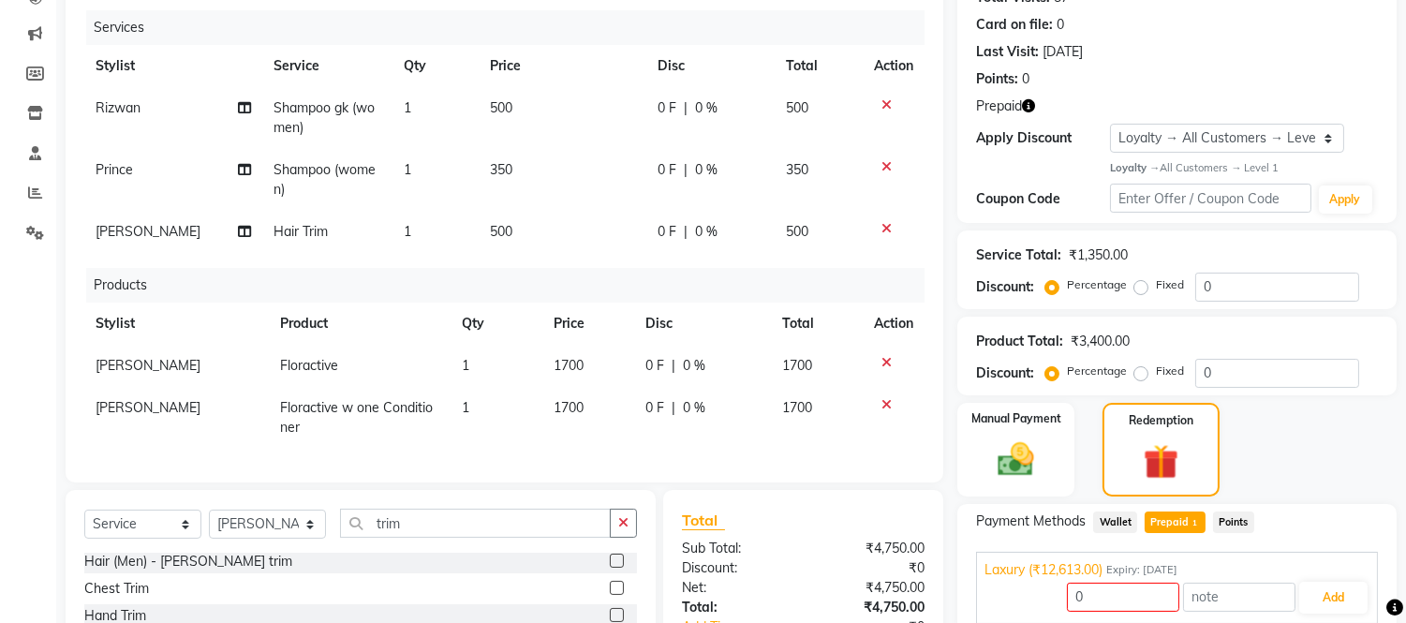
click at [887, 103] on icon at bounding box center [887, 104] width 10 height 13
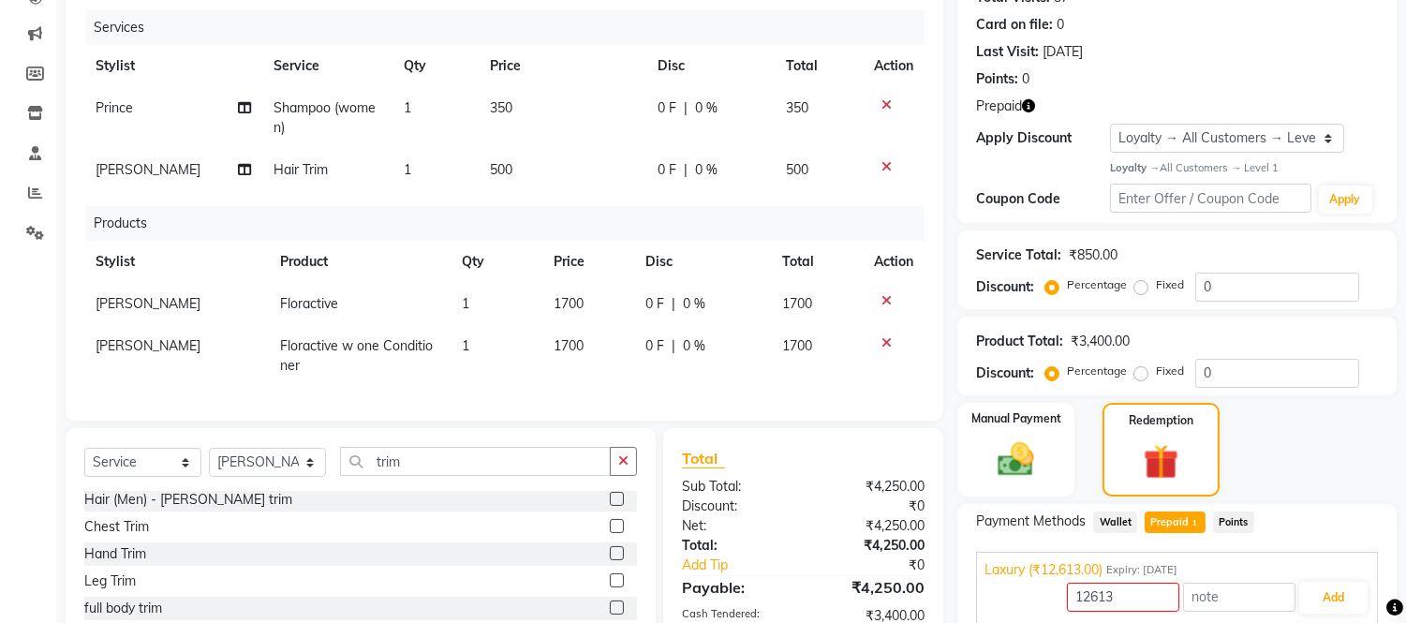
click at [881, 96] on td at bounding box center [894, 118] width 62 height 62
click at [883, 100] on icon at bounding box center [887, 104] width 10 height 13
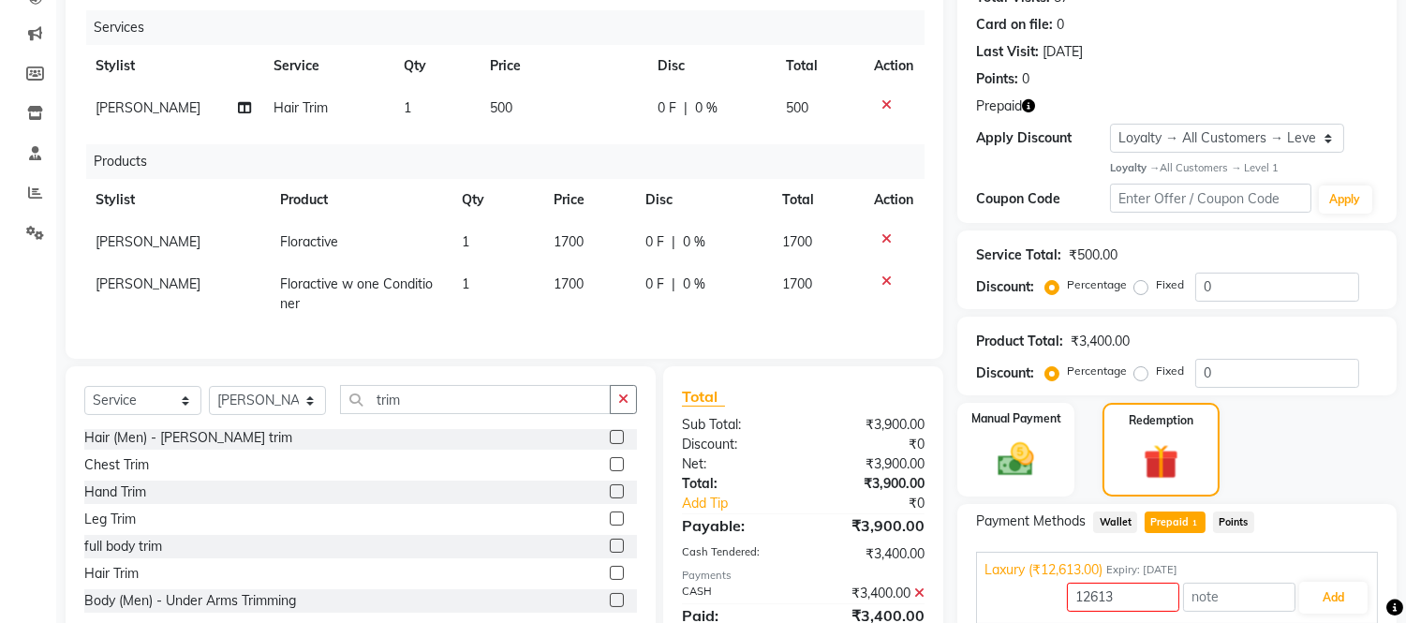
click at [883, 101] on icon at bounding box center [887, 104] width 10 height 13
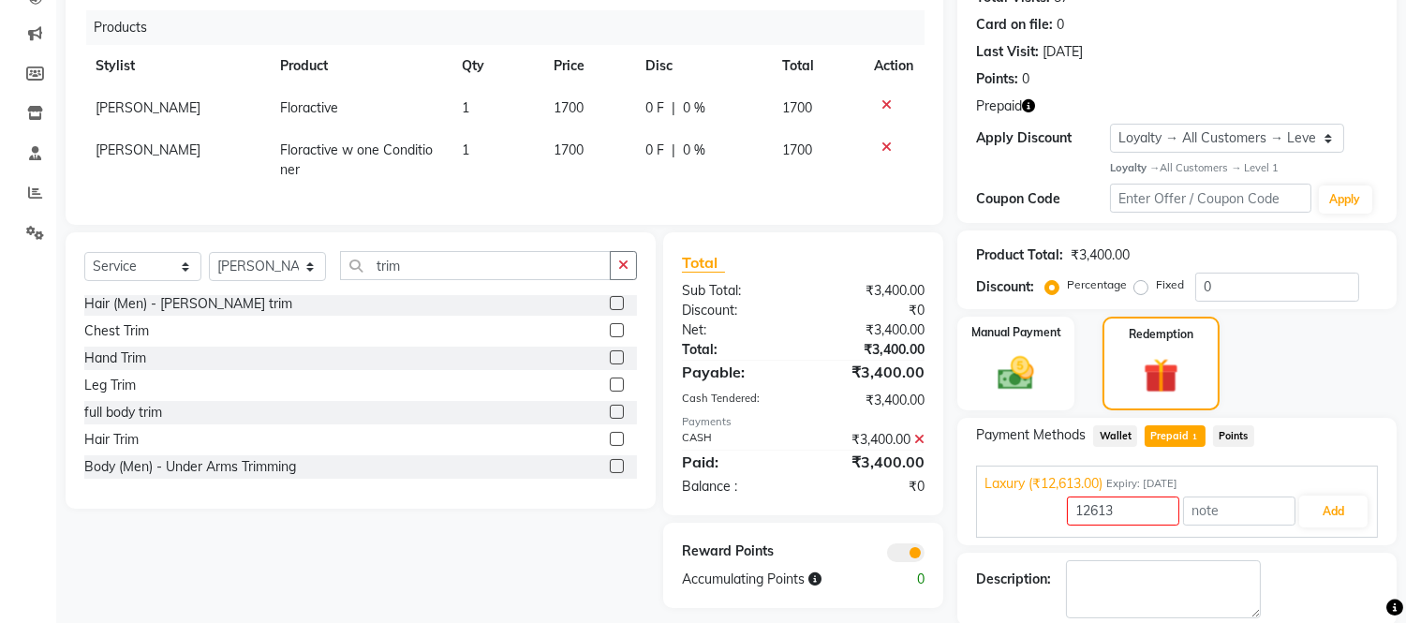
scroll to position [315, 0]
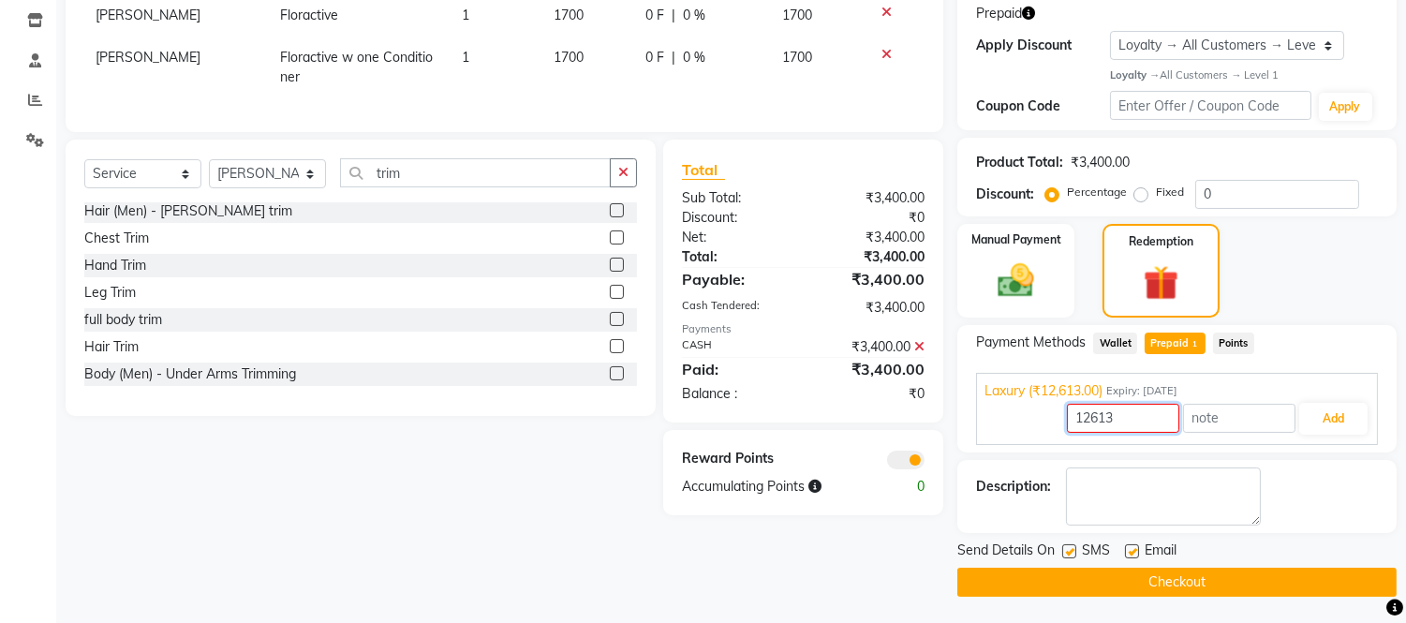
click at [1136, 415] on input "12613" at bounding box center [1123, 418] width 112 height 29
type input "1"
click at [1238, 584] on button "Checkout" at bounding box center [1176, 582] width 439 height 29
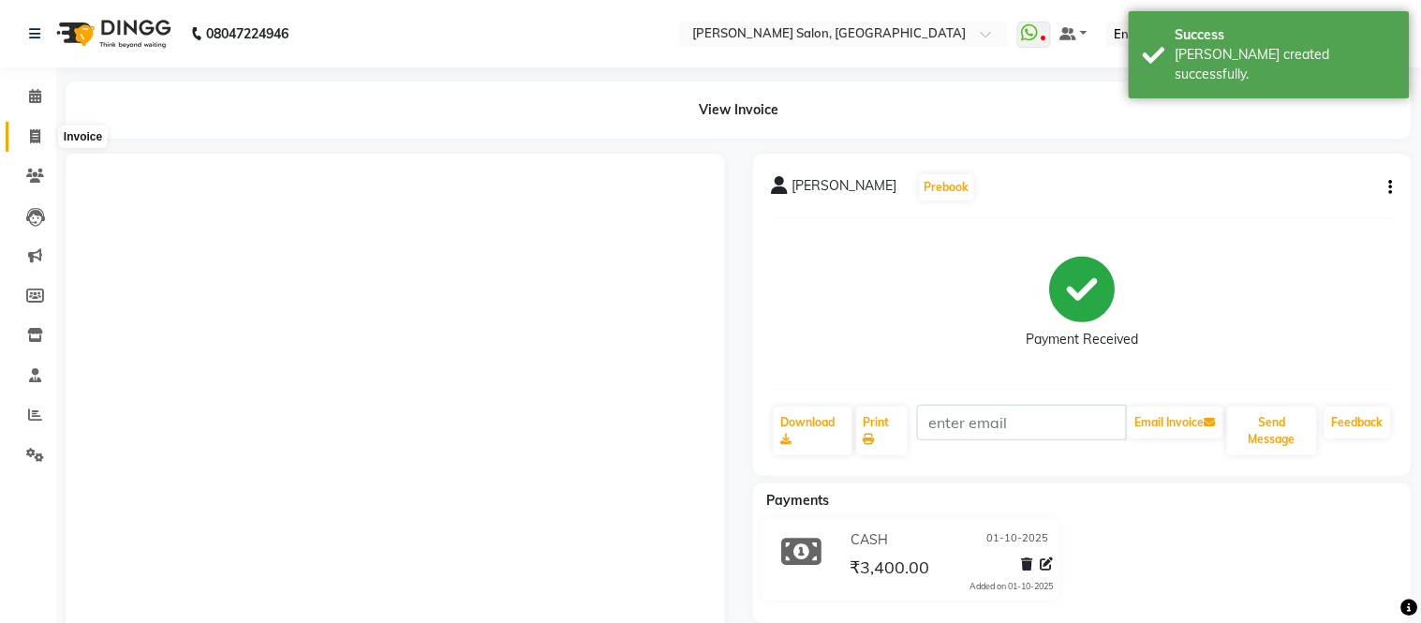
click at [35, 136] on icon at bounding box center [35, 136] width 10 height 14
select select "service"
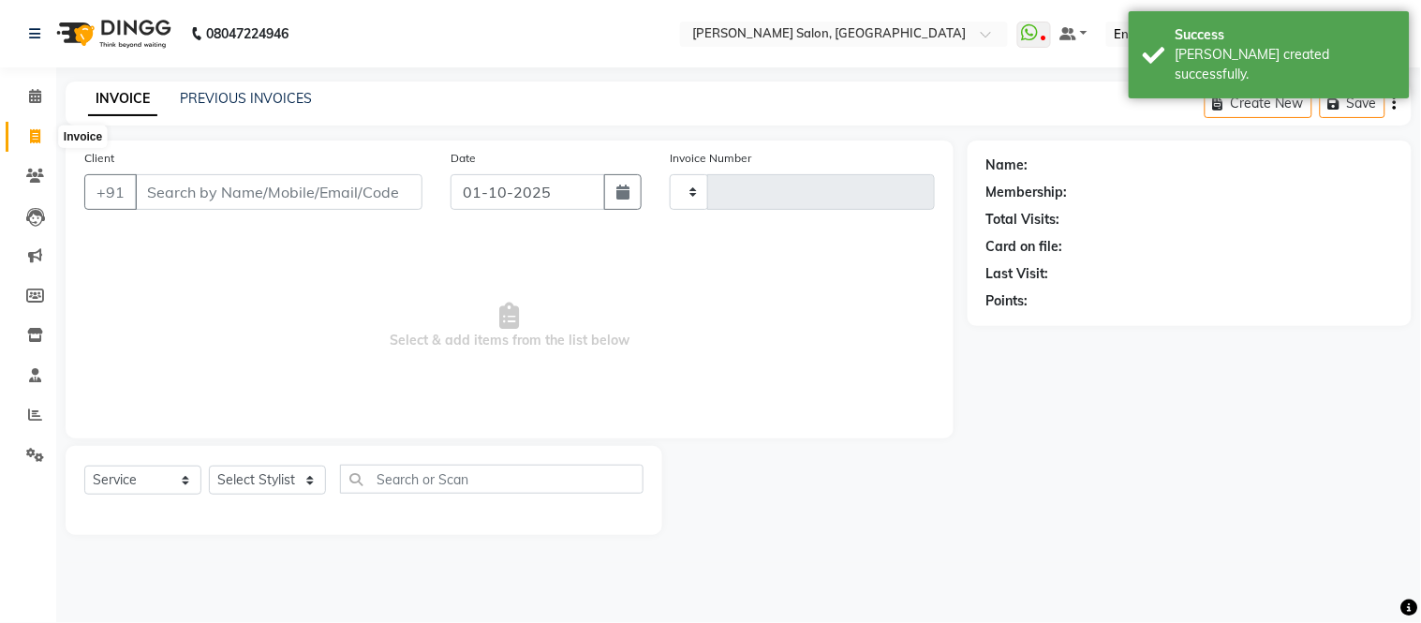
click at [34, 142] on icon at bounding box center [35, 136] width 10 height 14
select select "service"
select select "6469"
type input "2319"
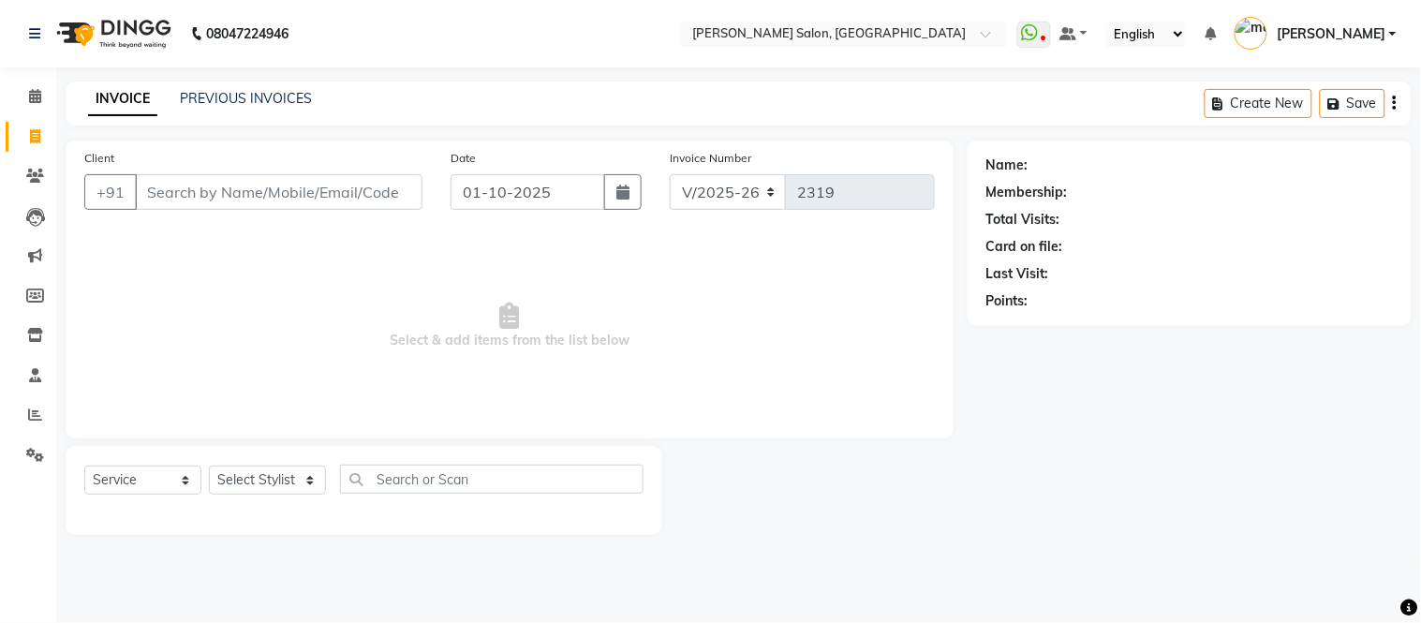
click at [366, 195] on input "Client" at bounding box center [279, 192] width 288 height 36
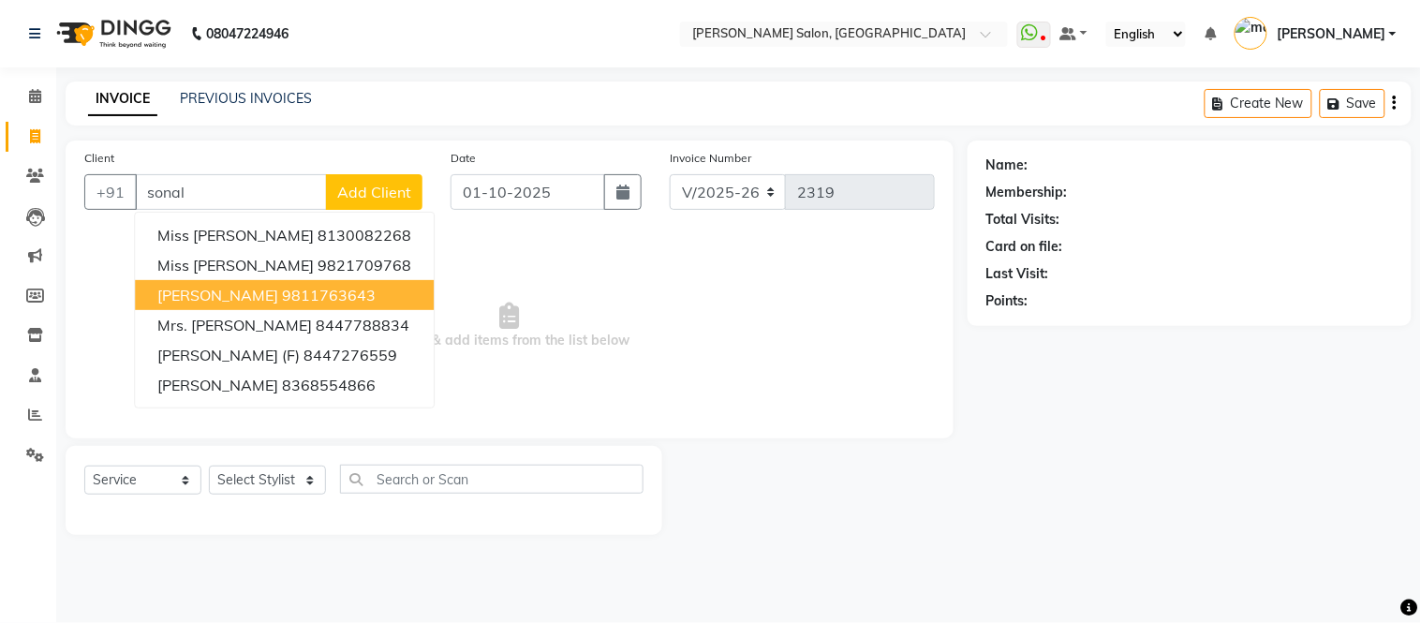
click at [281, 293] on button "Mrs. sonal verma 9811763643" at bounding box center [284, 295] width 299 height 30
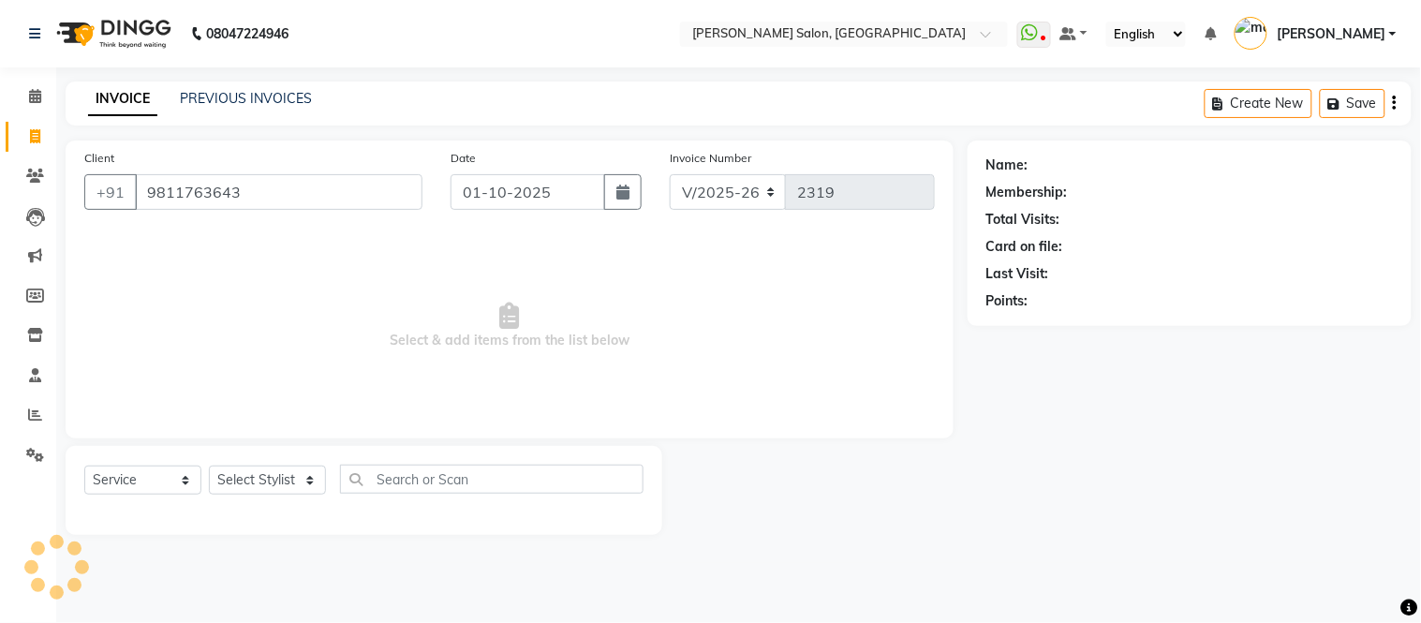
type input "9811763643"
select select "1: Object"
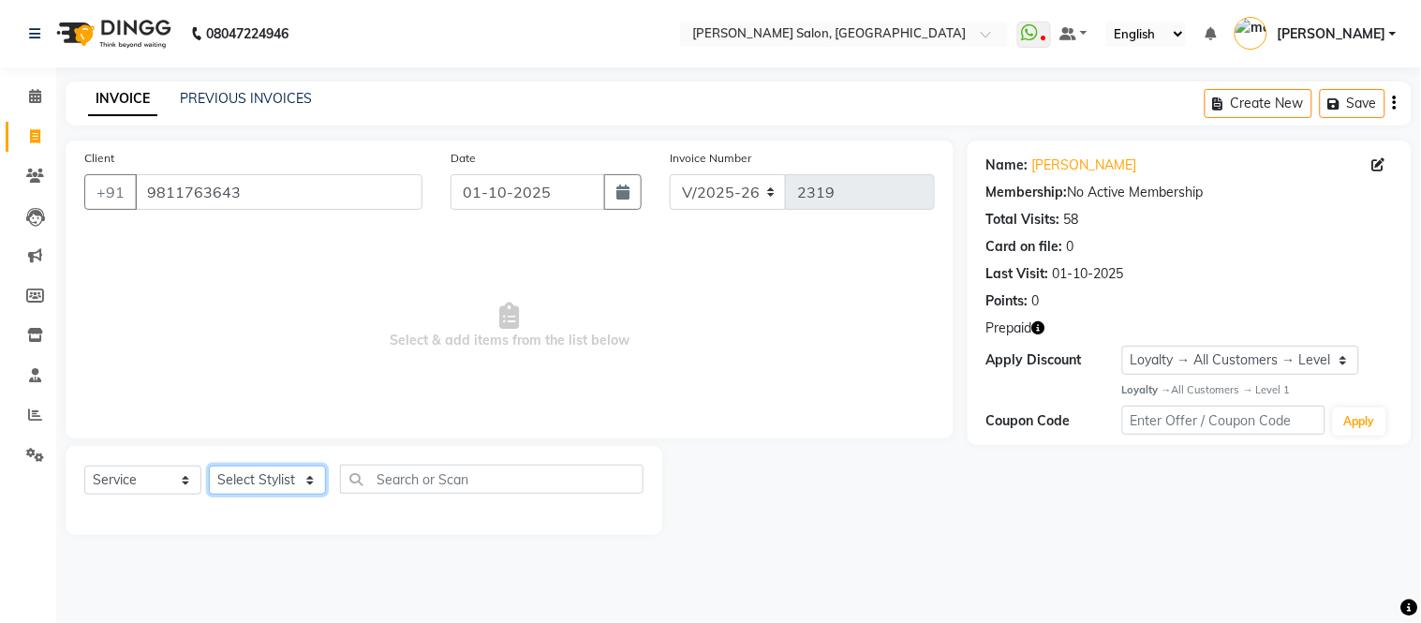
click at [297, 482] on select "Select Stylist Afsar salmani Amjad Khan Devesh Bhatt Dipika fardeen Kajal Tyagi…" at bounding box center [267, 480] width 117 height 29
select select "49739"
click at [209, 467] on select "Select Stylist Afsar salmani Amjad Khan Devesh Bhatt Dipika fardeen Kajal Tyagi…" at bounding box center [267, 480] width 117 height 29
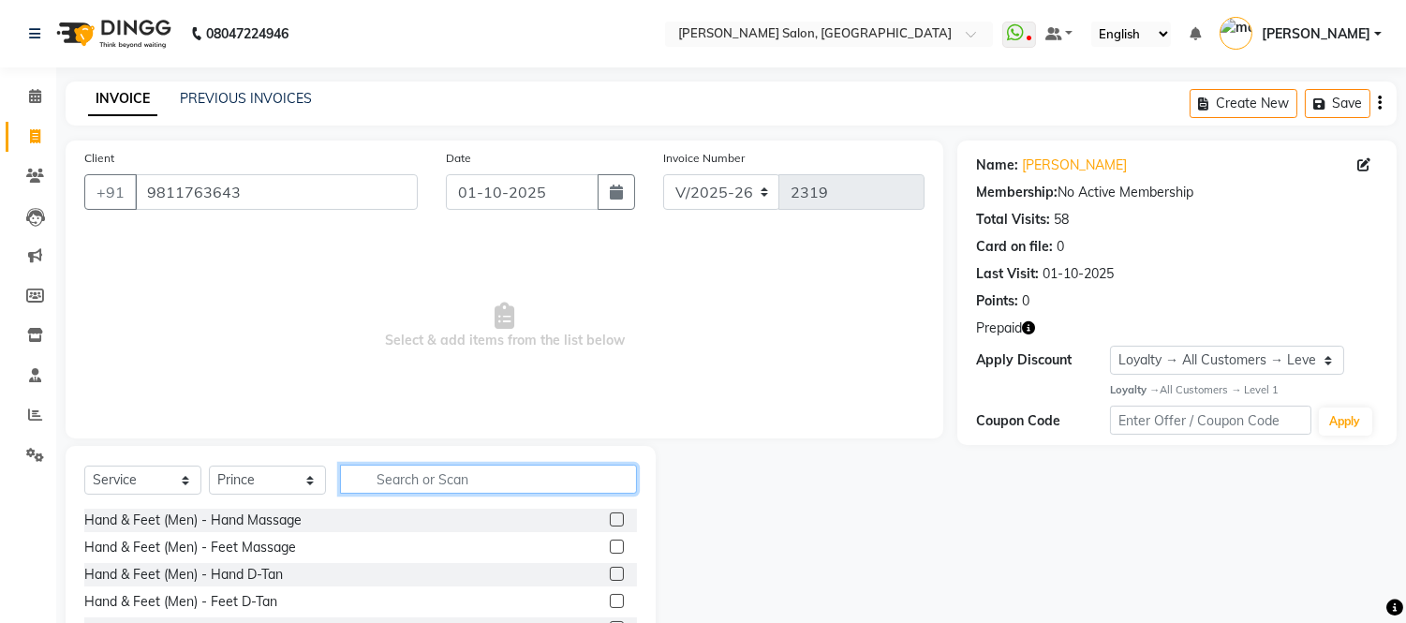
click at [426, 467] on input "text" at bounding box center [488, 479] width 297 height 29
type input "shampoo"
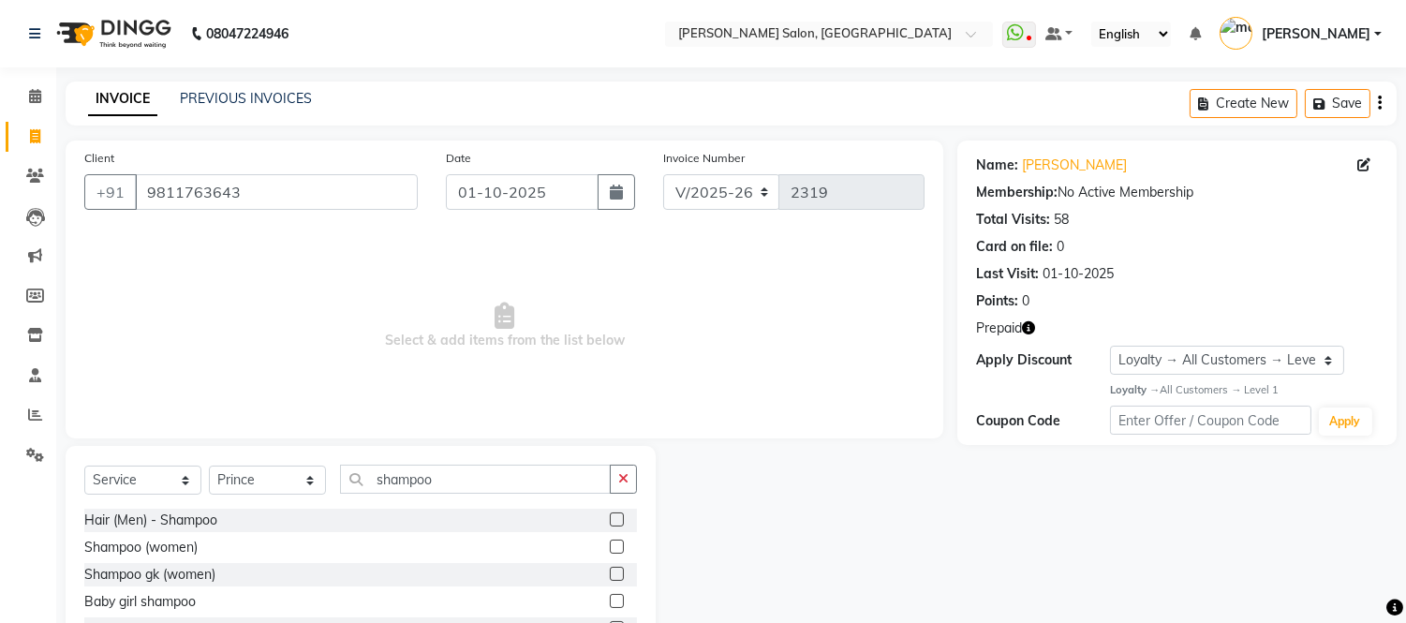
click at [611, 548] on label at bounding box center [617, 547] width 14 height 14
click at [611, 548] on input "checkbox" at bounding box center [616, 547] width 12 height 12
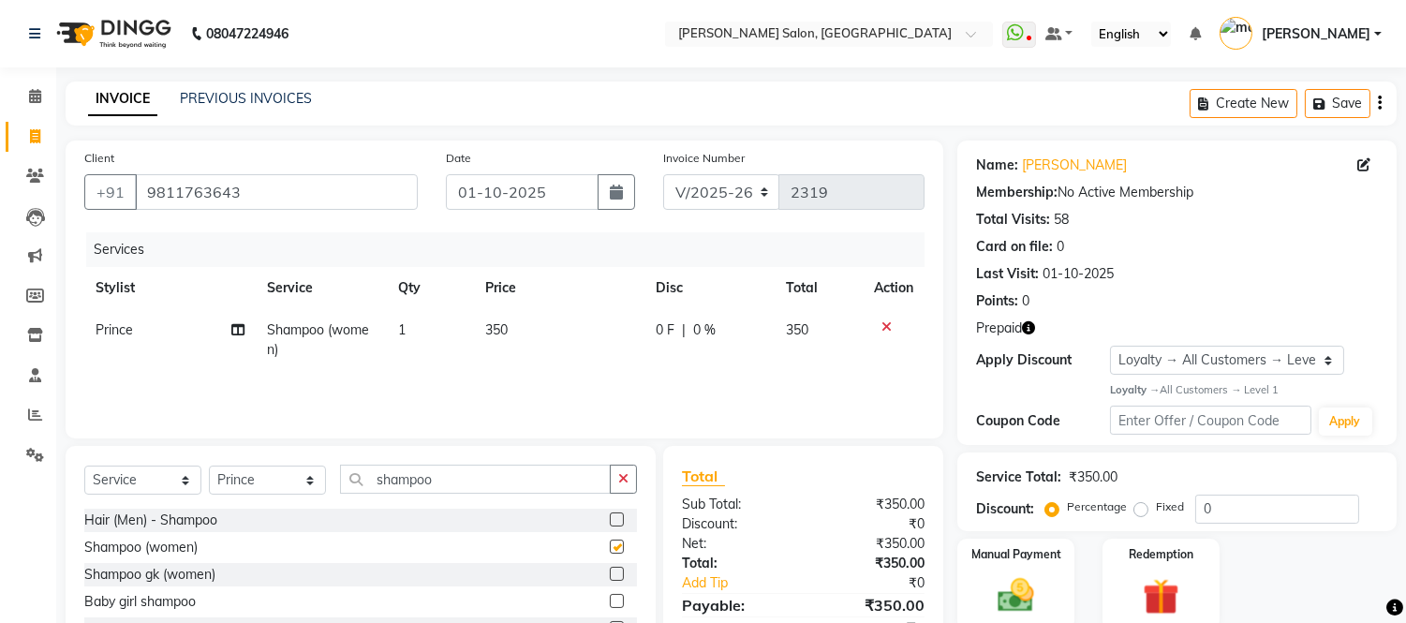
checkbox input "false"
click at [618, 483] on icon "button" at bounding box center [623, 478] width 10 height 13
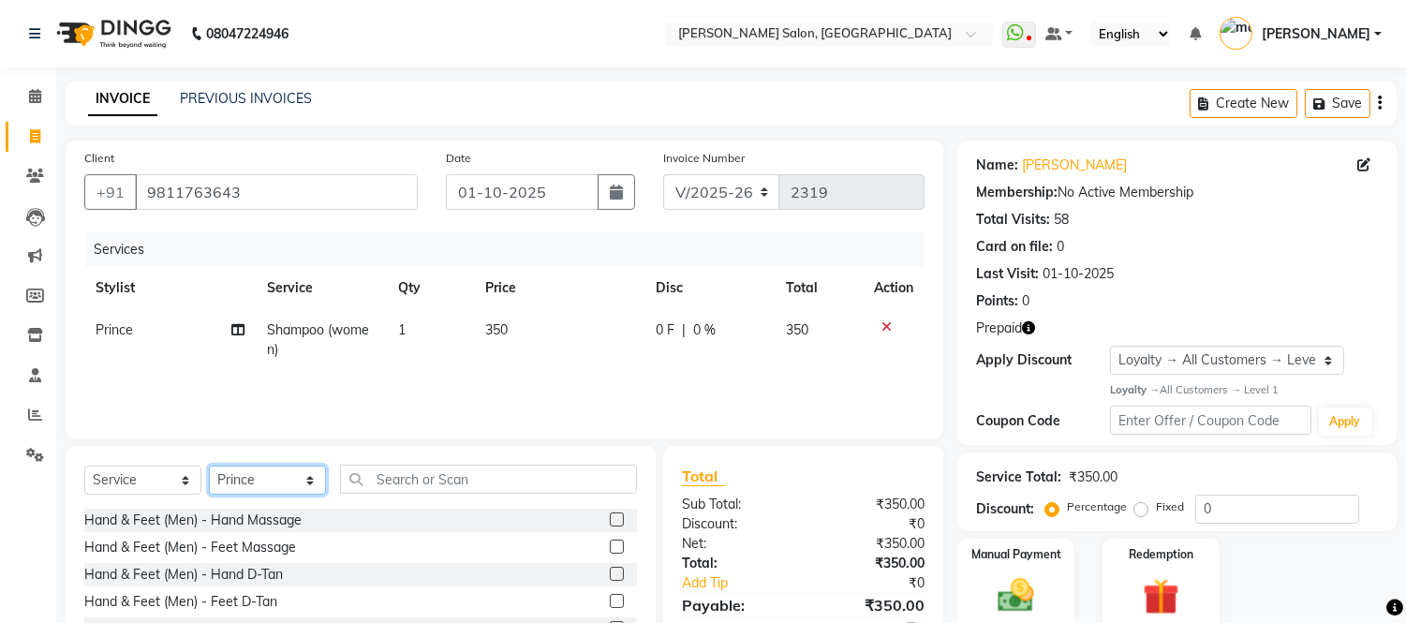
click at [285, 483] on select "Select Stylist Afsar salmani Amjad Khan Devesh Bhatt Dipika fardeen Kajal Tyagi…" at bounding box center [267, 480] width 117 height 29
select select "49738"
click at [209, 467] on select "Select Stylist Afsar salmani Amjad Khan Devesh Bhatt Dipika fardeen Kajal Tyagi…" at bounding box center [267, 480] width 117 height 29
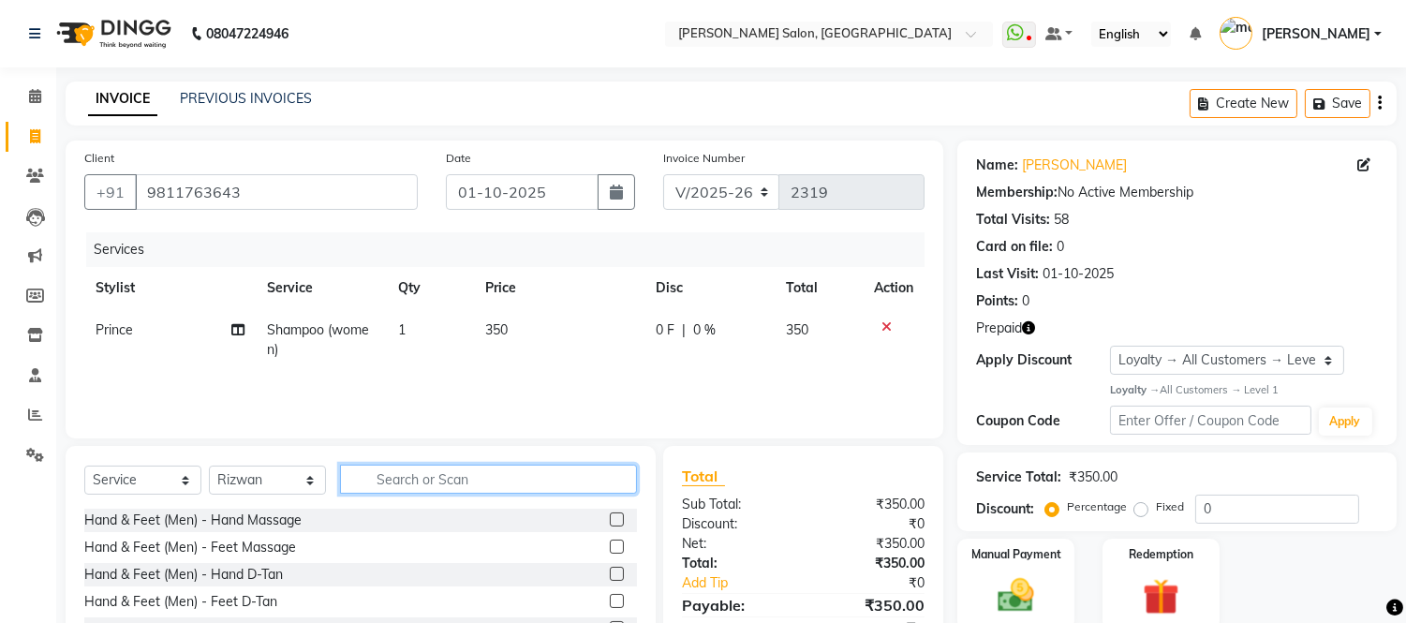
click at [433, 488] on input "text" at bounding box center [488, 479] width 297 height 29
type input "shampoo"
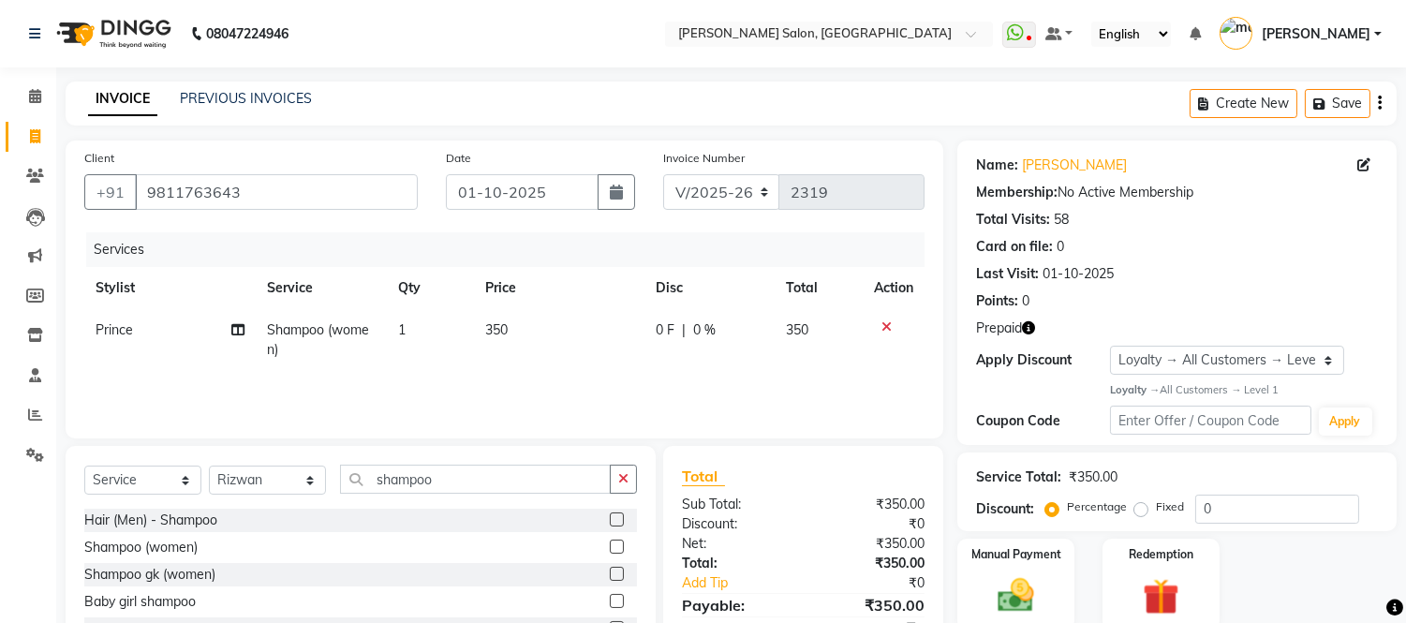
click at [622, 570] on label at bounding box center [617, 574] width 14 height 14
click at [622, 570] on input "checkbox" at bounding box center [616, 575] width 12 height 12
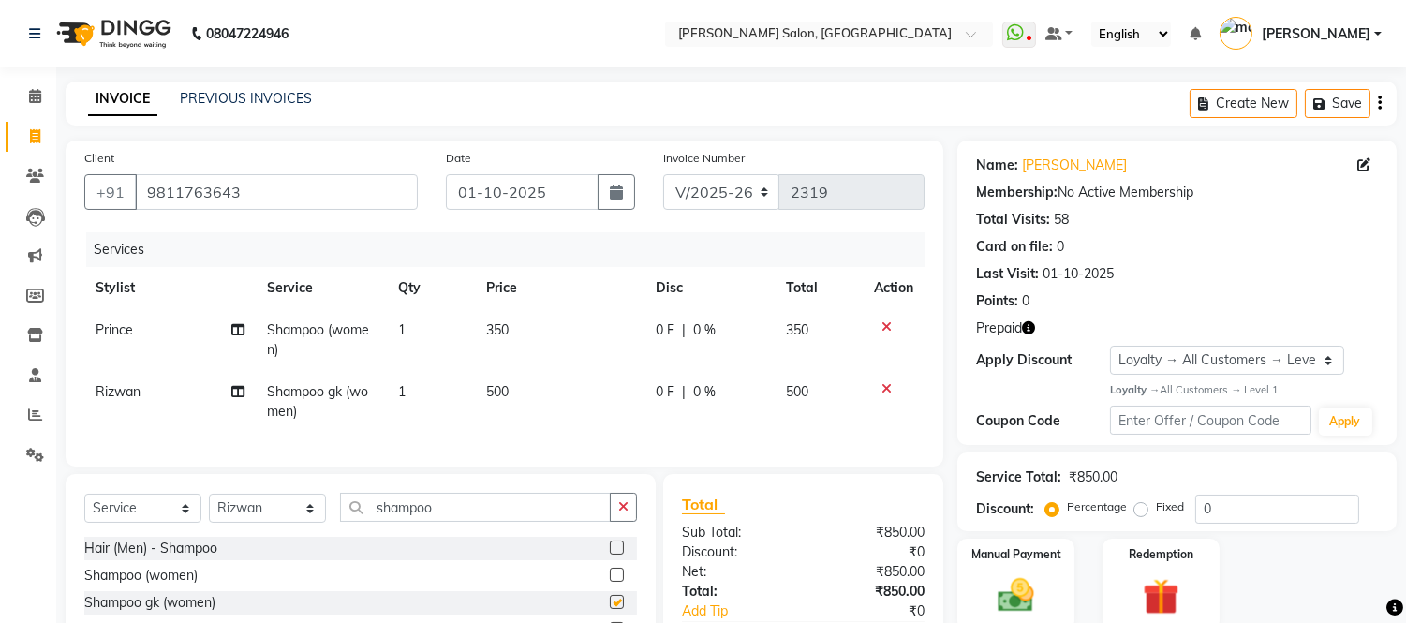
checkbox input "false"
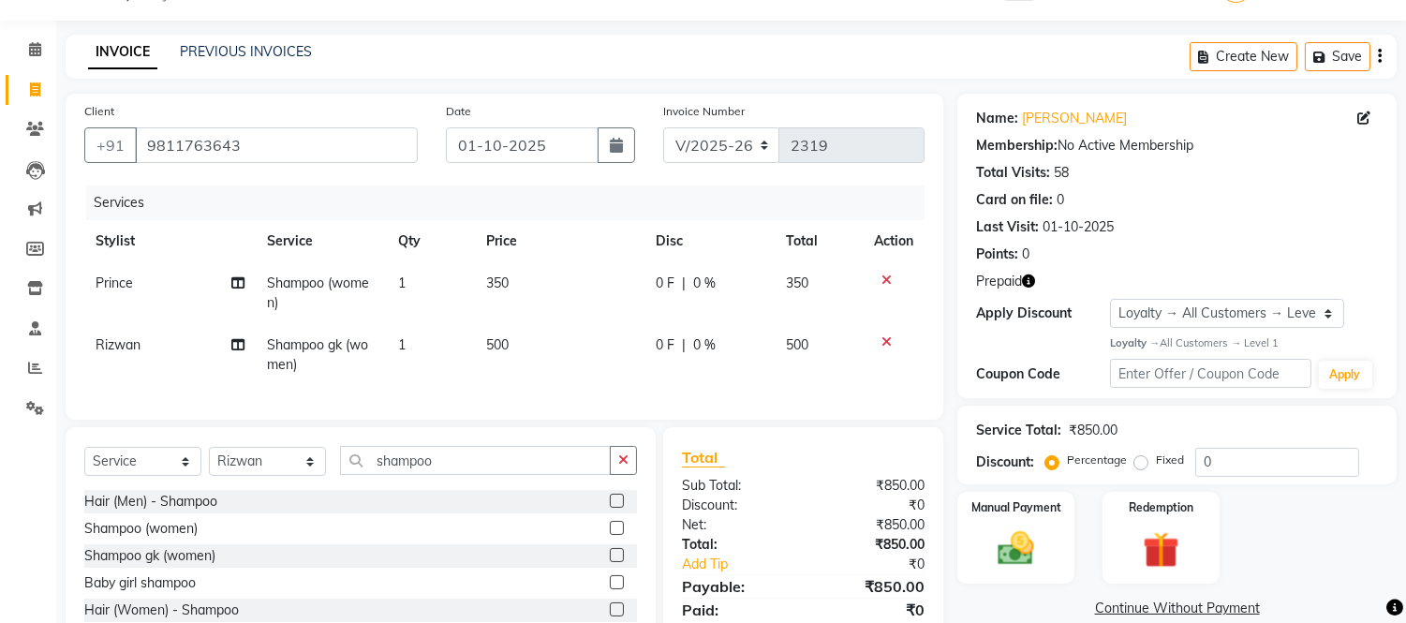
scroll to position [62, 0]
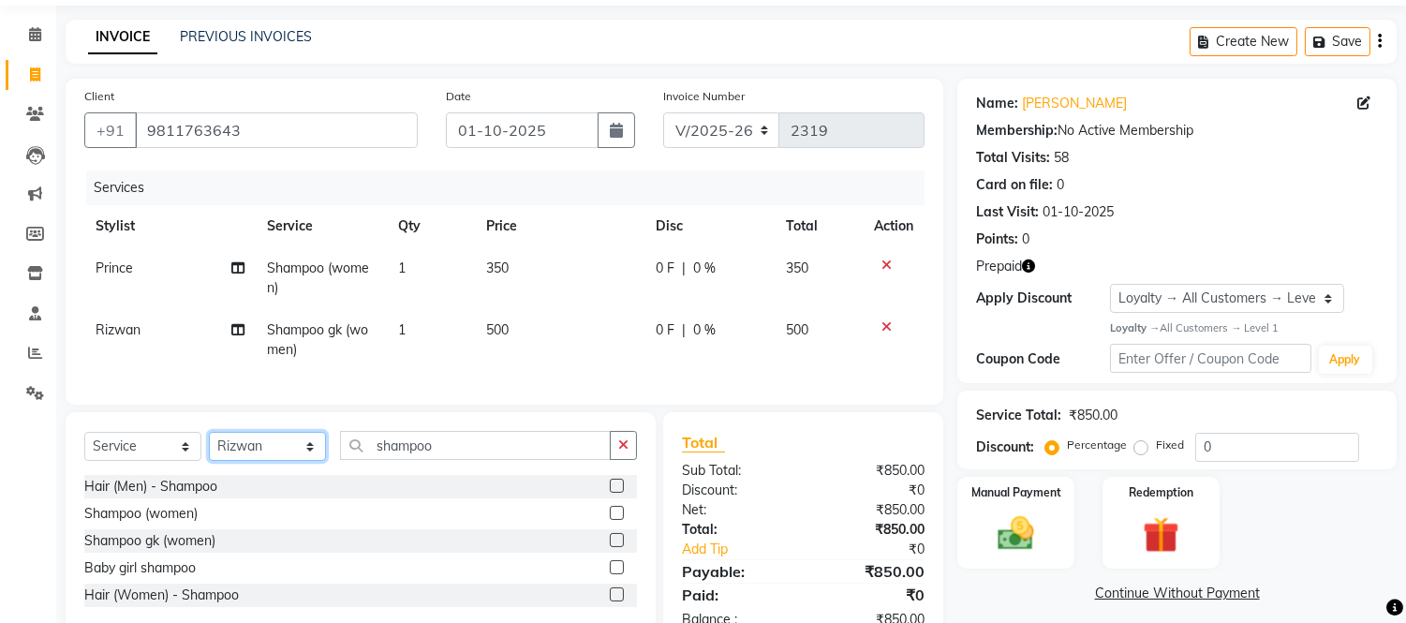
click at [274, 453] on select "Select Stylist Afsar salmani Amjad Khan Devesh Bhatt Dipika fardeen Kajal Tyagi…" at bounding box center [267, 446] width 117 height 29
select select "85118"
click at [209, 448] on select "Select Stylist Afsar salmani Amjad Khan Devesh Bhatt Dipika fardeen Kajal Tyagi…" at bounding box center [267, 446] width 117 height 29
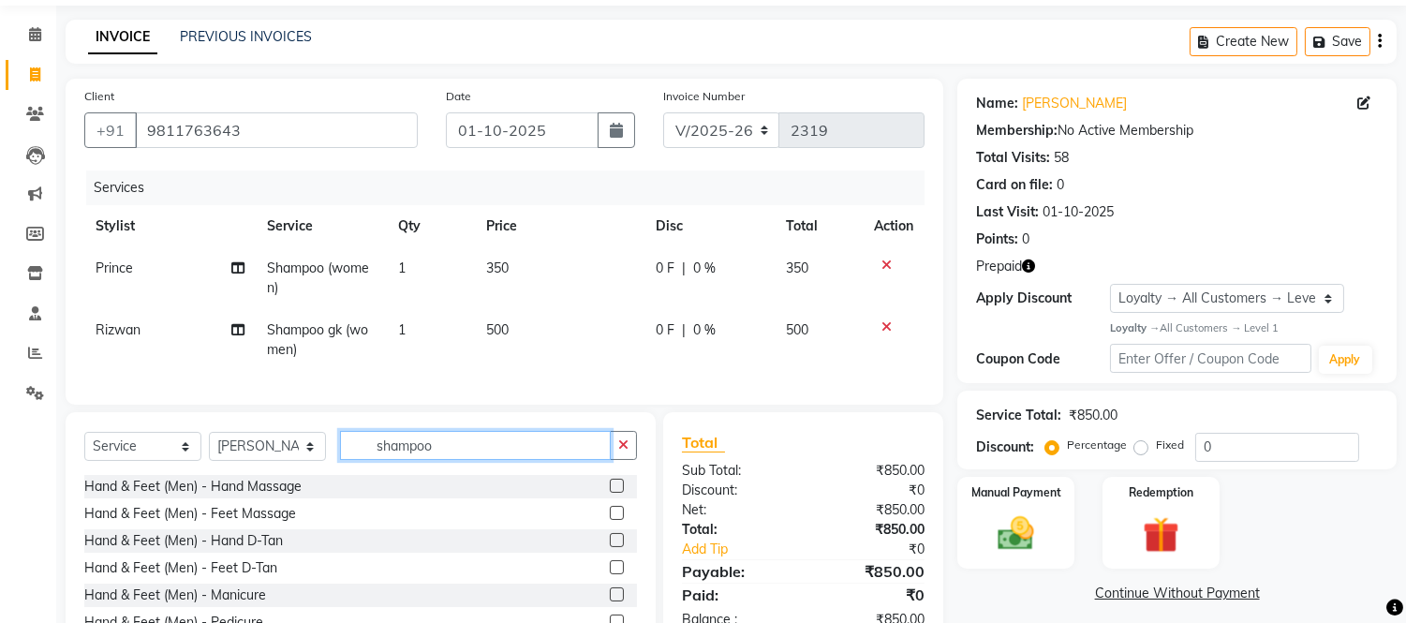
click at [484, 453] on input "shampoo" at bounding box center [475, 445] width 271 height 29
type input "s"
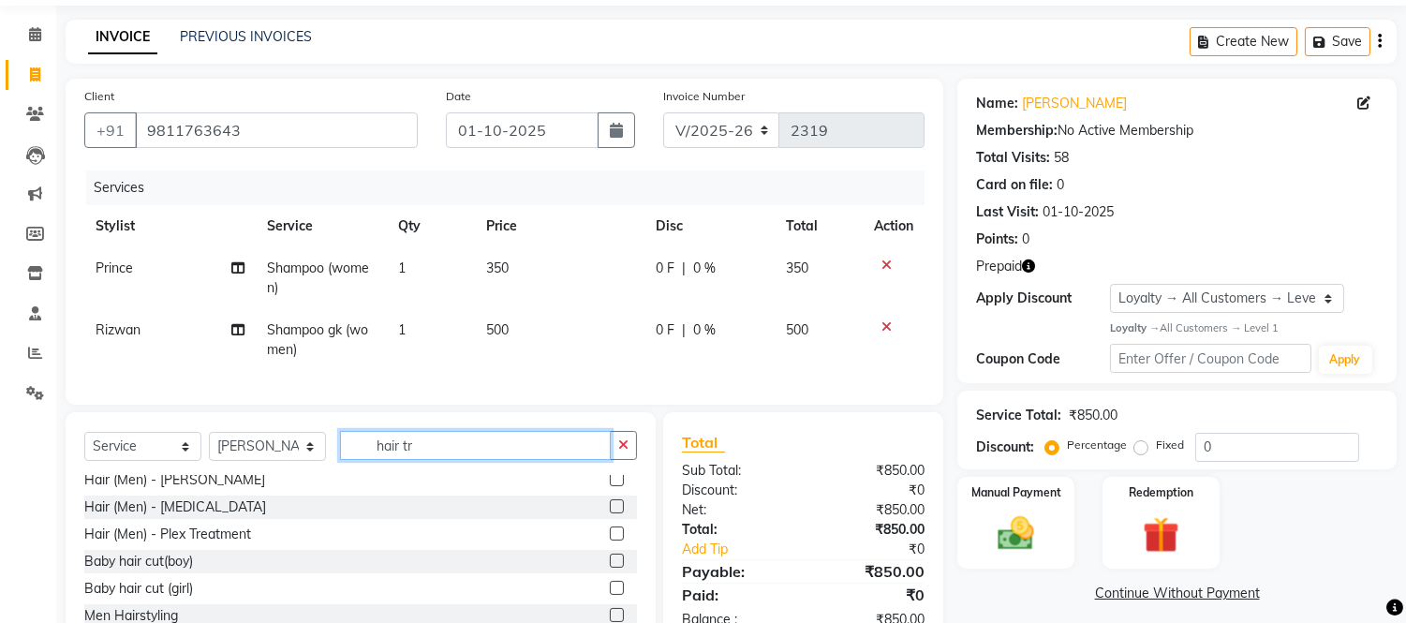
scroll to position [0, 0]
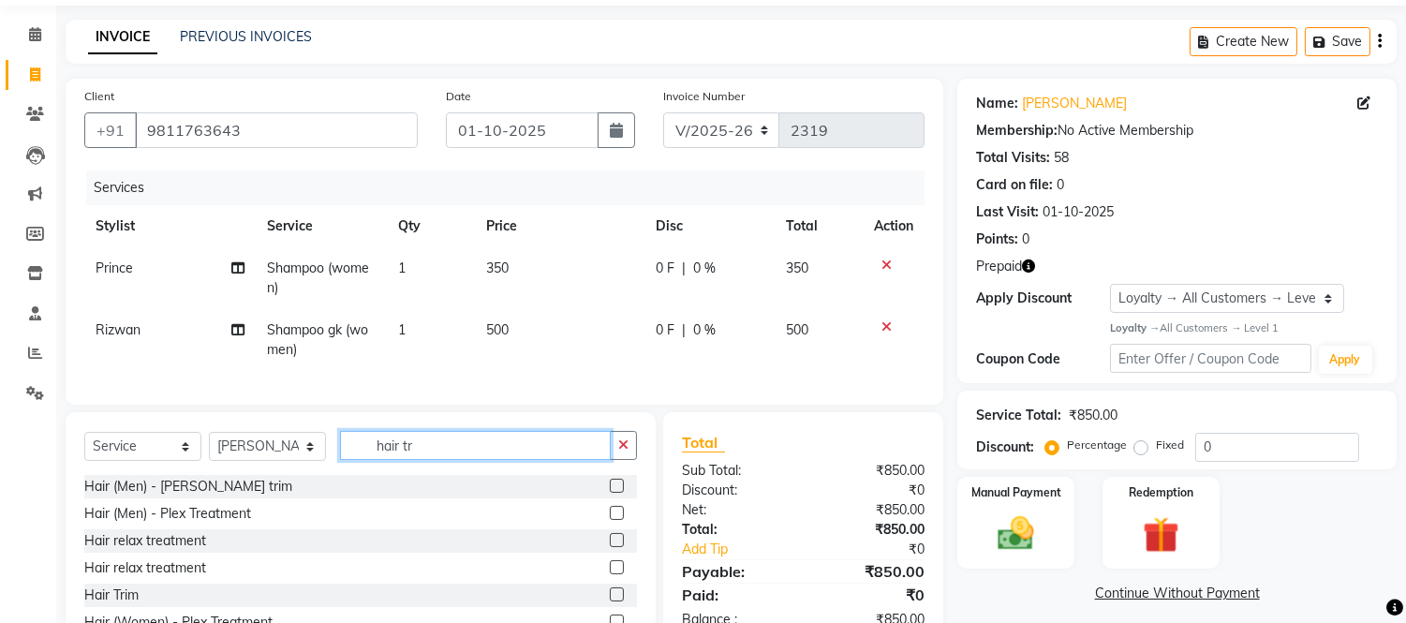
type input "hair tr"
click at [610, 601] on label at bounding box center [617, 594] width 14 height 14
click at [610, 601] on input "checkbox" at bounding box center [616, 595] width 12 height 12
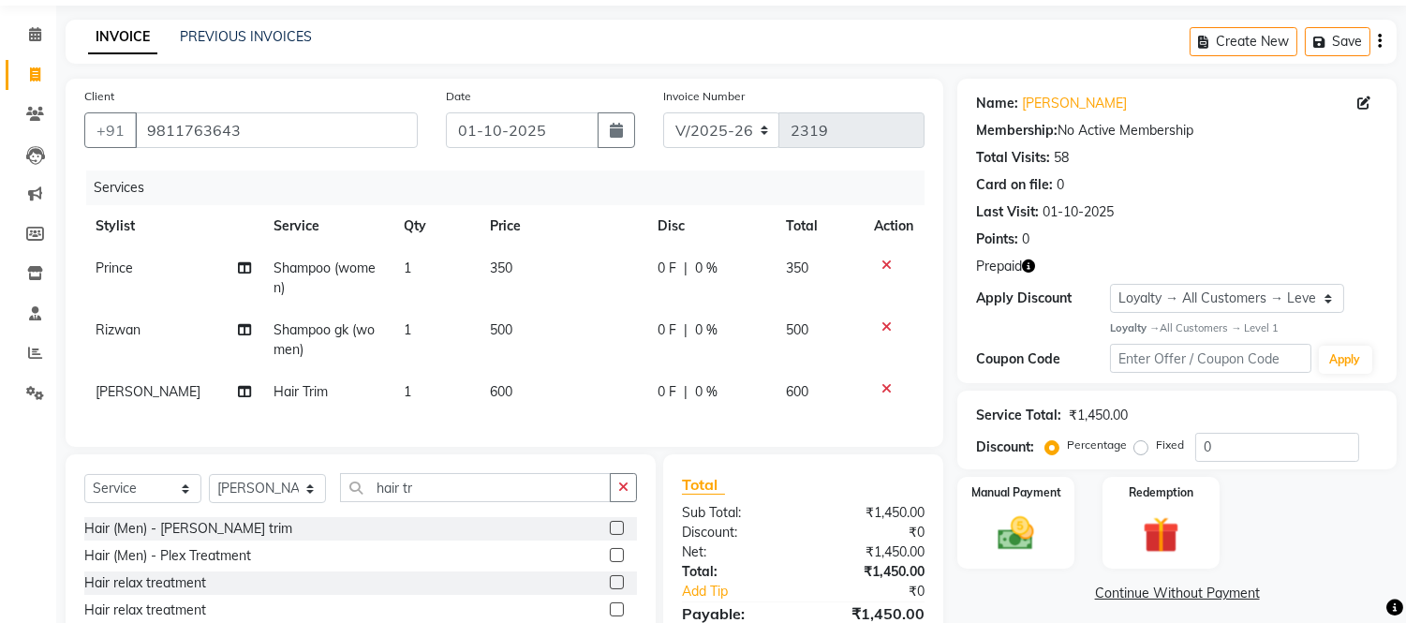
checkbox input "false"
click at [494, 385] on span "600" at bounding box center [501, 391] width 22 height 17
select select "85118"
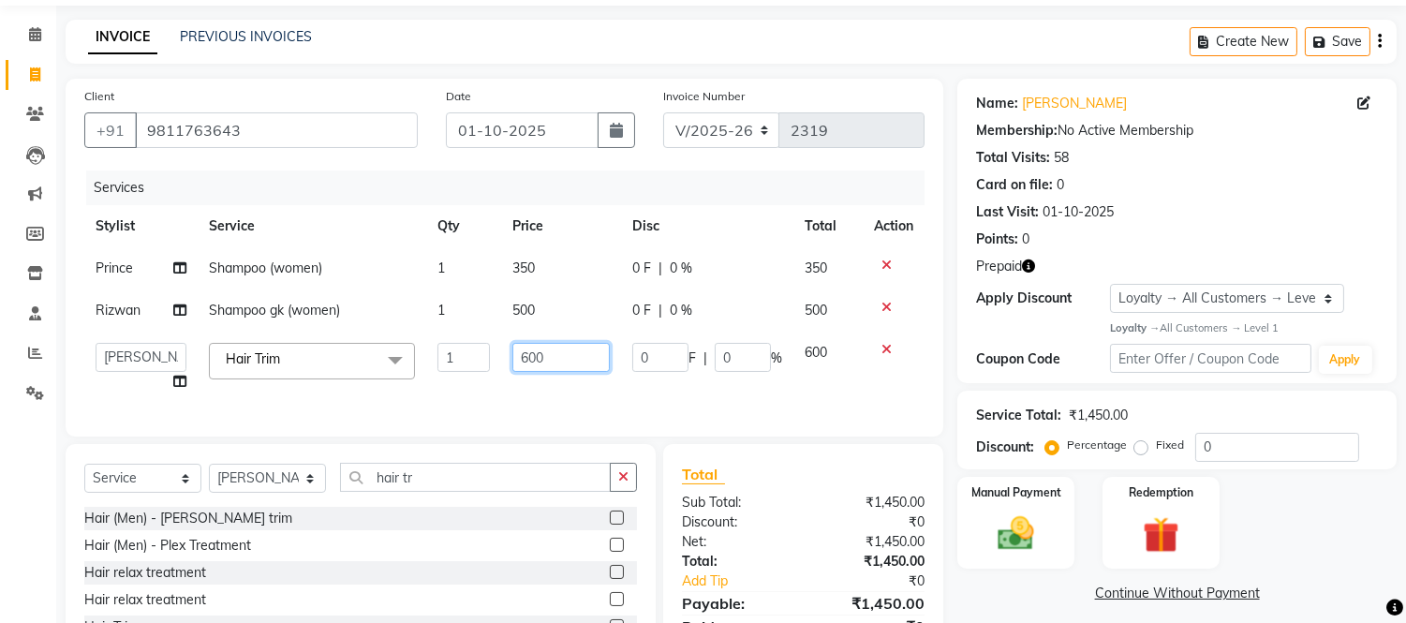
click at [527, 358] on input "600" at bounding box center [560, 357] width 97 height 29
type input "500"
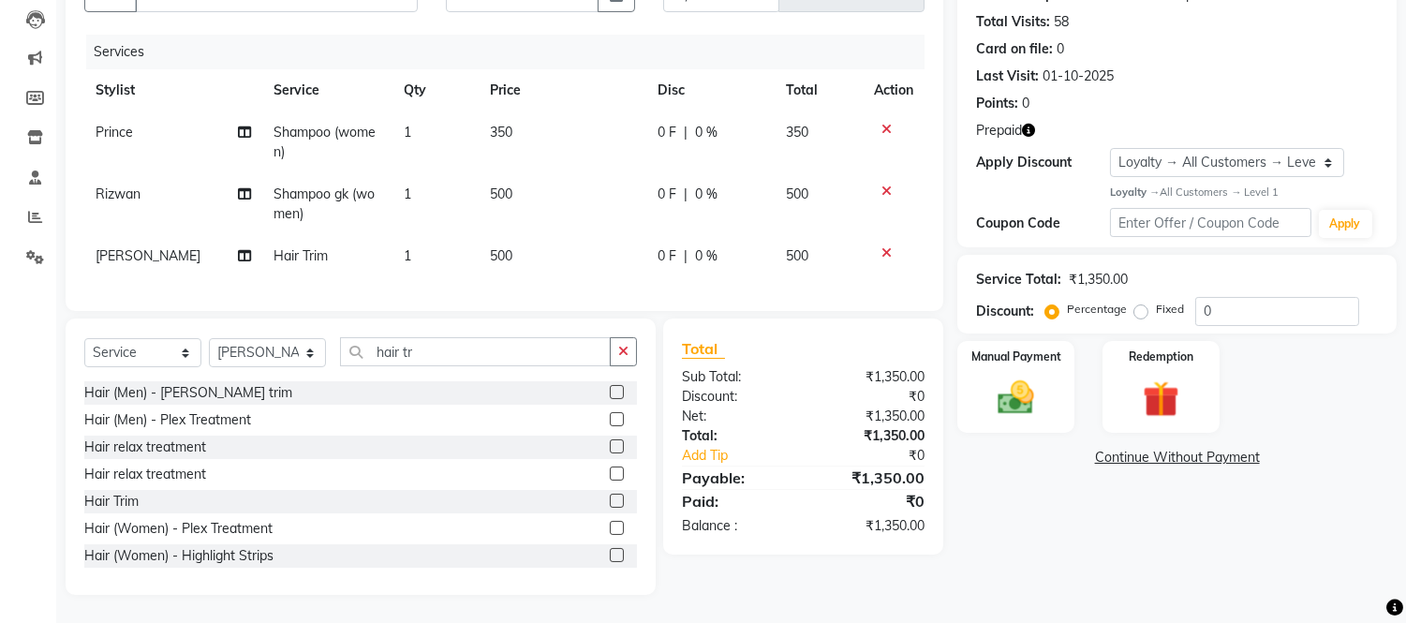
click at [1007, 539] on div "Name: Mrs. Sonal Verma Membership: No Active Membership Total Visits: 58 Card o…" at bounding box center [1183, 269] width 453 height 652
click at [1168, 376] on img at bounding box center [1161, 399] width 62 height 47
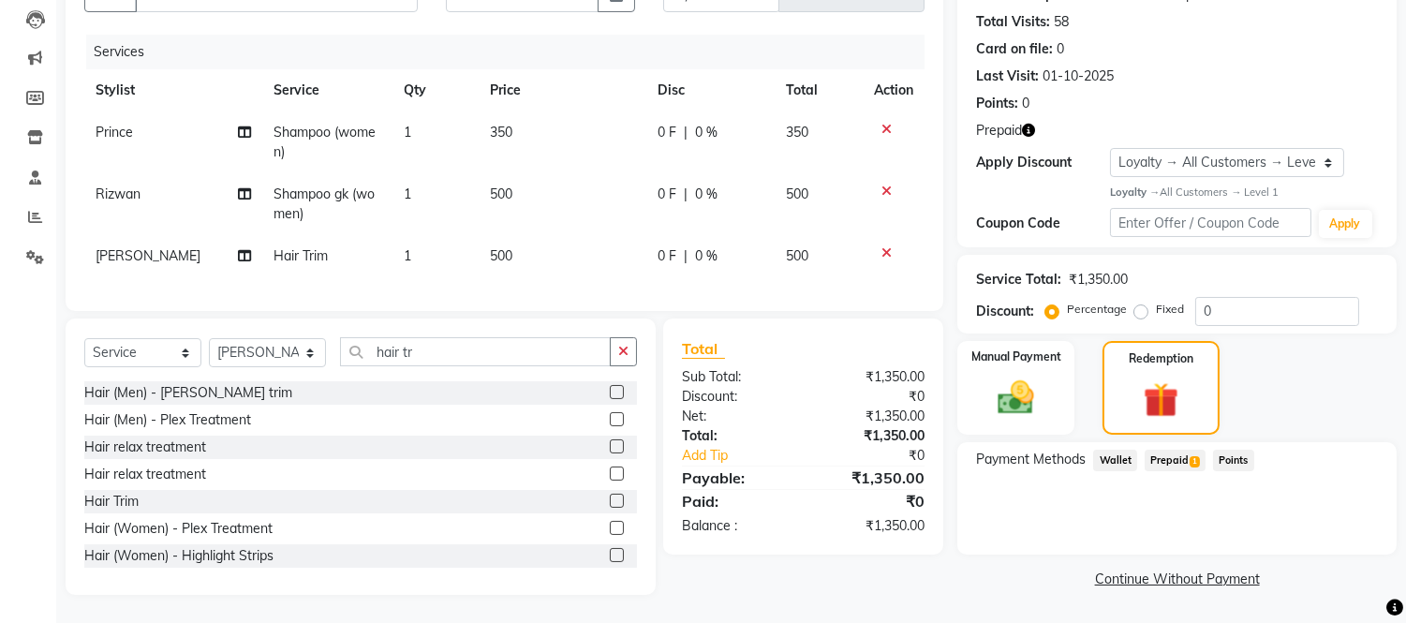
click at [1192, 456] on span "1" at bounding box center [1195, 461] width 10 height 11
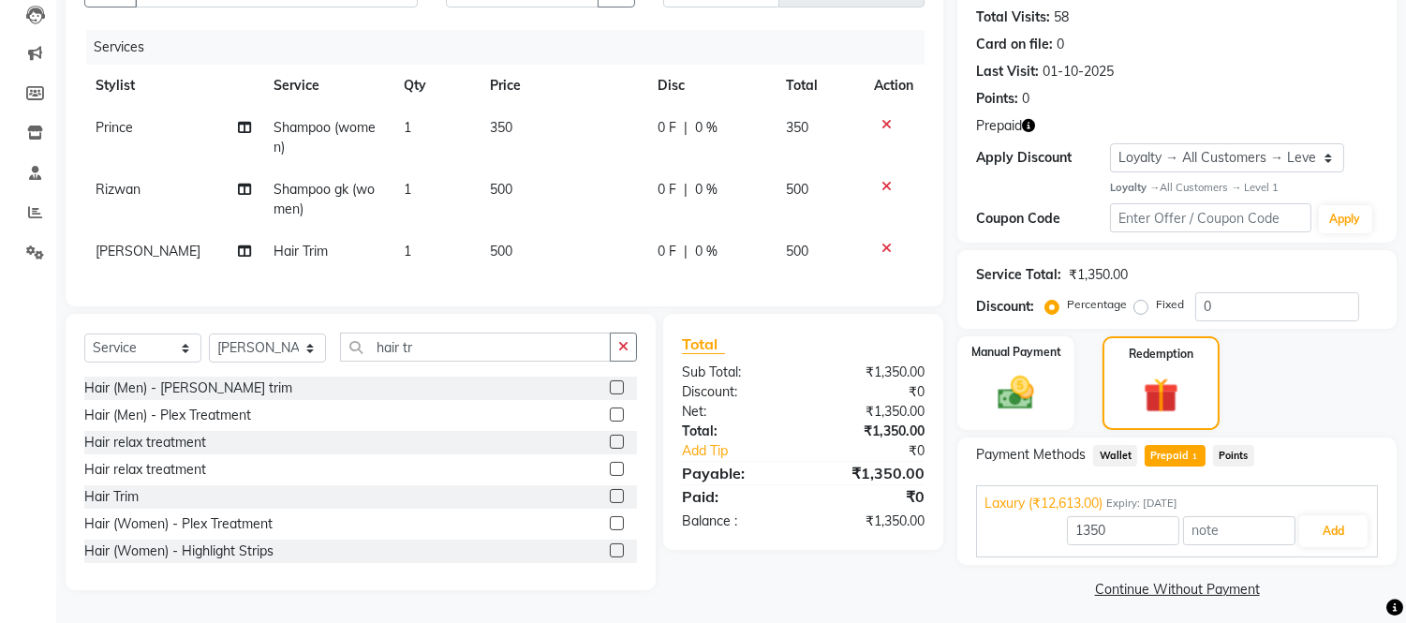
scroll to position [213, 0]
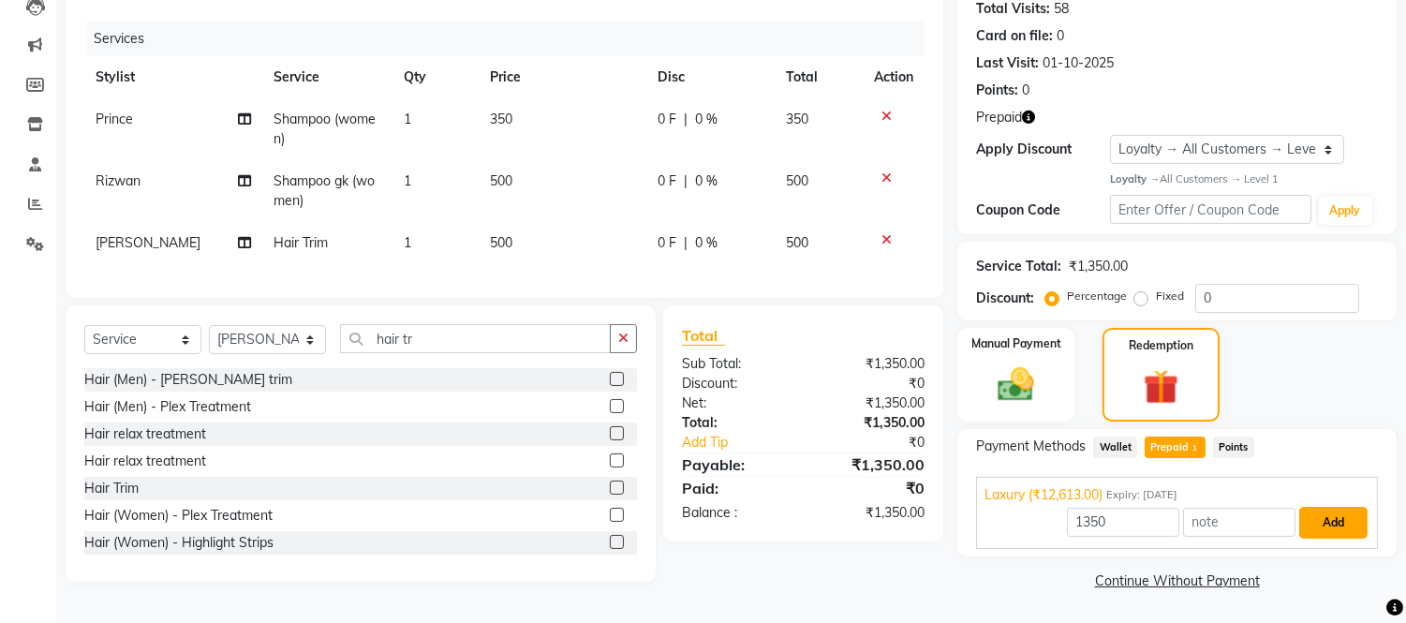
click at [1332, 518] on button "Add" at bounding box center [1333, 523] width 68 height 32
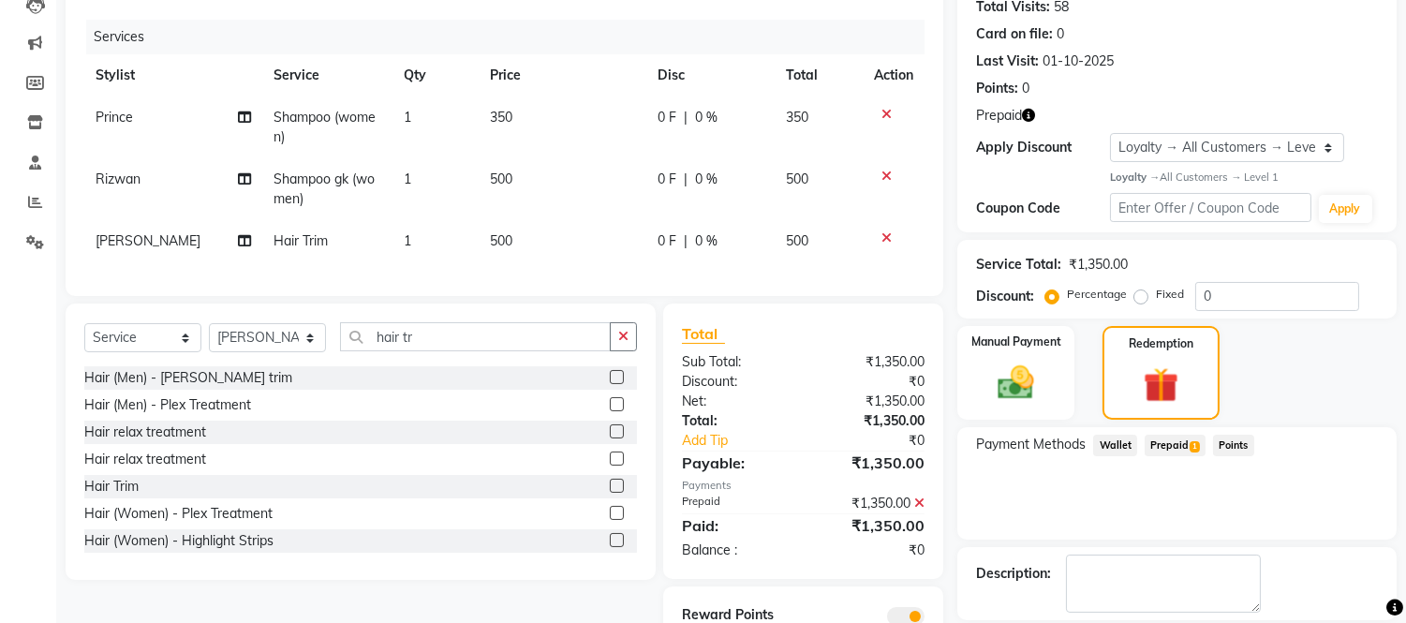
scroll to position [304, 0]
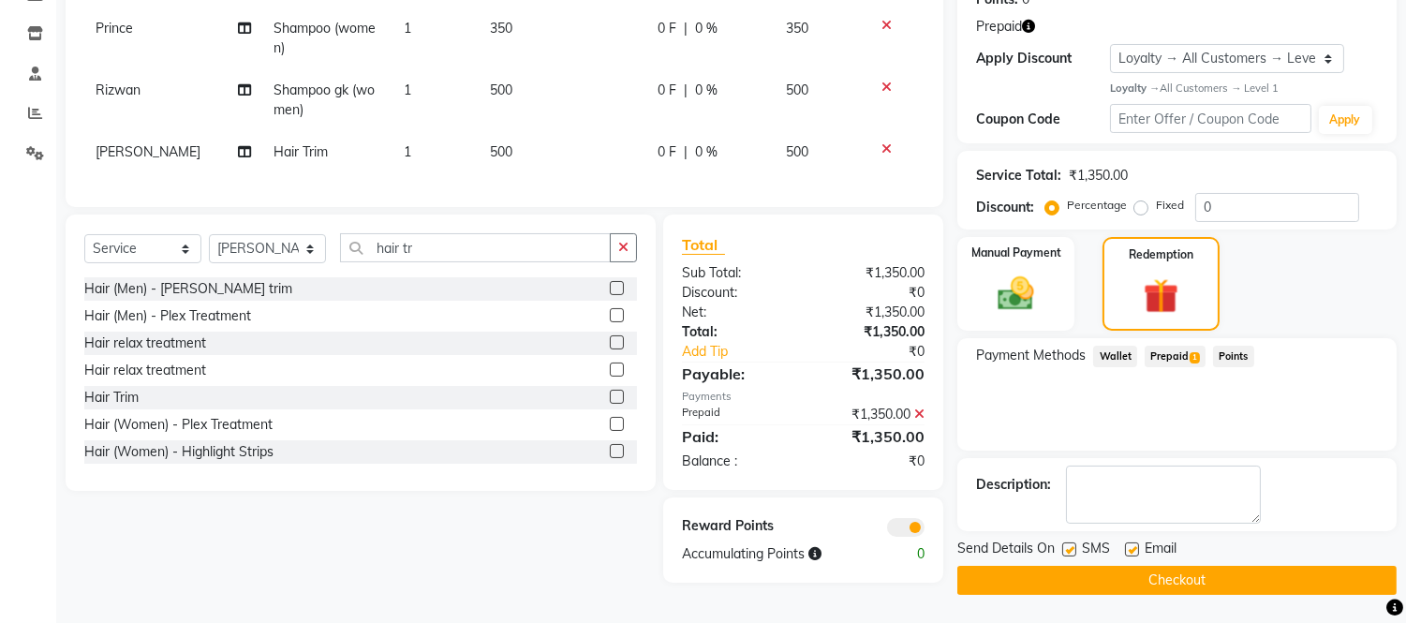
click at [1253, 585] on button "Checkout" at bounding box center [1176, 580] width 439 height 29
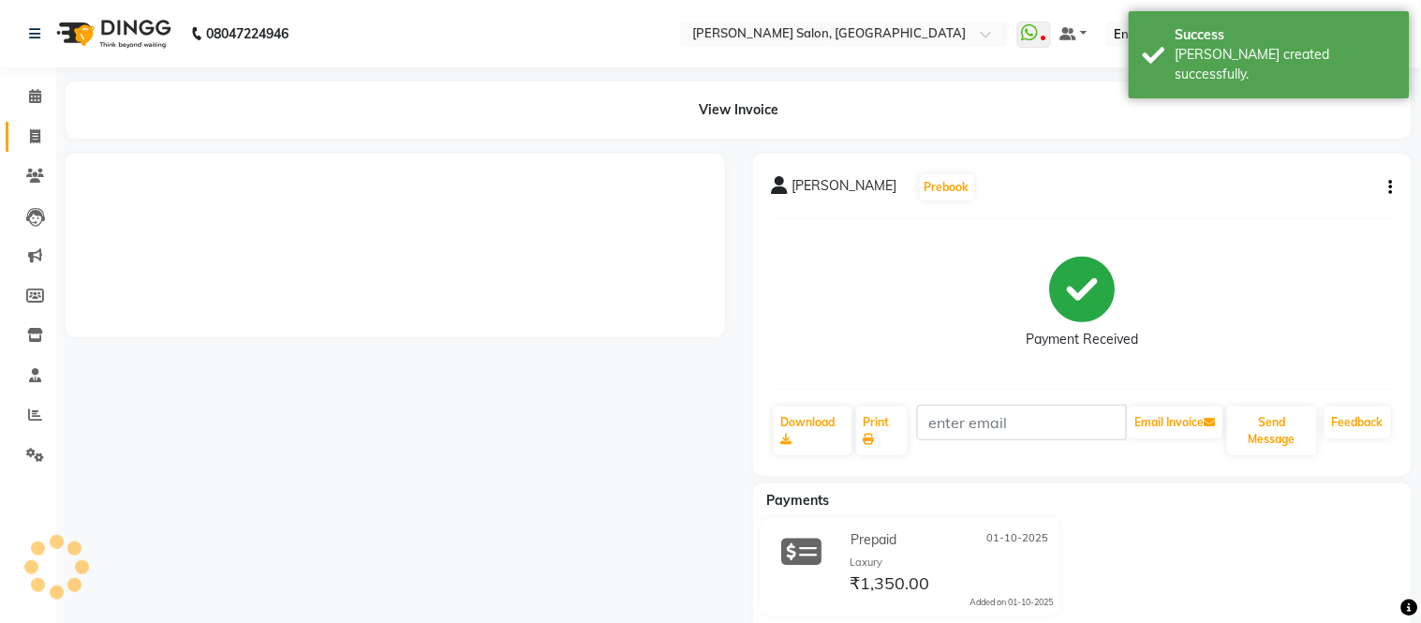
click at [31, 145] on span at bounding box center [35, 137] width 33 height 22
select select "service"
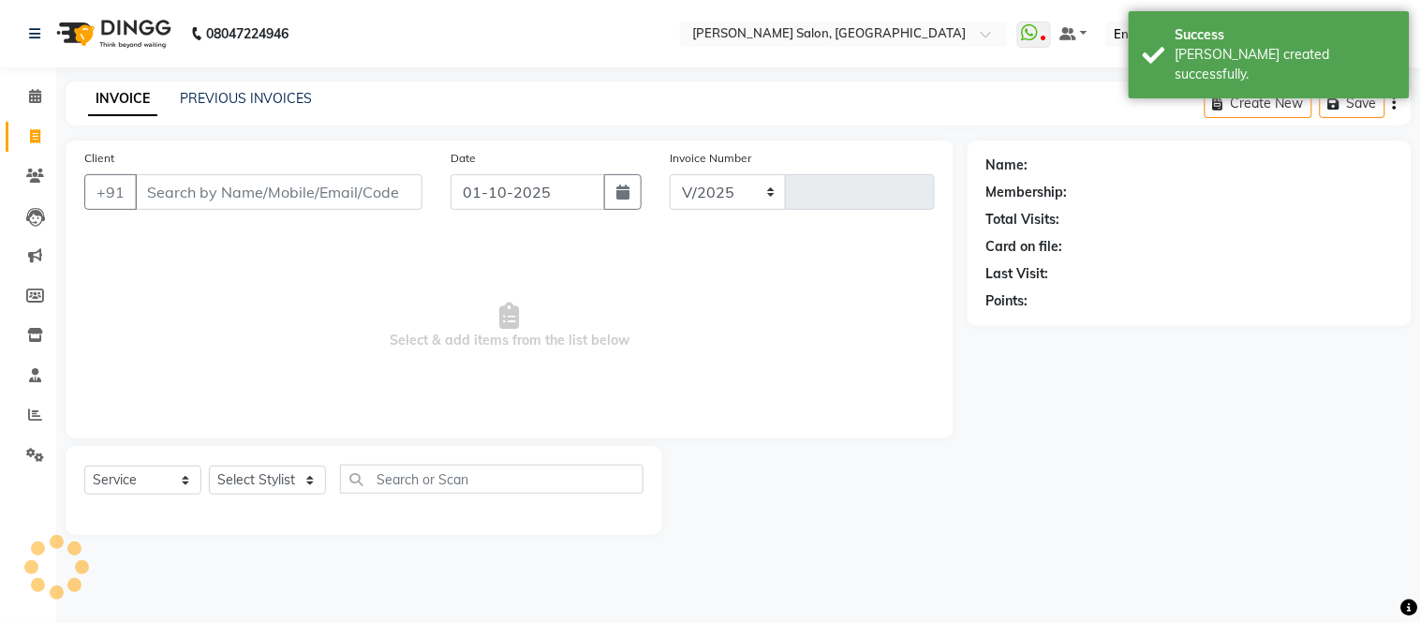
select select "6469"
type input "2320"
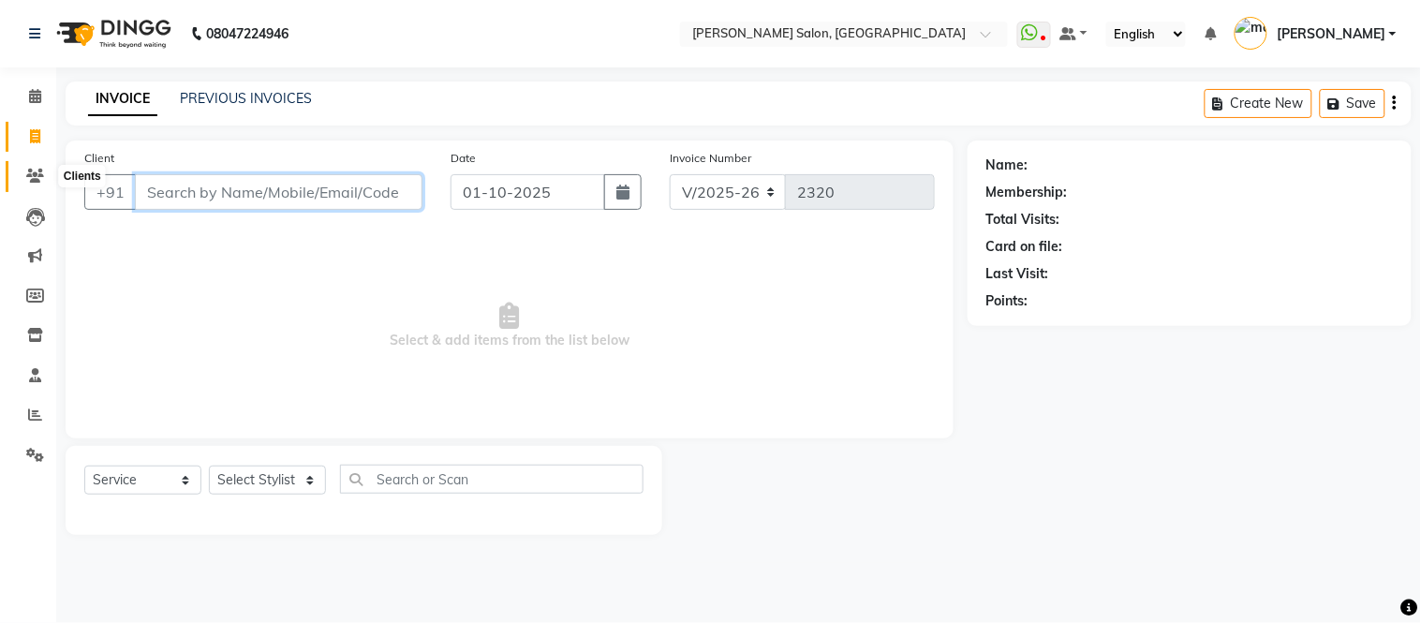
type input "r"
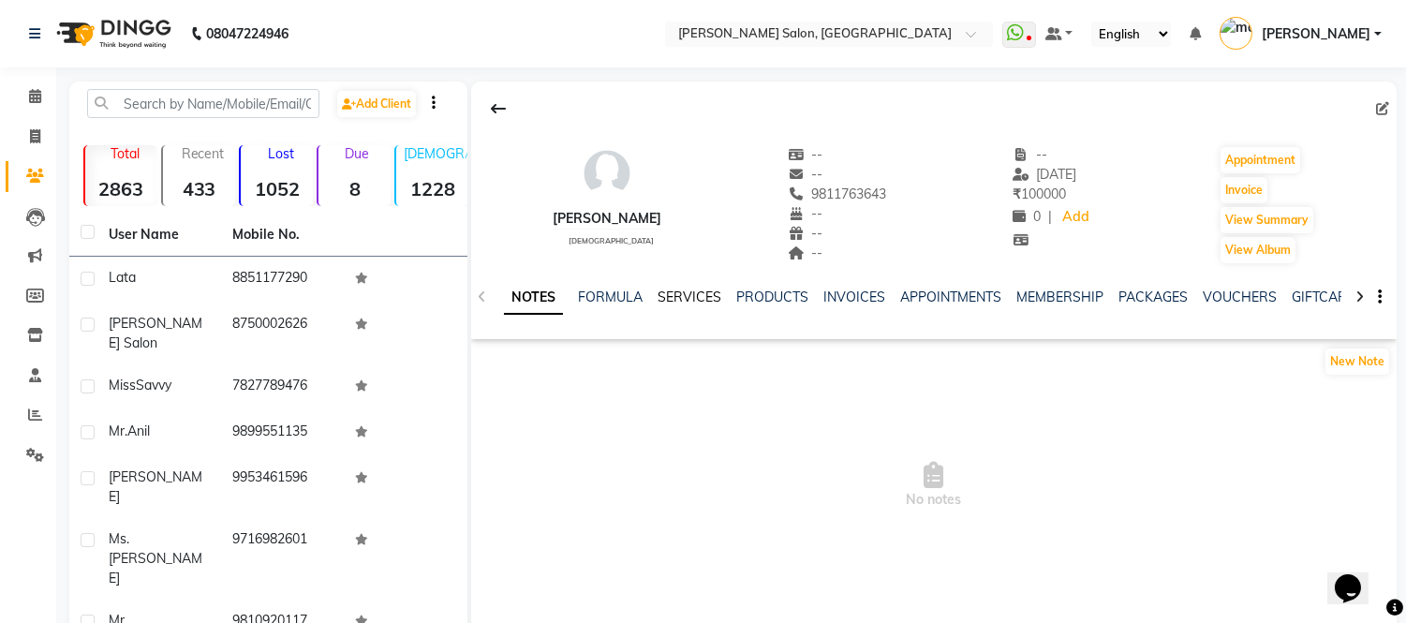
click at [682, 296] on link "SERVICES" at bounding box center [690, 297] width 64 height 17
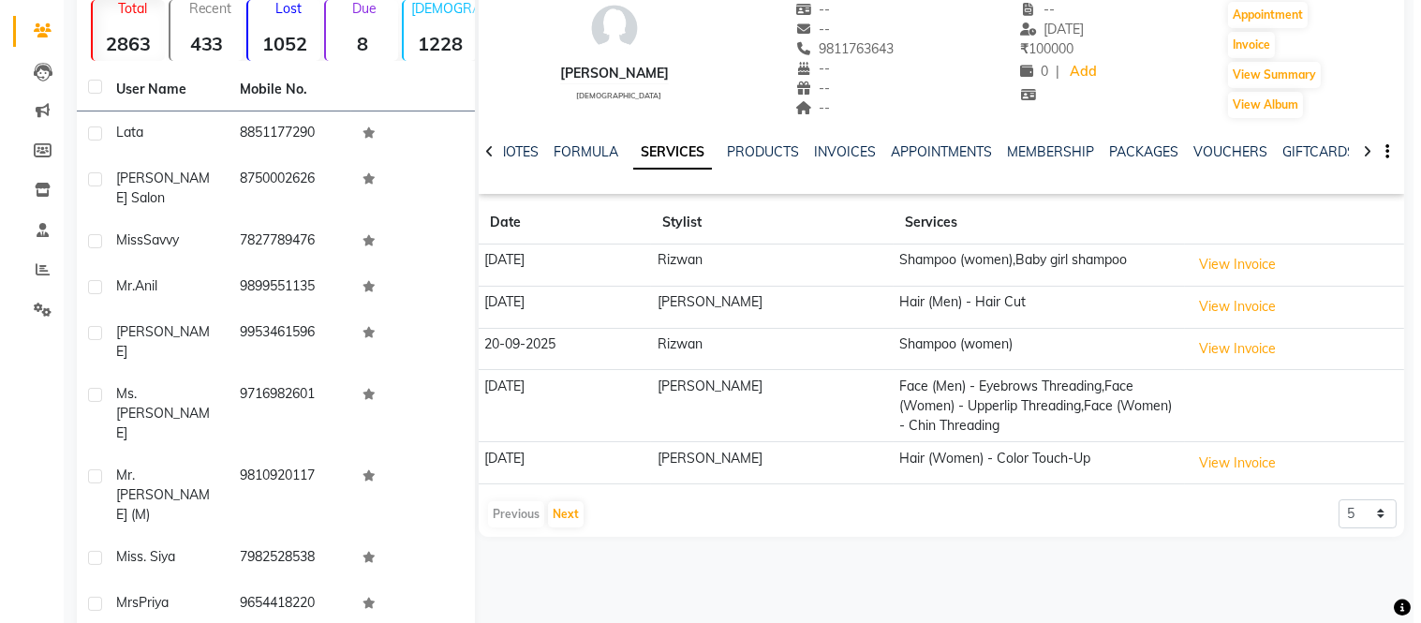
scroll to position [146, 0]
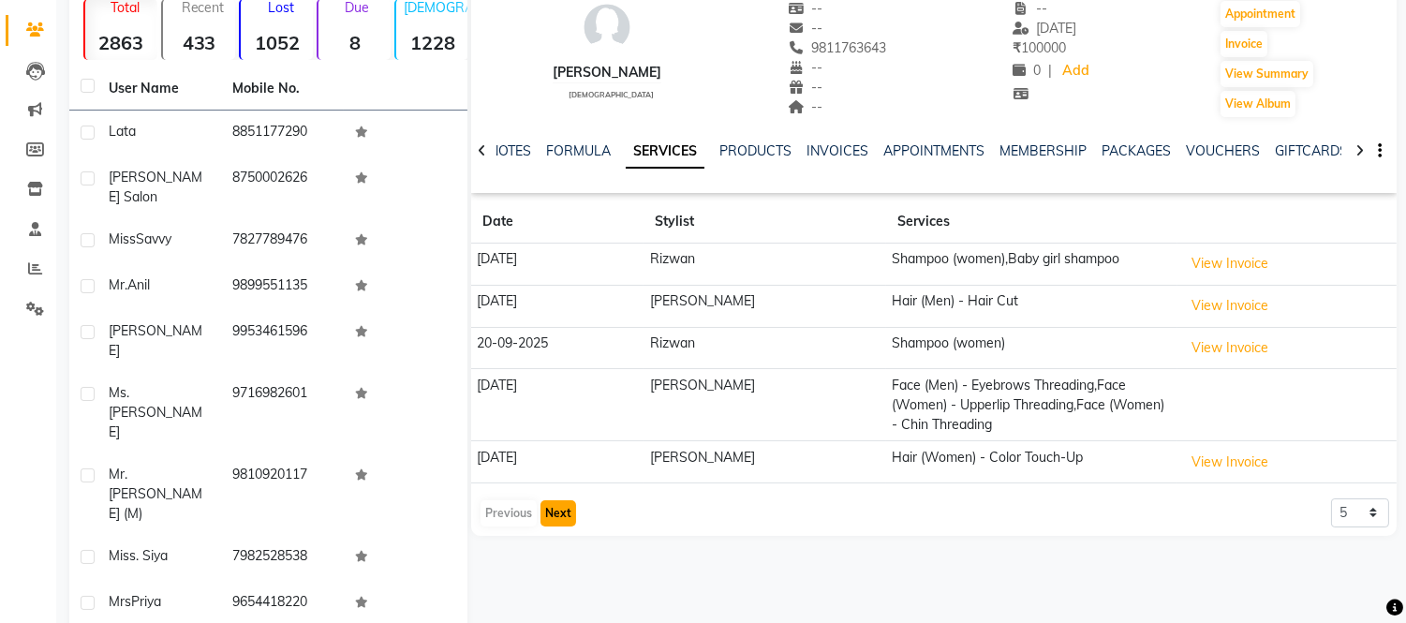
click at [556, 523] on button "Next" at bounding box center [559, 513] width 36 height 26
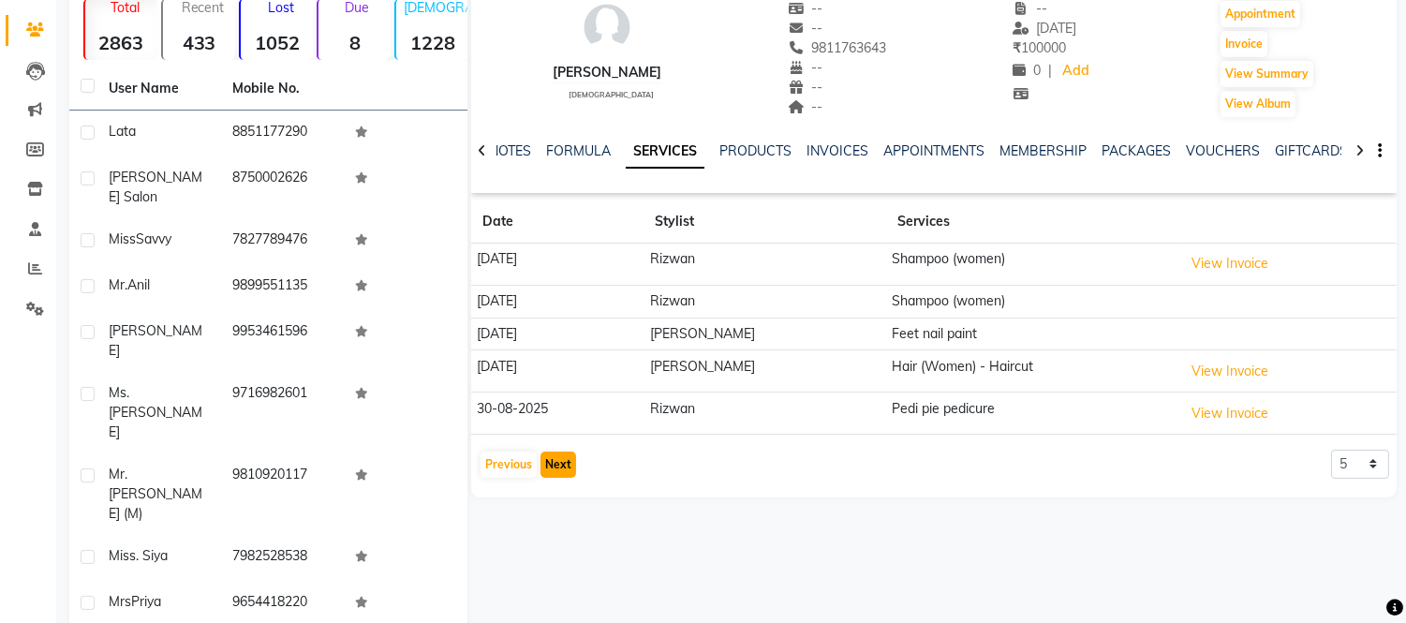
click at [553, 468] on button "Next" at bounding box center [559, 465] width 36 height 26
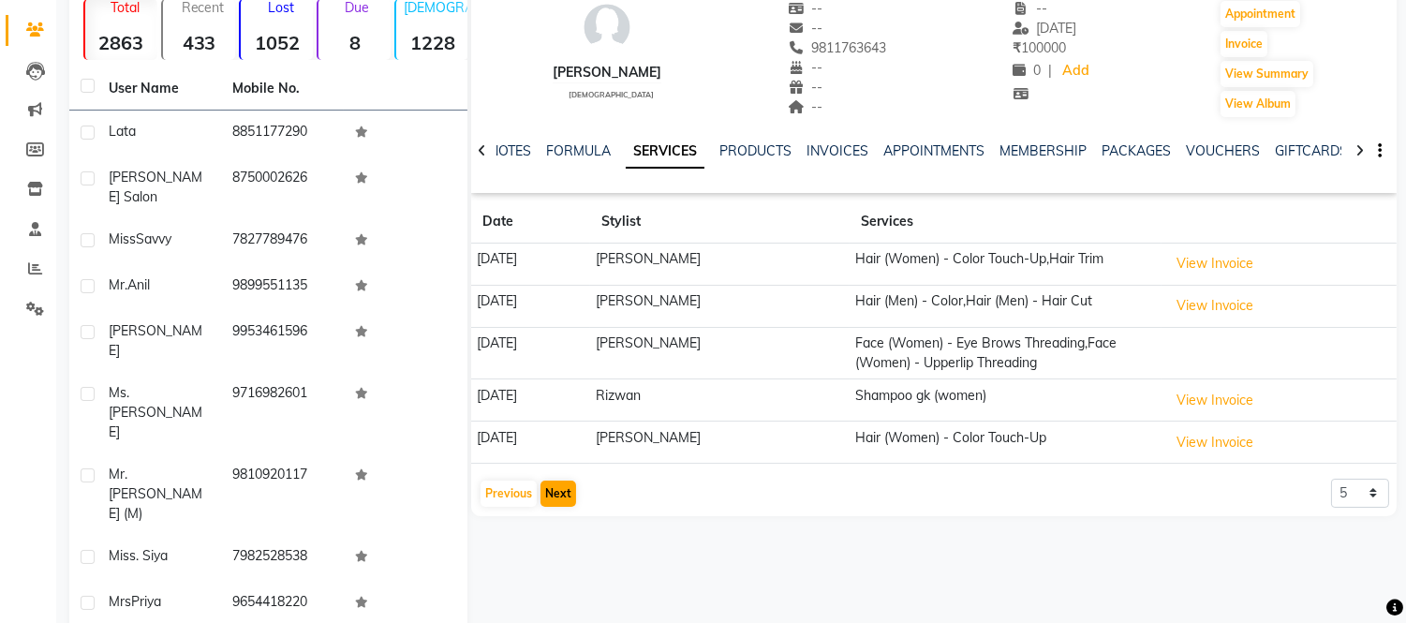
click at [553, 468] on app-client-history "Date Stylist Services [DATE] [PERSON_NAME] Hair (Women) - Color Touch-Up,Hair T…" at bounding box center [934, 354] width 926 height 308
click at [554, 494] on button "Next" at bounding box center [559, 494] width 36 height 26
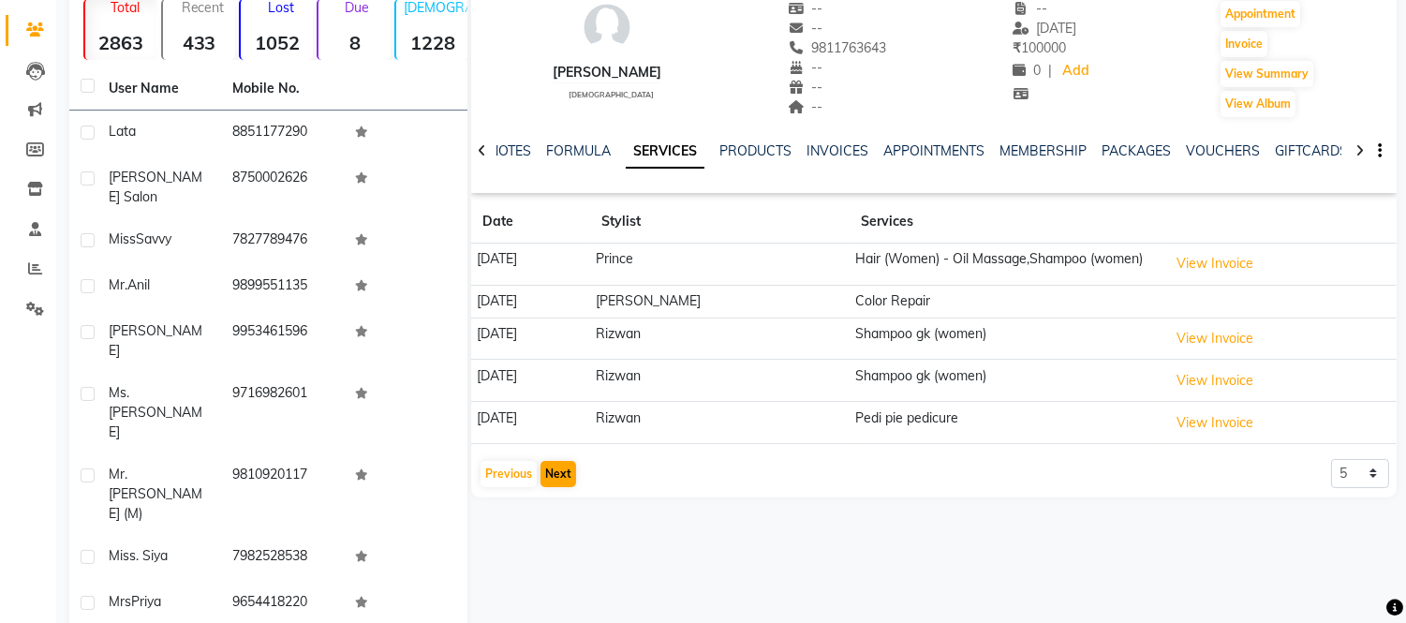
click at [554, 494] on div "[PERSON_NAME] [DEMOGRAPHIC_DATA] -- -- 9811763643 -- -- -- -- [DATE] ₹ 100000 0…" at bounding box center [934, 215] width 926 height 561
click at [862, 260] on td "Hair (Women) - Oil Massage,Shampoo (women)" at bounding box center [1006, 265] width 312 height 42
click at [1192, 266] on button "View Invoice" at bounding box center [1215, 263] width 94 height 29
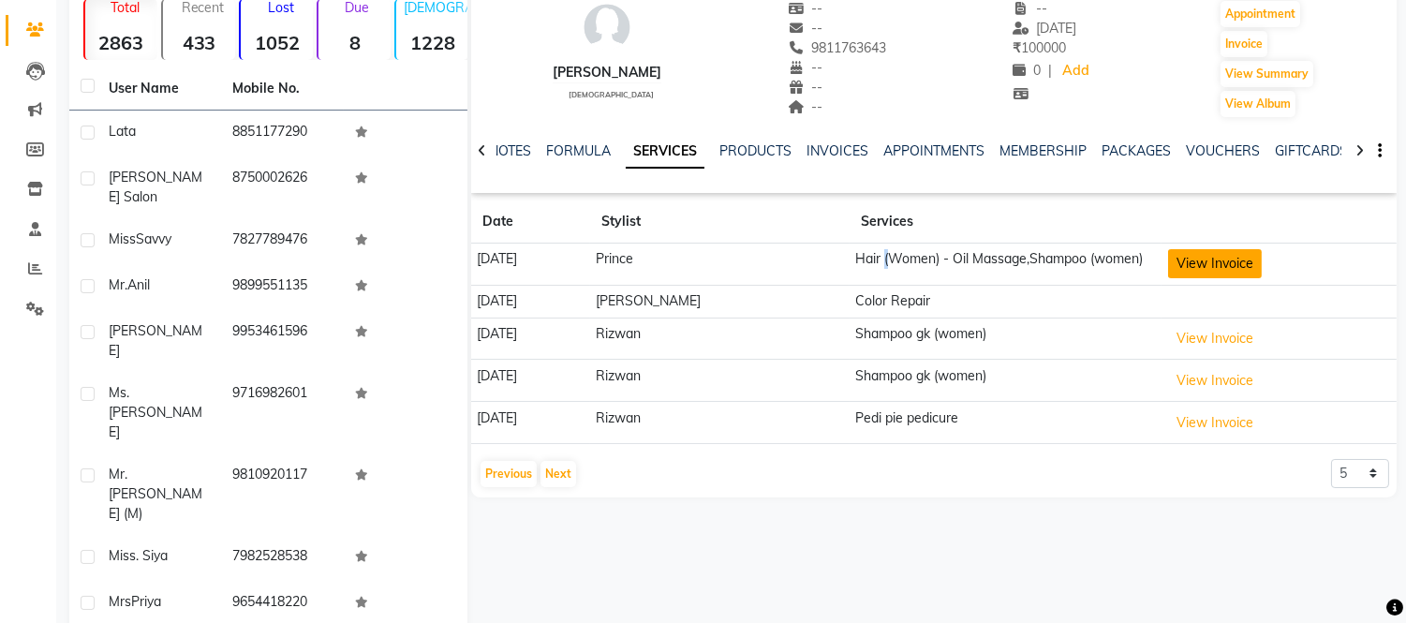
click at [1192, 266] on button "View Invoice" at bounding box center [1215, 263] width 94 height 29
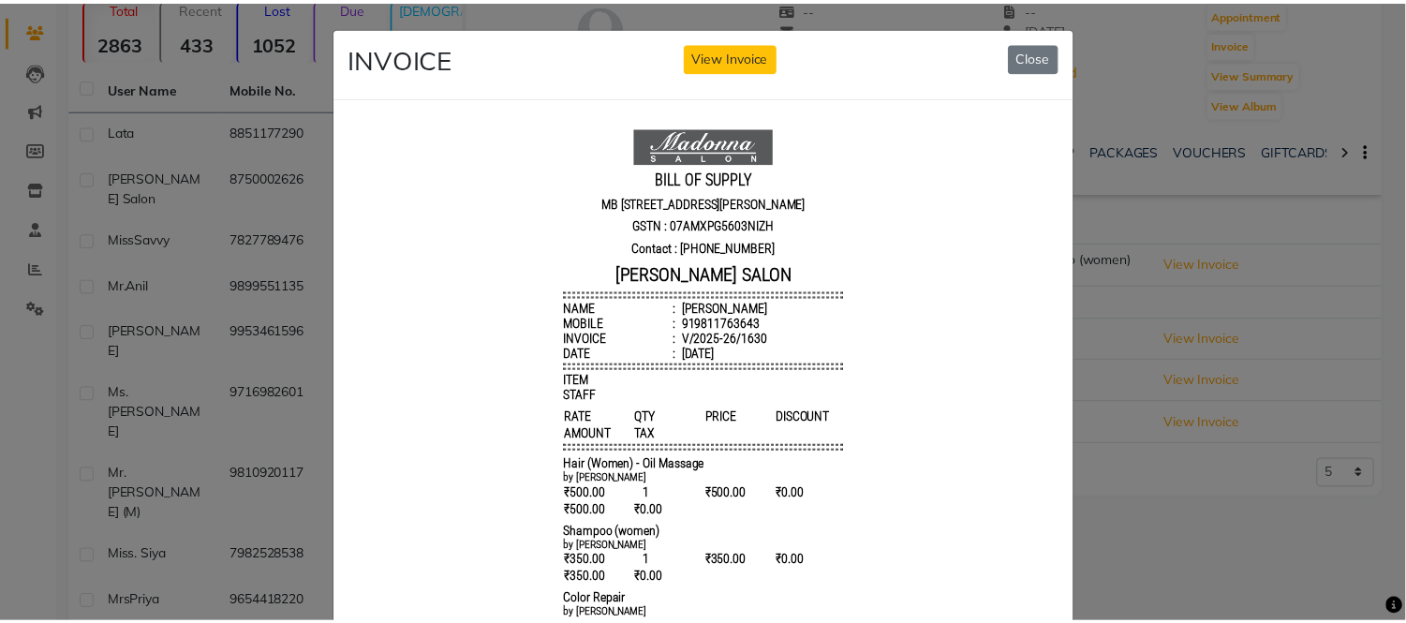
scroll to position [15, 0]
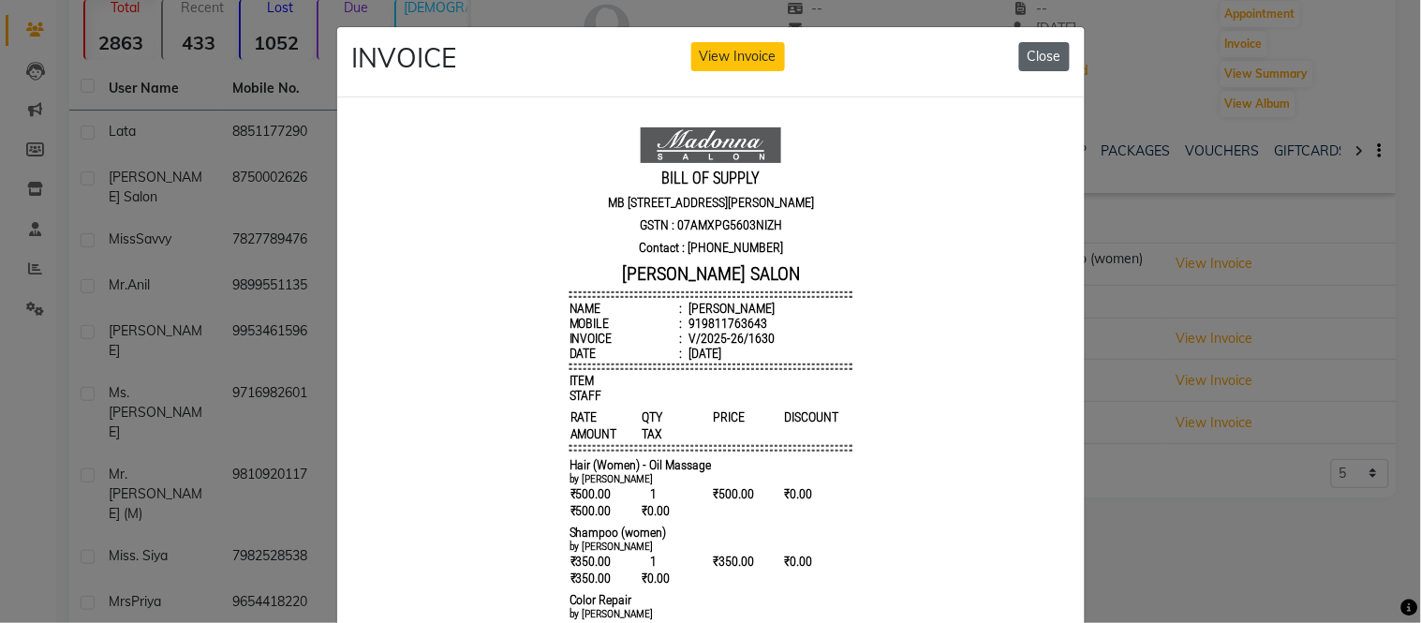
click at [1036, 66] on button "Close" at bounding box center [1044, 56] width 51 height 29
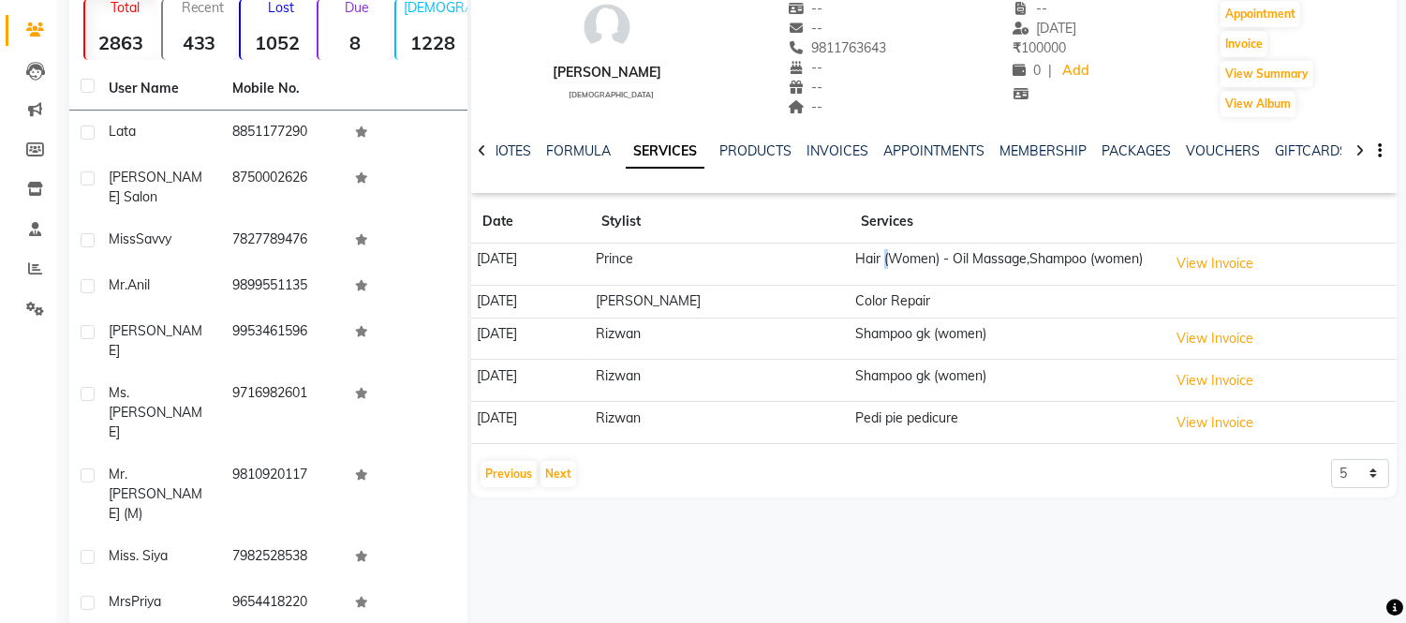
scroll to position [0, 0]
